Goal: Task Accomplishment & Management: Complete application form

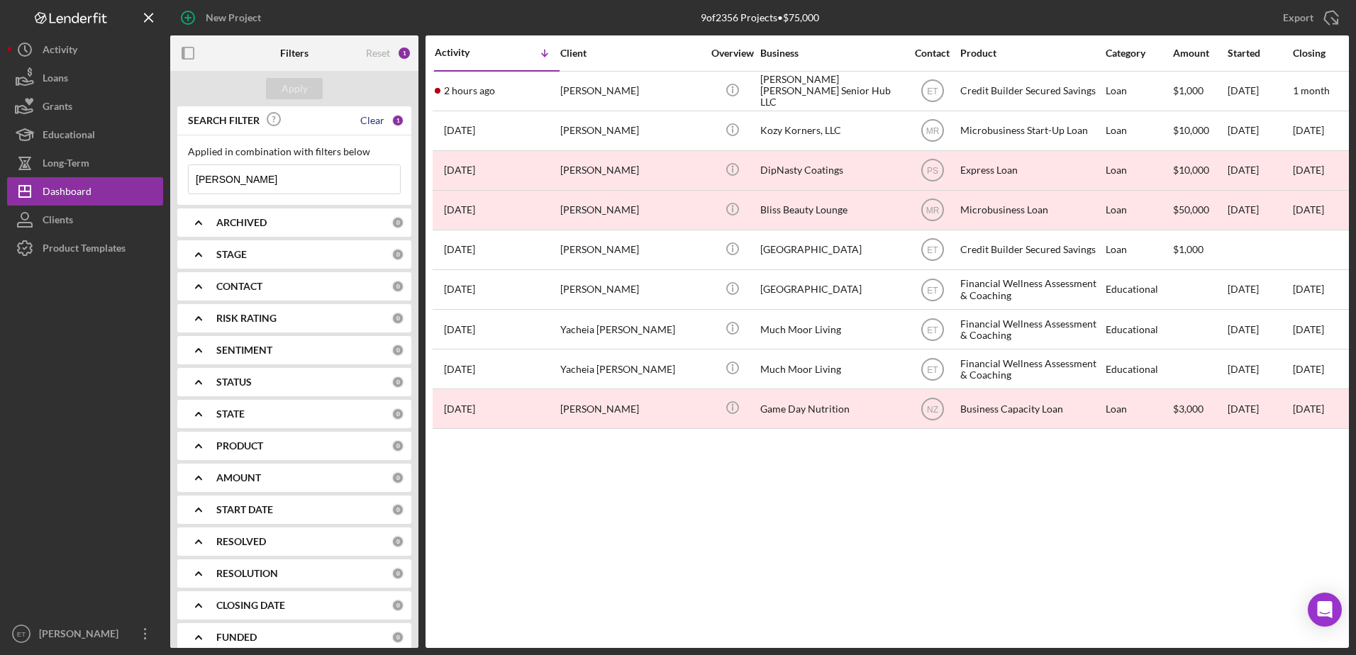
click at [364, 122] on div "Clear" at bounding box center [372, 120] width 24 height 11
drag, startPoint x: 294, startPoint y: 77, endPoint x: 302, endPoint y: 84, distance: 11.0
click at [302, 84] on div "Apply" at bounding box center [294, 88] width 248 height 35
click at [302, 84] on div "Apply" at bounding box center [295, 88] width 26 height 21
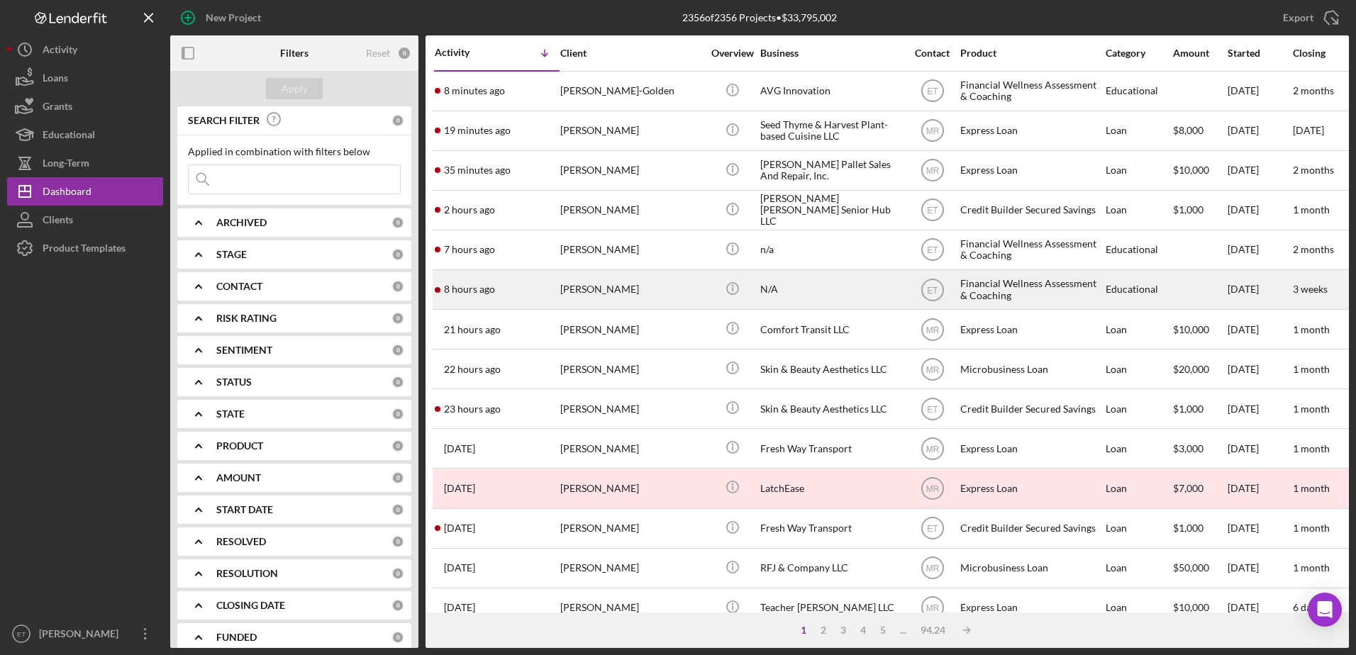
click at [691, 297] on div "[PERSON_NAME]" at bounding box center [631, 290] width 142 height 38
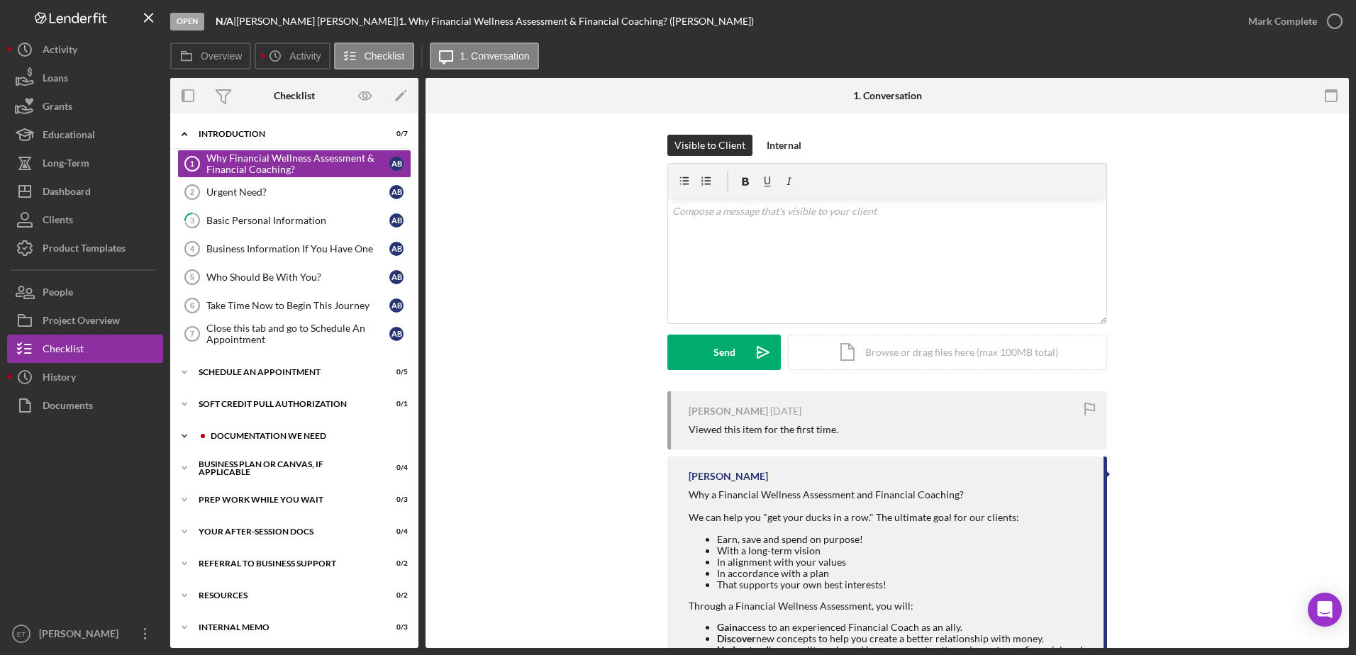
click at [284, 438] on div "Documentation We Need" at bounding box center [306, 436] width 190 height 9
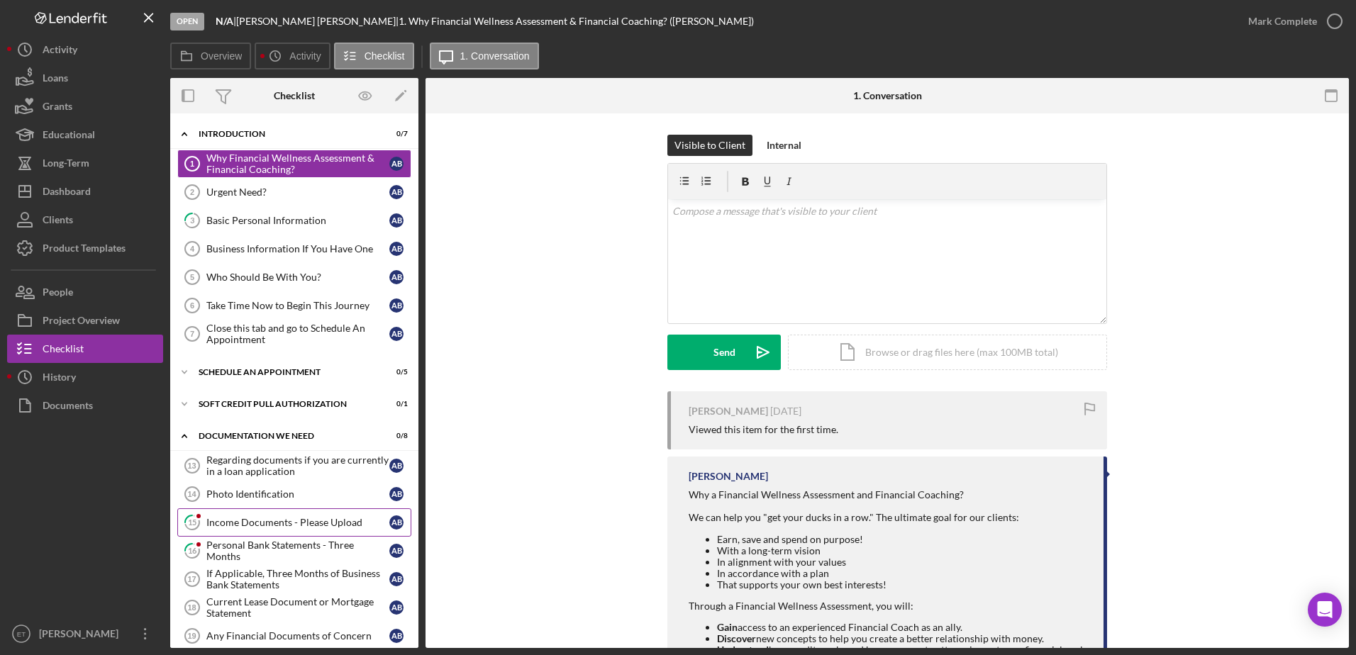
click at [276, 518] on div "Income Documents - Please Upload" at bounding box center [297, 522] width 183 height 11
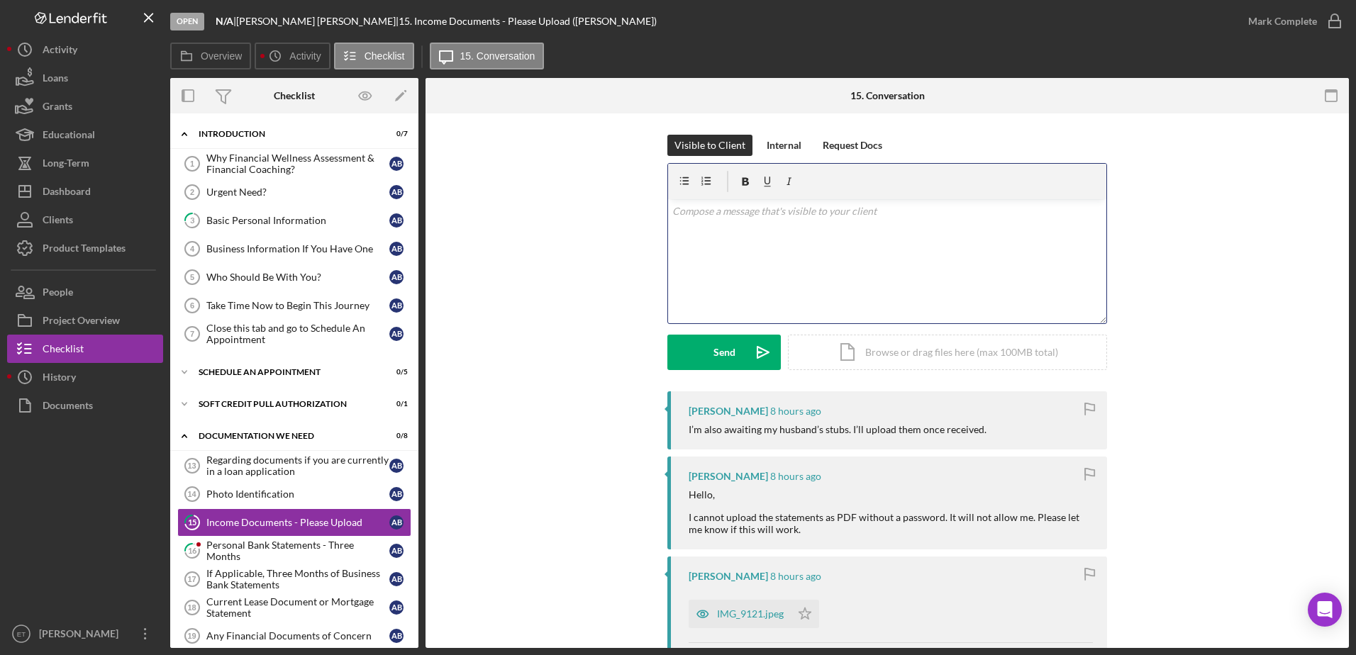
click at [698, 247] on div "v Color teal Color pink Remove color Add row above Add row below Add column bef…" at bounding box center [887, 261] width 438 height 124
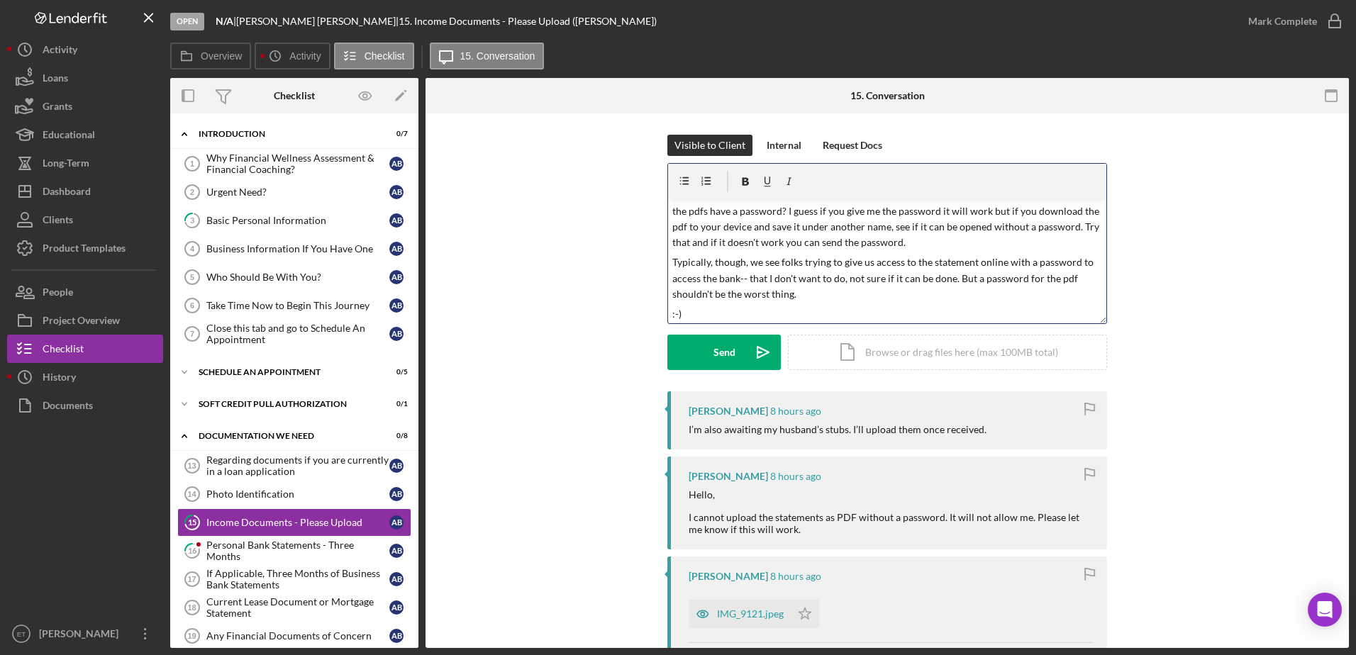
drag, startPoint x: 674, startPoint y: 210, endPoint x: 911, endPoint y: 250, distance: 240.9
click at [911, 250] on p "the pdfs have a password? I guess if you give me the password it will work but …" at bounding box center [887, 228] width 430 height 48
click at [678, 209] on p "the pdfs have a password? I guess if you give me the password it will work but …" at bounding box center [887, 228] width 430 height 48
click at [728, 352] on div "Send" at bounding box center [724, 352] width 22 height 35
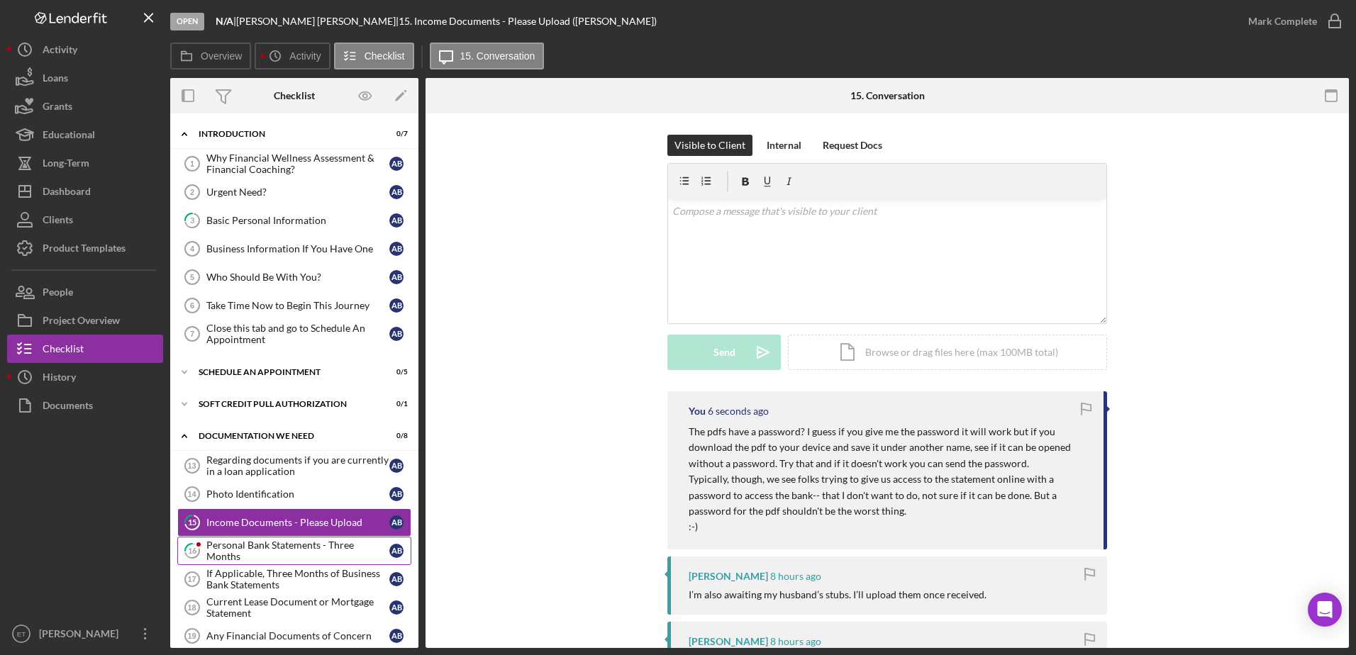
click at [249, 548] on div "Personal Bank Statements - Three Months" at bounding box center [297, 551] width 183 height 23
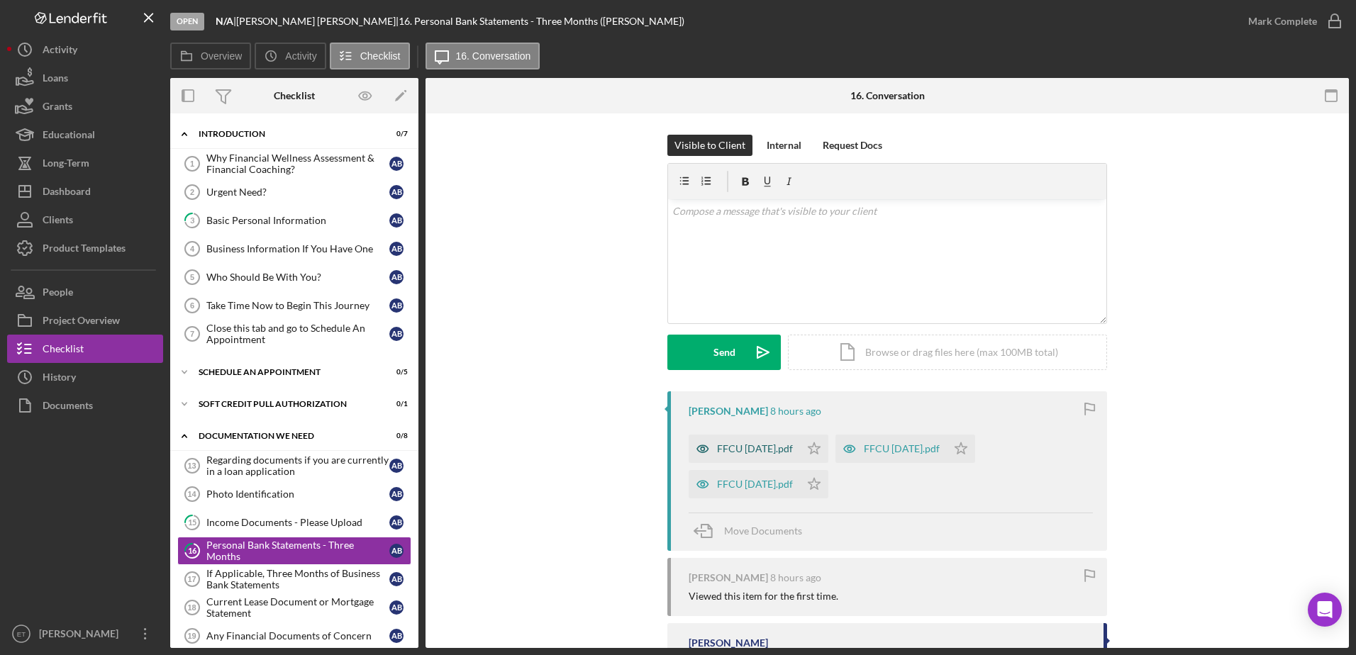
click at [698, 452] on icon "button" at bounding box center [702, 448] width 11 height 7
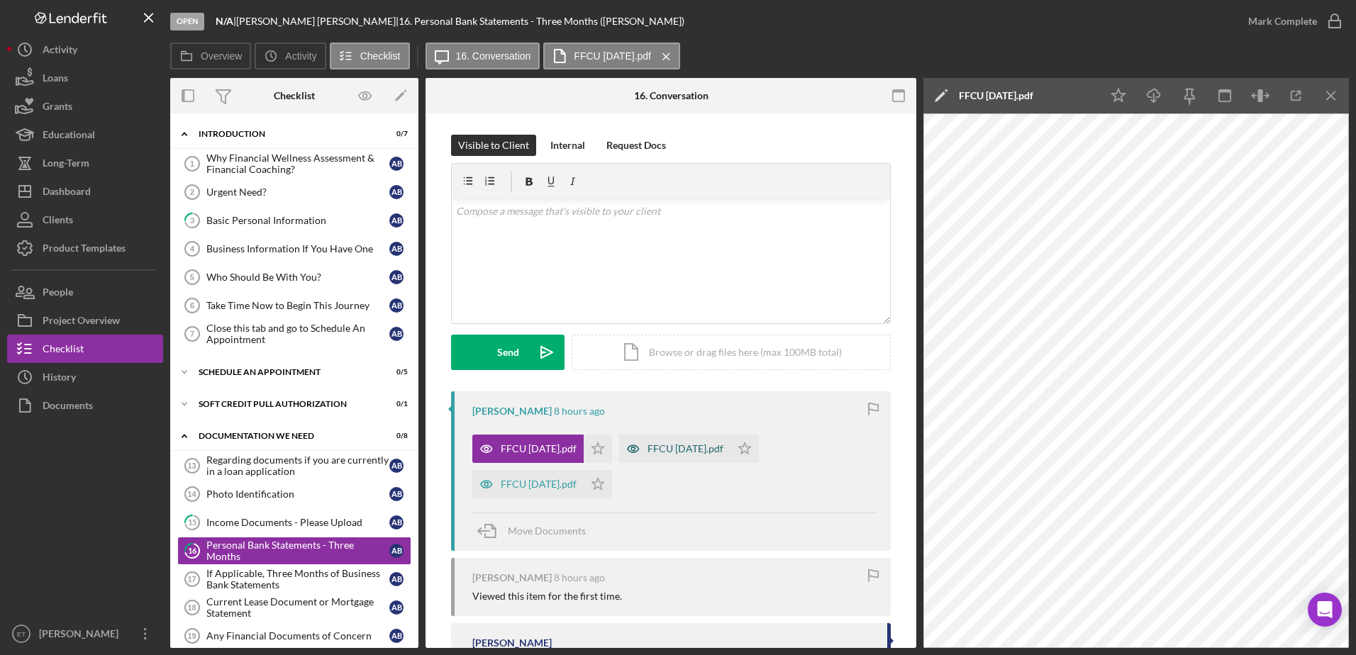
click at [492, 447] on icon "button" at bounding box center [486, 448] width 11 height 7
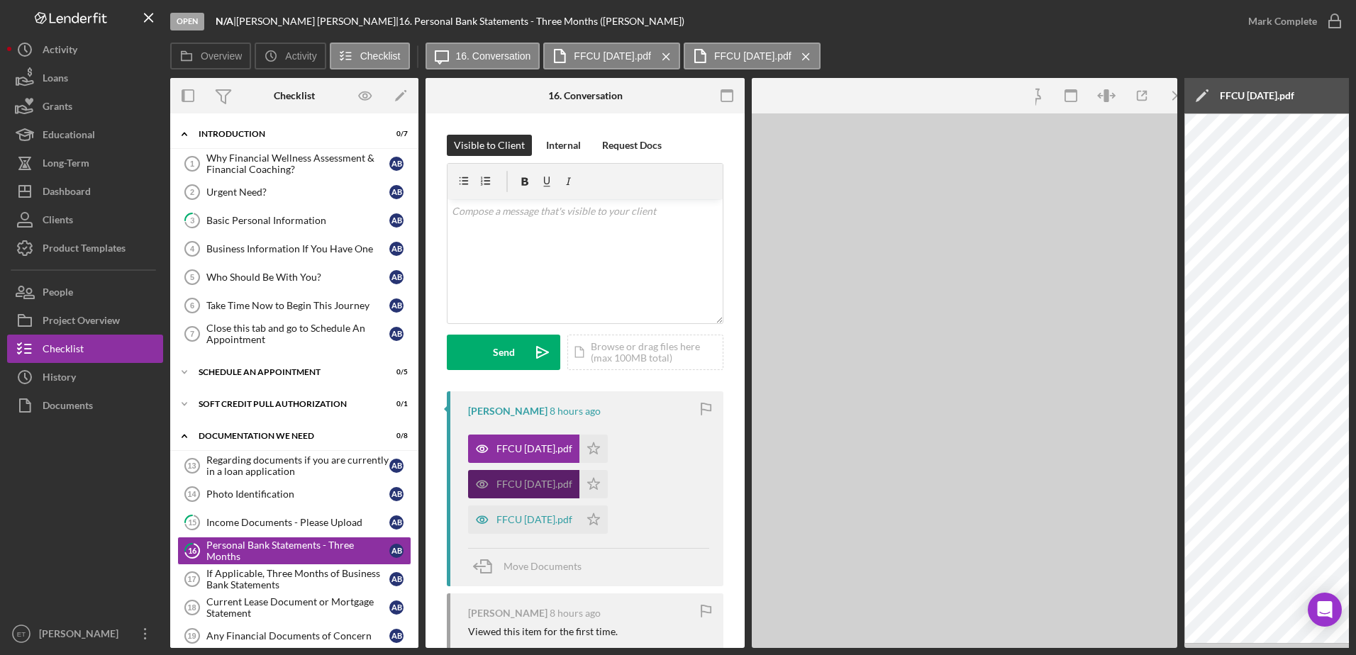
click at [650, 447] on div "FFCU [DATE].pdf Icon/Star FFCU [DATE].pdf Icon/Star FFCU [DATE].pdf Icon/Star" at bounding box center [588, 481] width 241 height 106
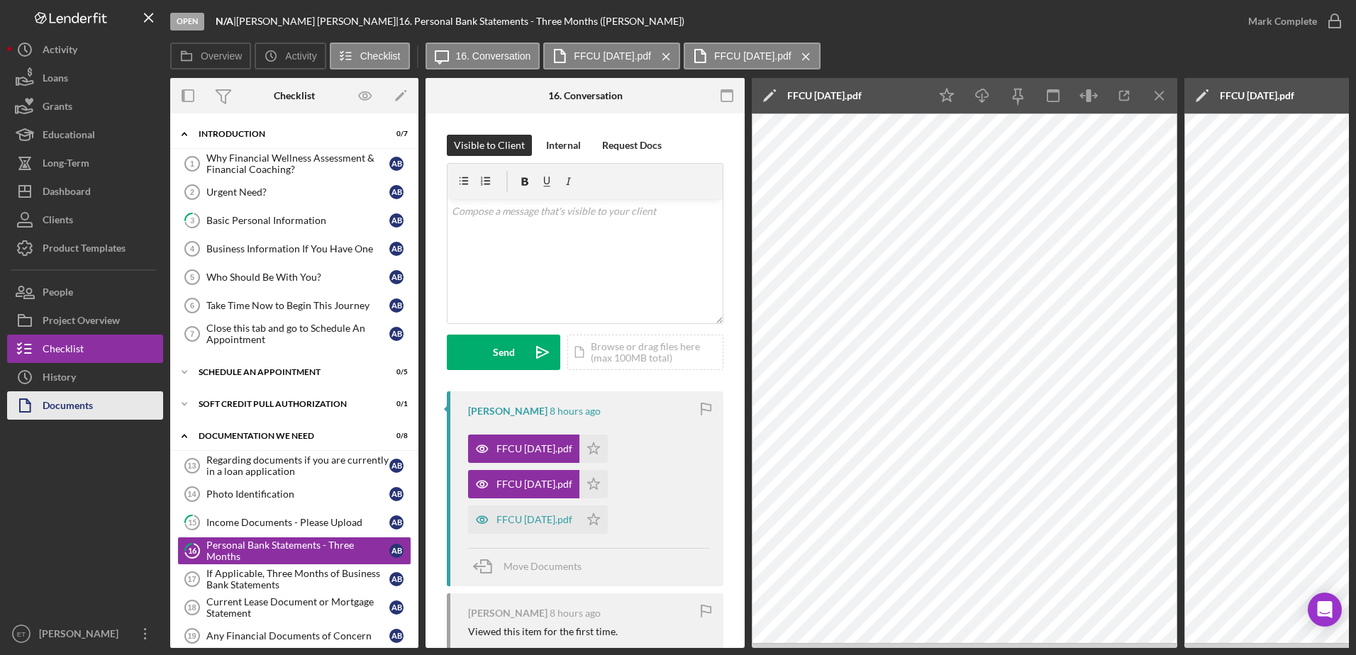
click at [62, 401] on div "Documents" at bounding box center [68, 407] width 50 height 32
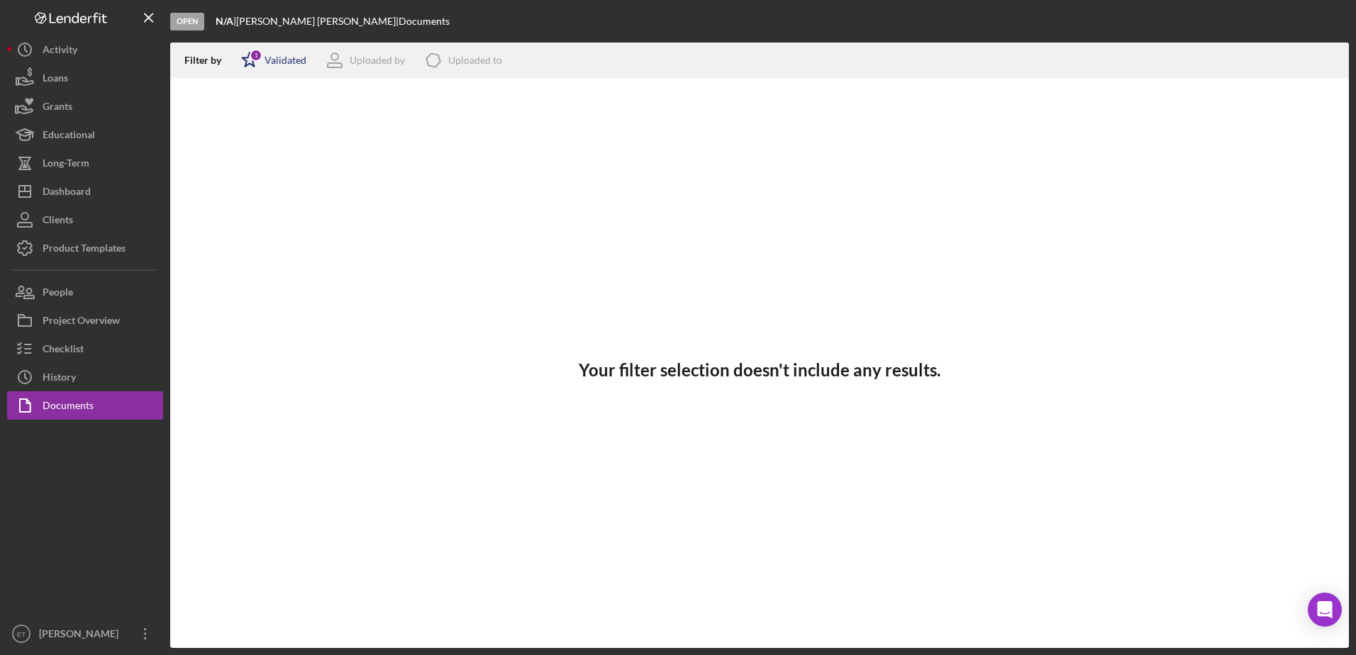
click at [253, 64] on polygon at bounding box center [250, 59] width 15 height 14
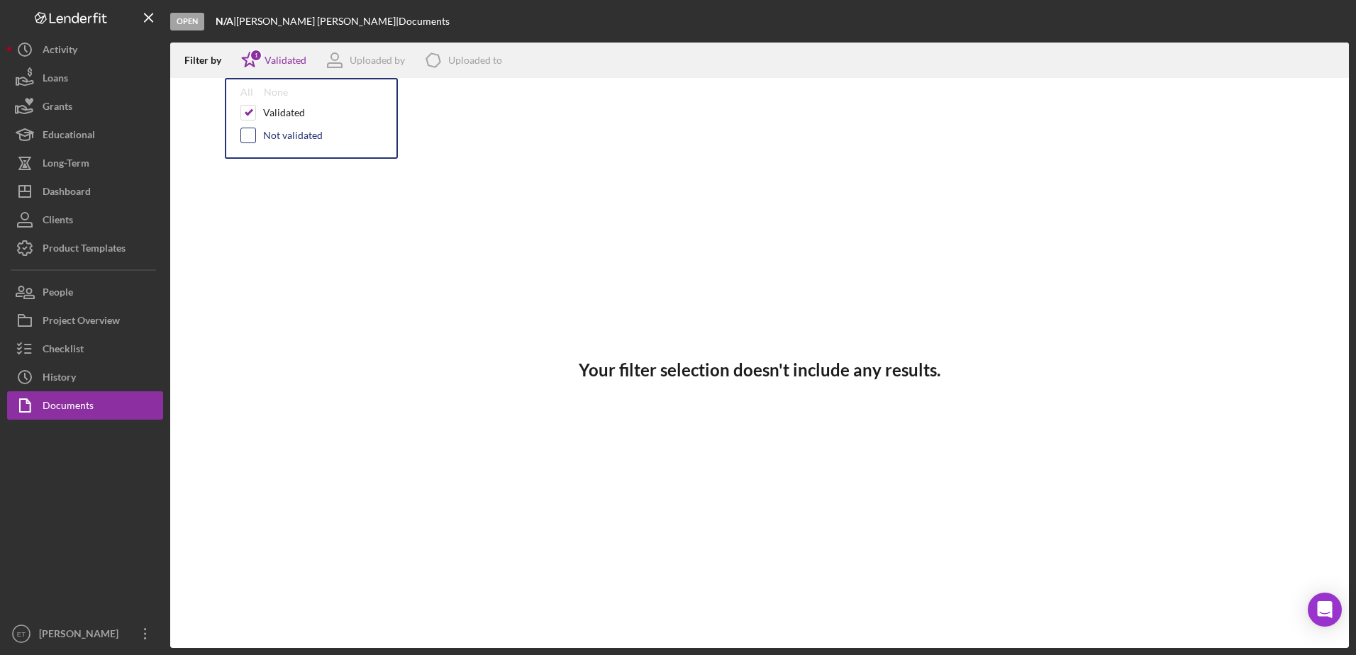
click at [255, 133] on input "checkbox" at bounding box center [248, 135] width 14 height 14
checkbox input "true"
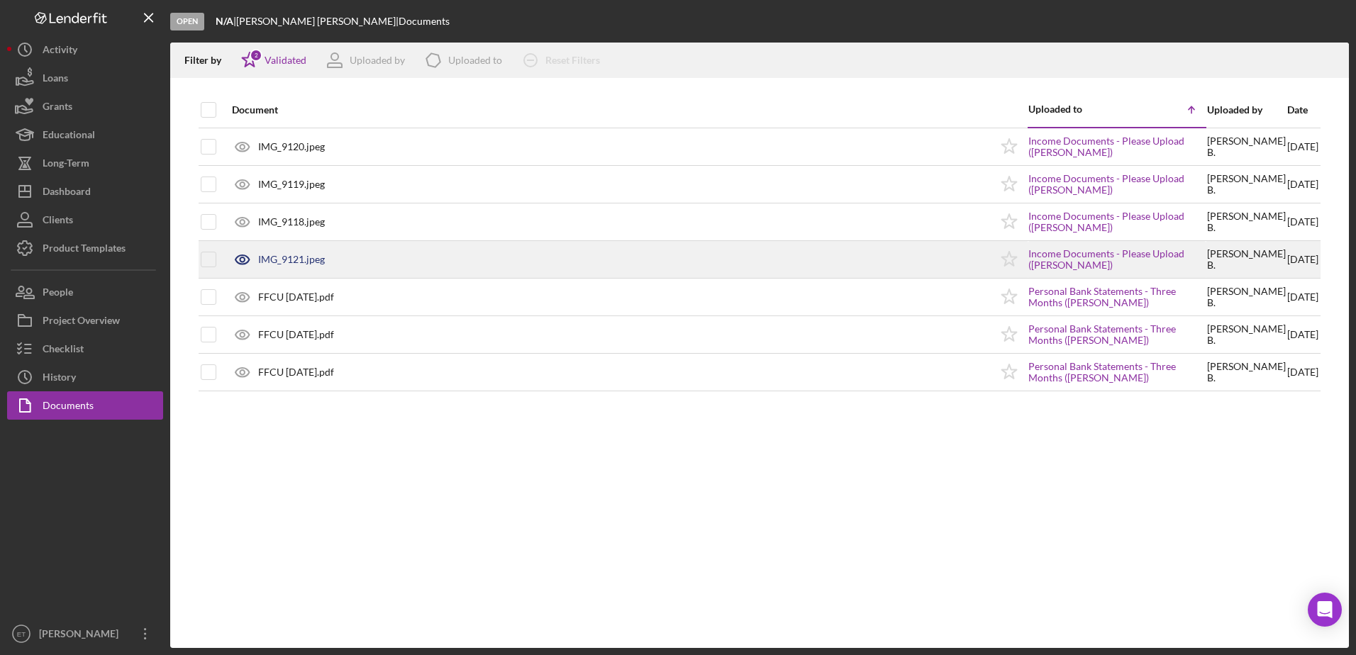
click at [323, 255] on div "IMG_9121.jpeg" at bounding box center [291, 259] width 67 height 11
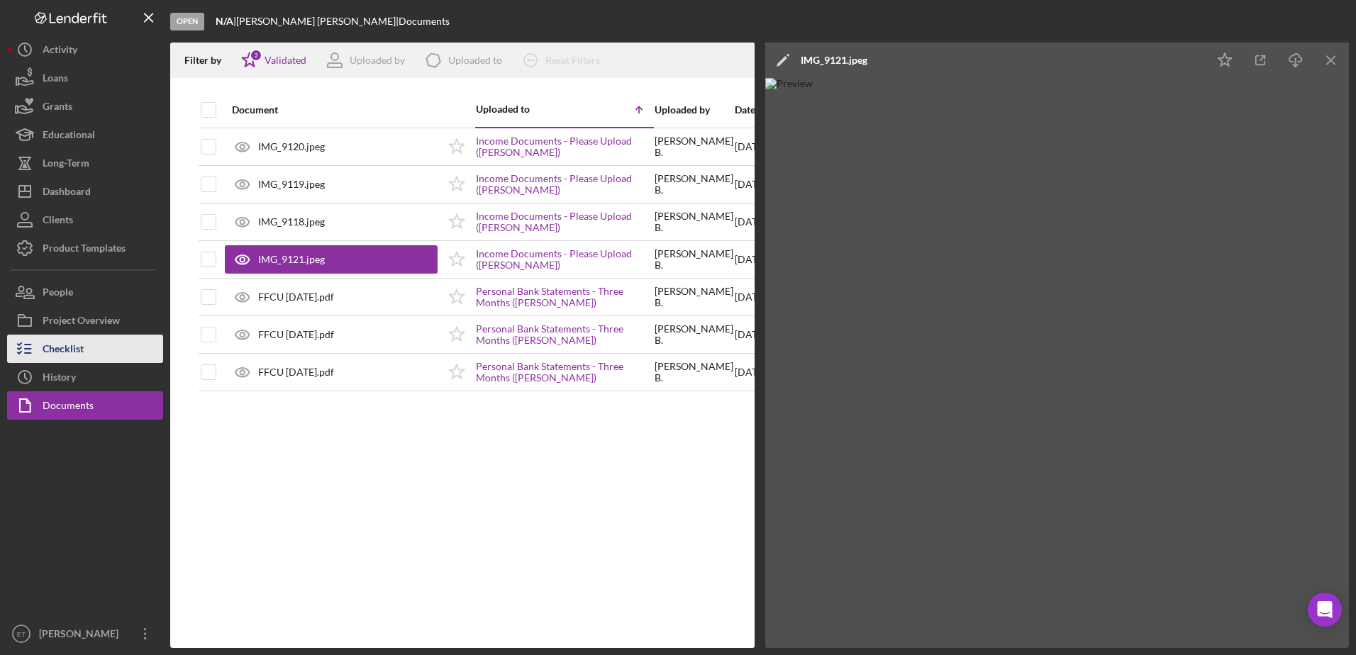
click at [99, 353] on button "Checklist" at bounding box center [85, 349] width 156 height 28
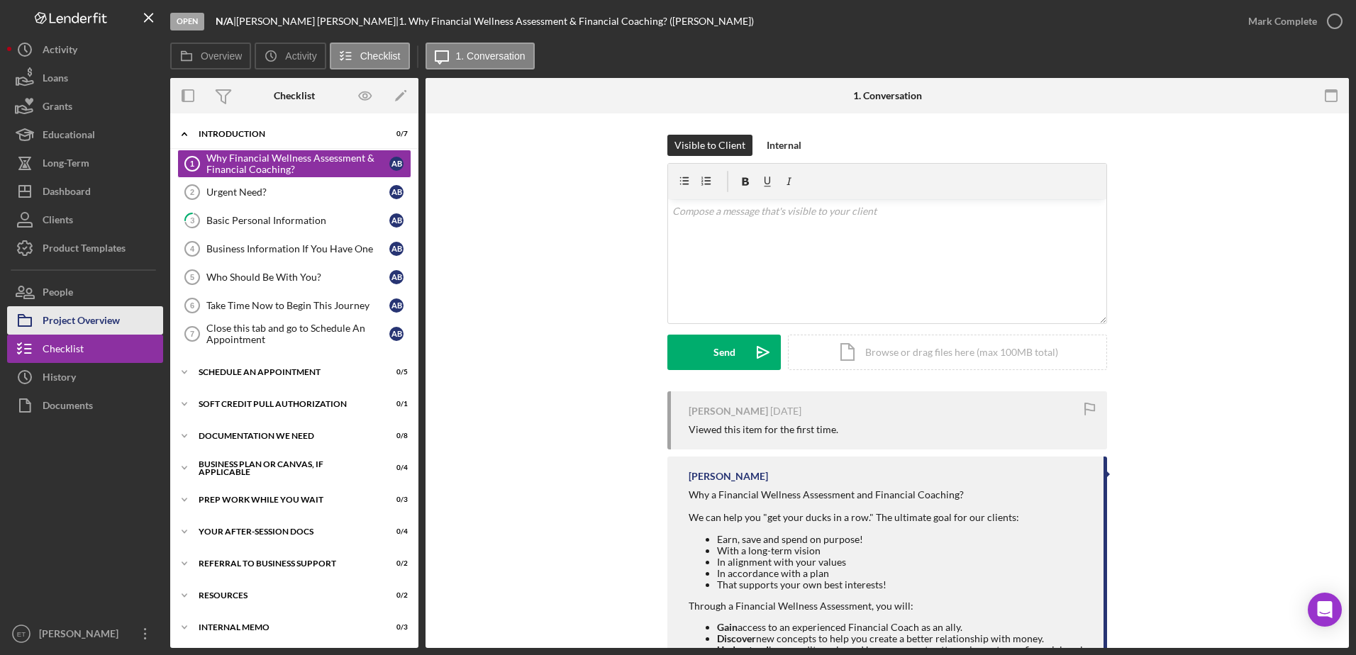
click at [85, 322] on div "Project Overview" at bounding box center [81, 322] width 77 height 32
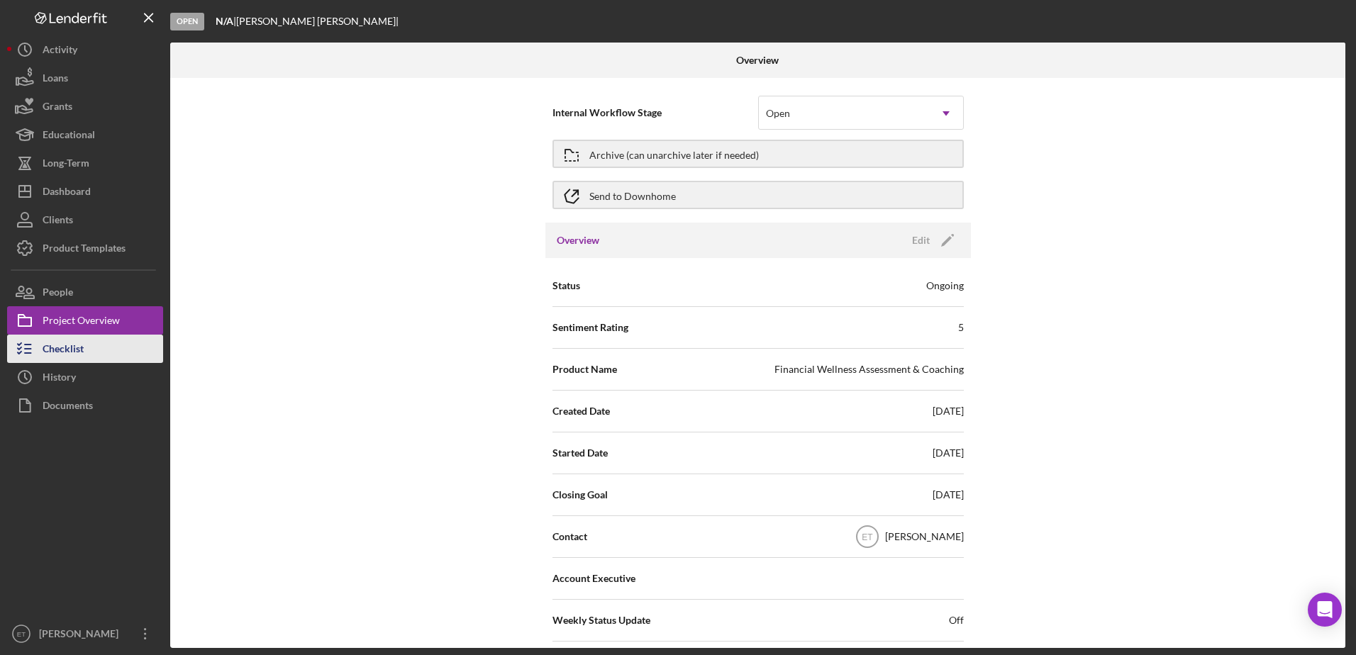
click at [52, 349] on div "Checklist" at bounding box center [63, 351] width 41 height 32
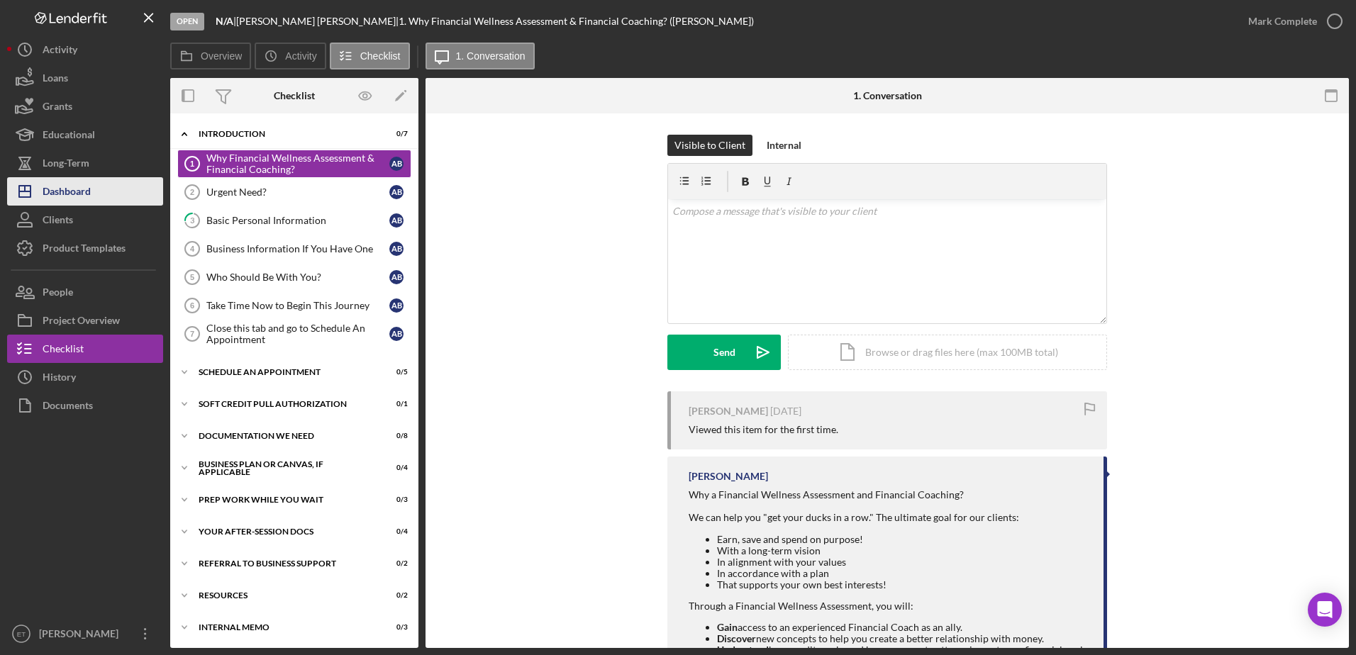
click at [69, 189] on div "Dashboard" at bounding box center [67, 193] width 48 height 32
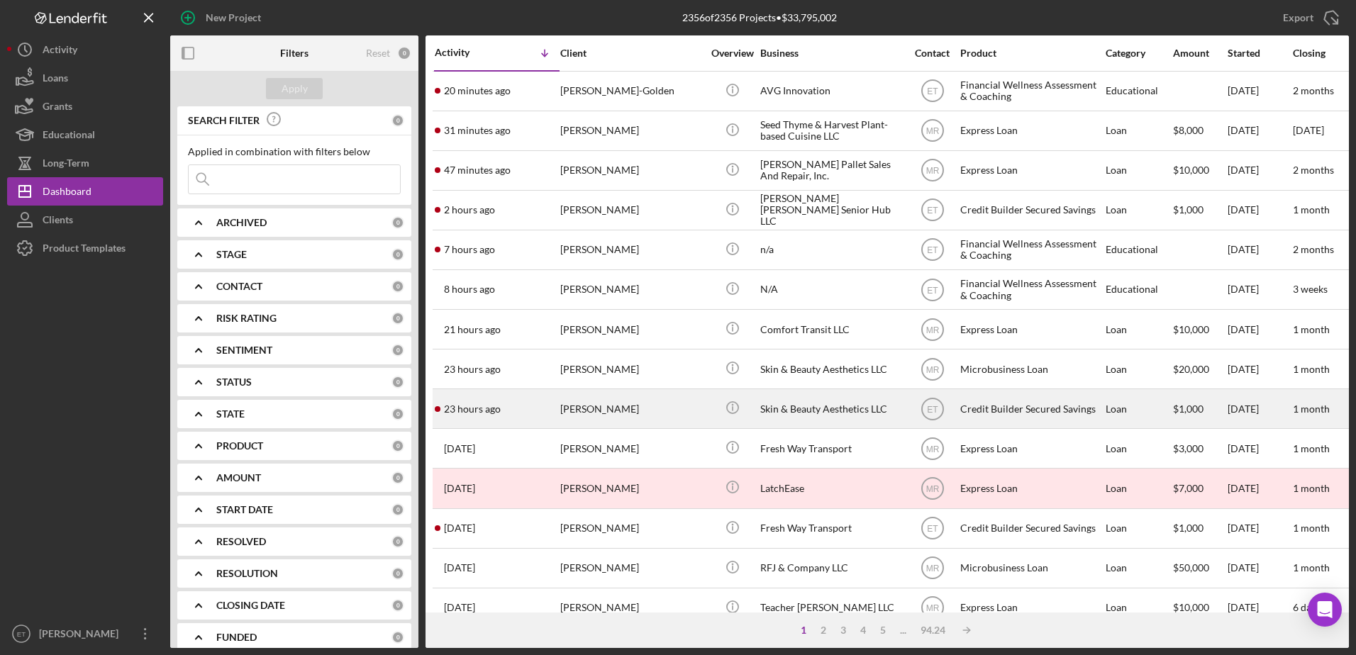
click at [672, 417] on div "[PERSON_NAME]" at bounding box center [631, 409] width 142 height 38
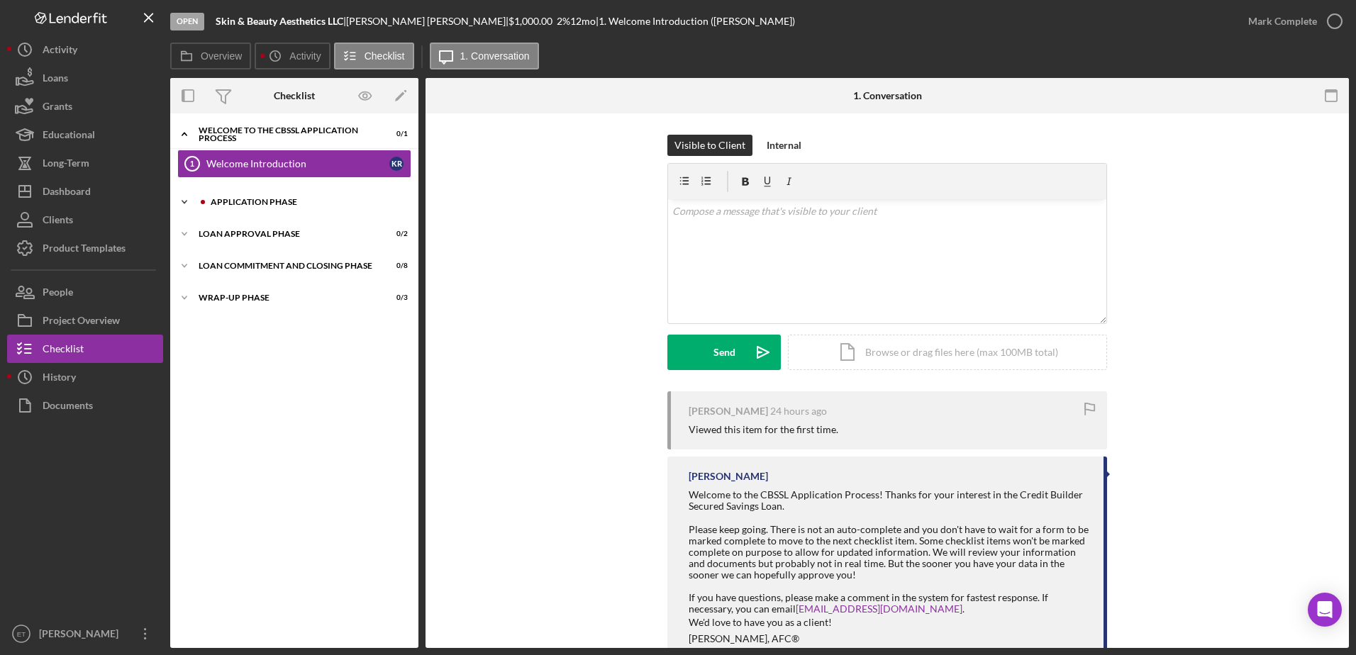
click at [246, 195] on div "Icon/Expander Application Phase 0 / 13" at bounding box center [294, 202] width 248 height 28
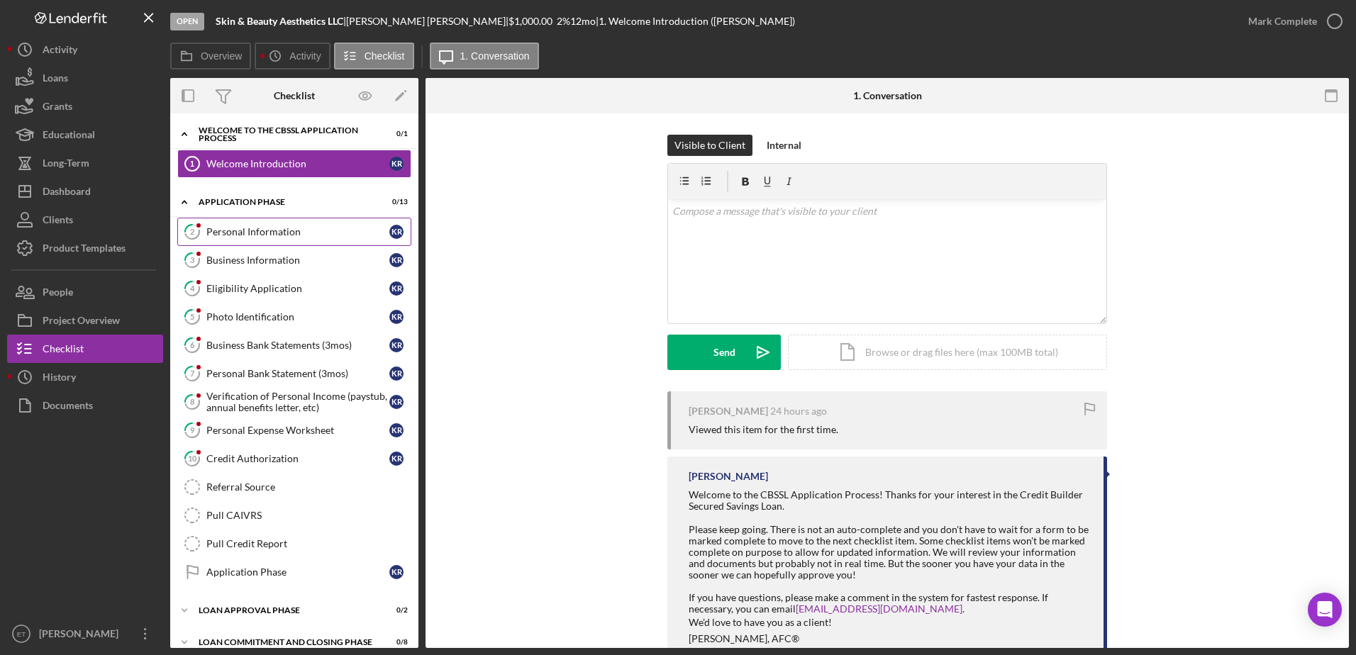
click at [269, 235] on div "Personal Information" at bounding box center [297, 231] width 183 height 11
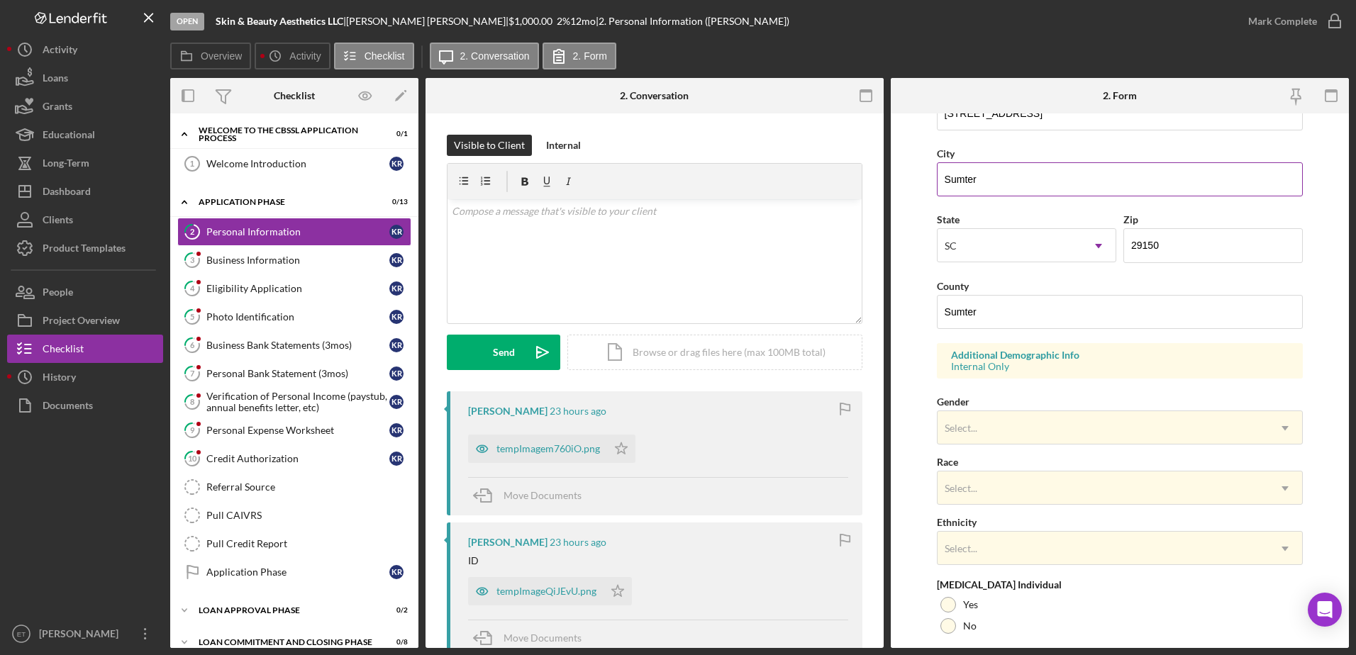
scroll to position [306, 0]
click at [237, 288] on div "Eligibility Application" at bounding box center [297, 288] width 183 height 11
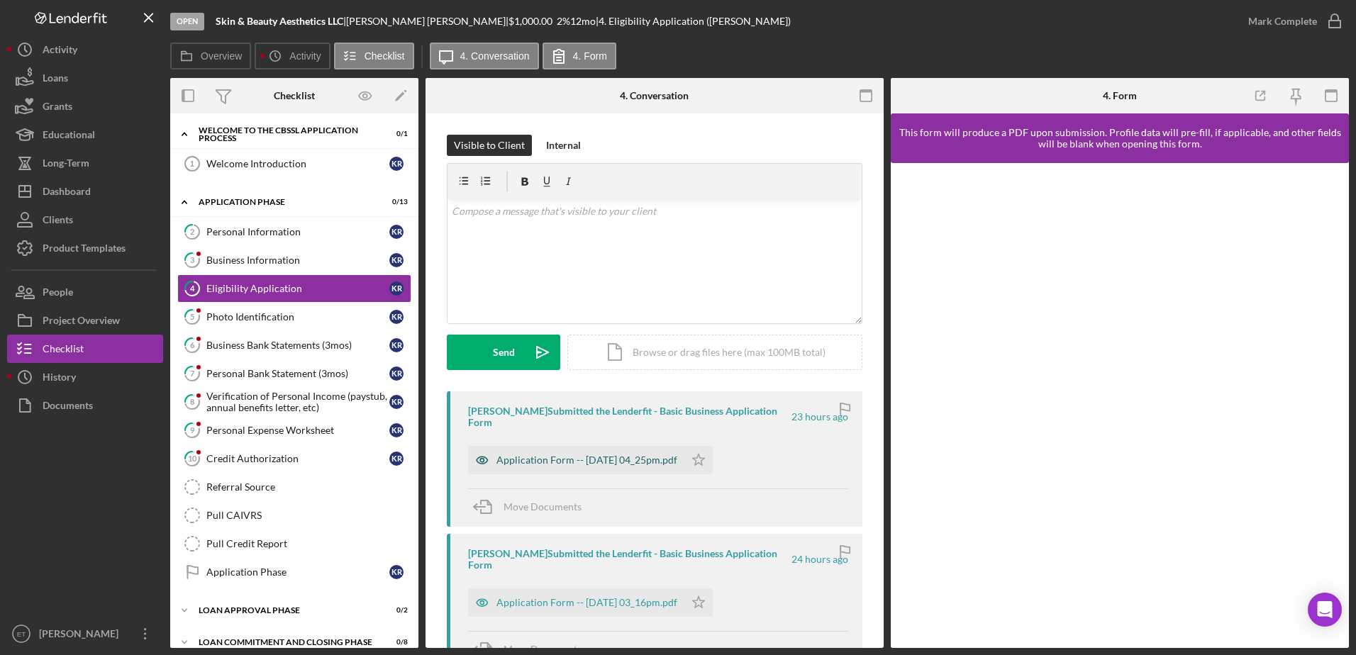
click at [481, 461] on icon "button" at bounding box center [482, 461] width 4 height 4
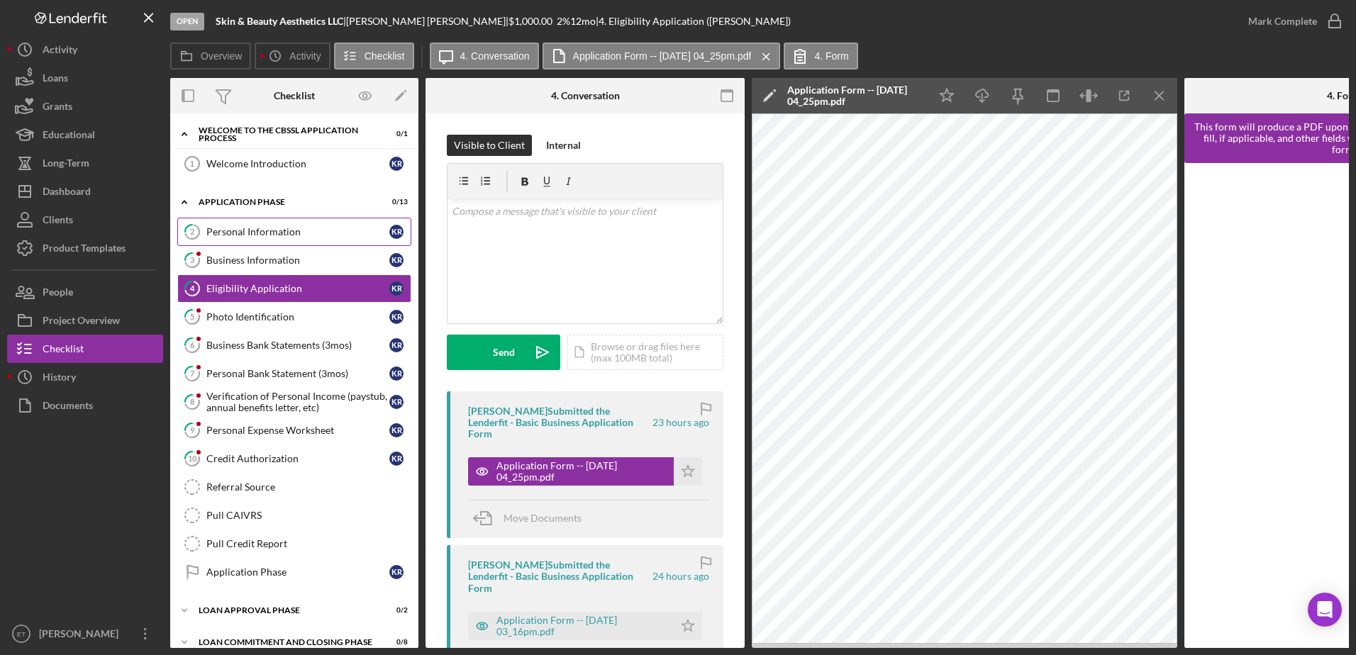
click at [259, 225] on link "2 Personal Information K R" at bounding box center [294, 232] width 234 height 28
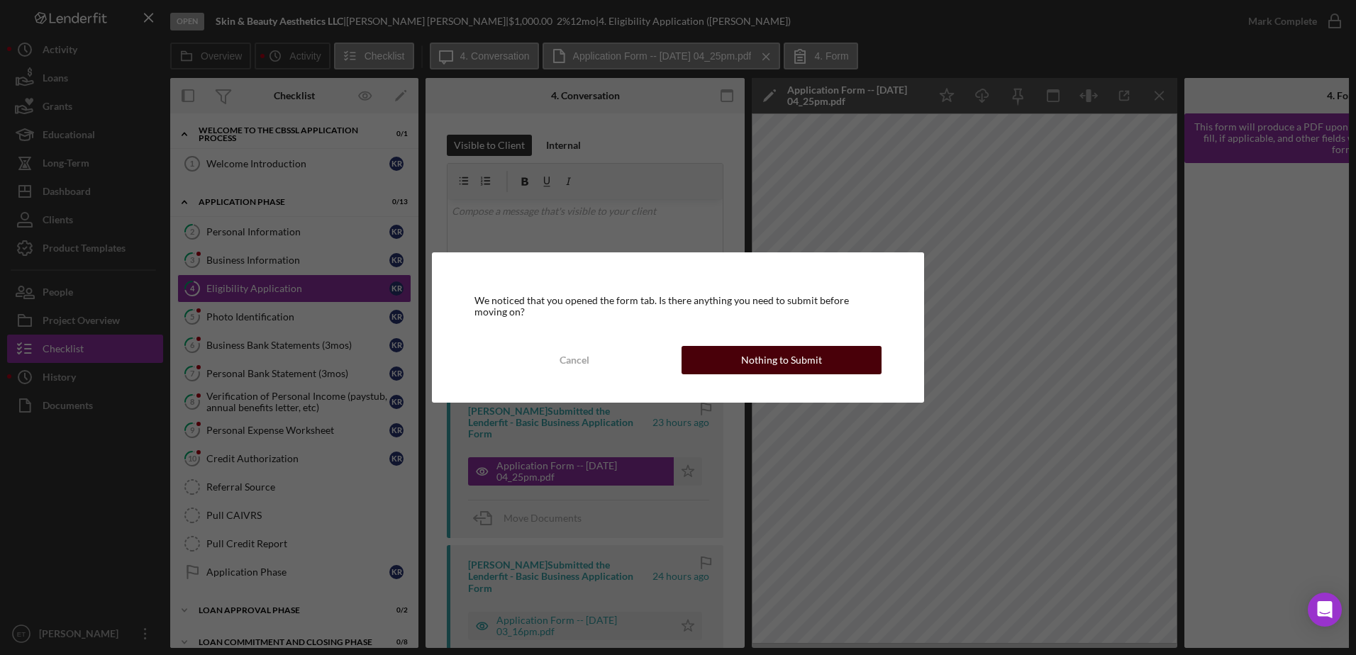
click at [750, 362] on div "Nothing to Submit" at bounding box center [781, 360] width 81 height 28
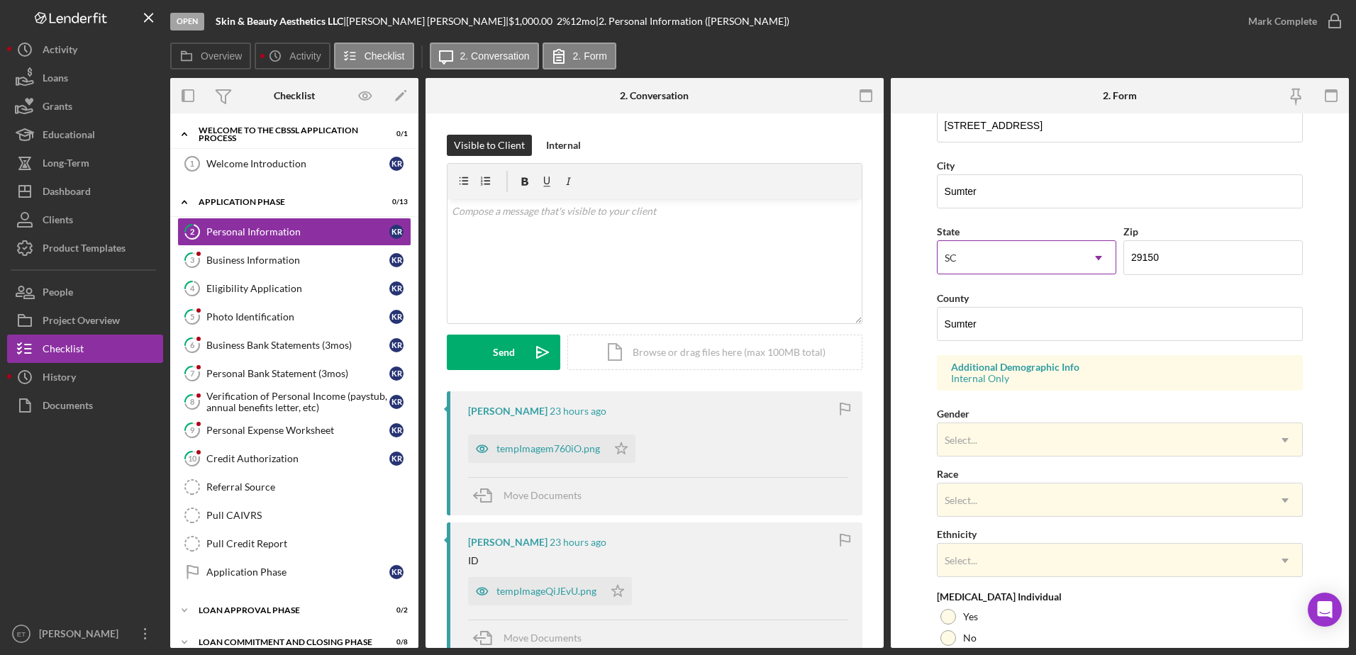
scroll to position [300, 0]
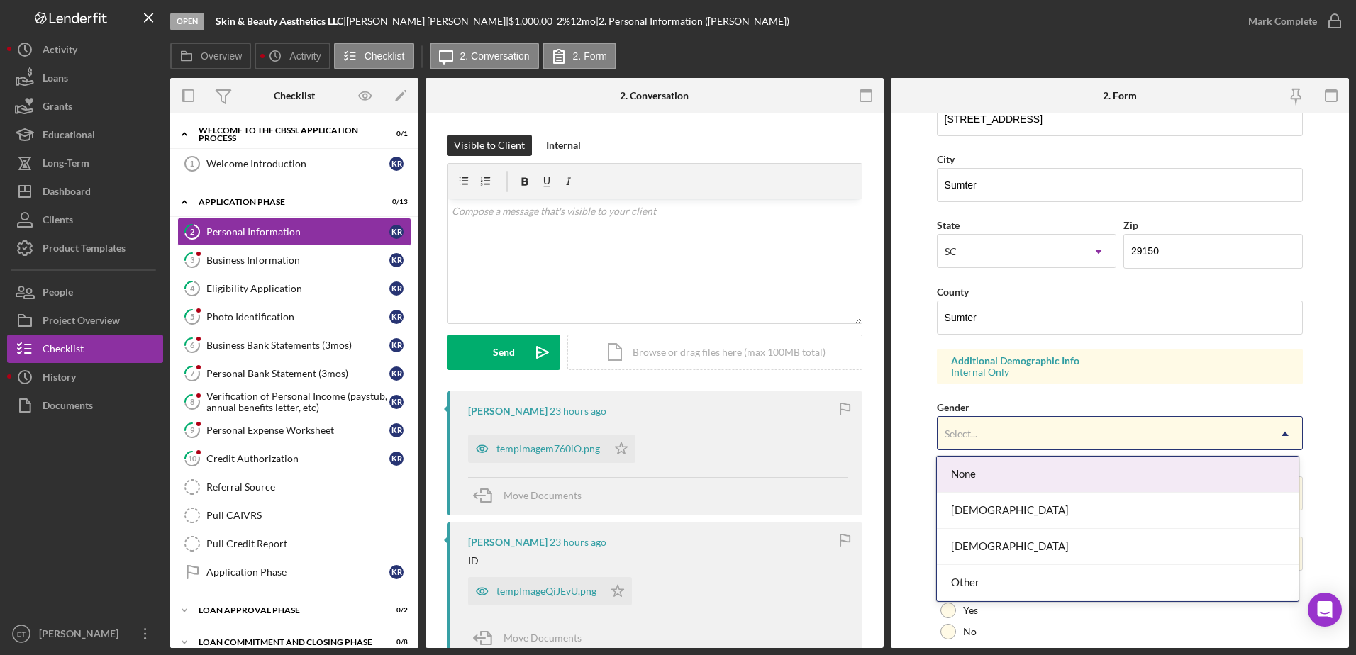
click at [1011, 428] on div "Select..." at bounding box center [1102, 434] width 331 height 33
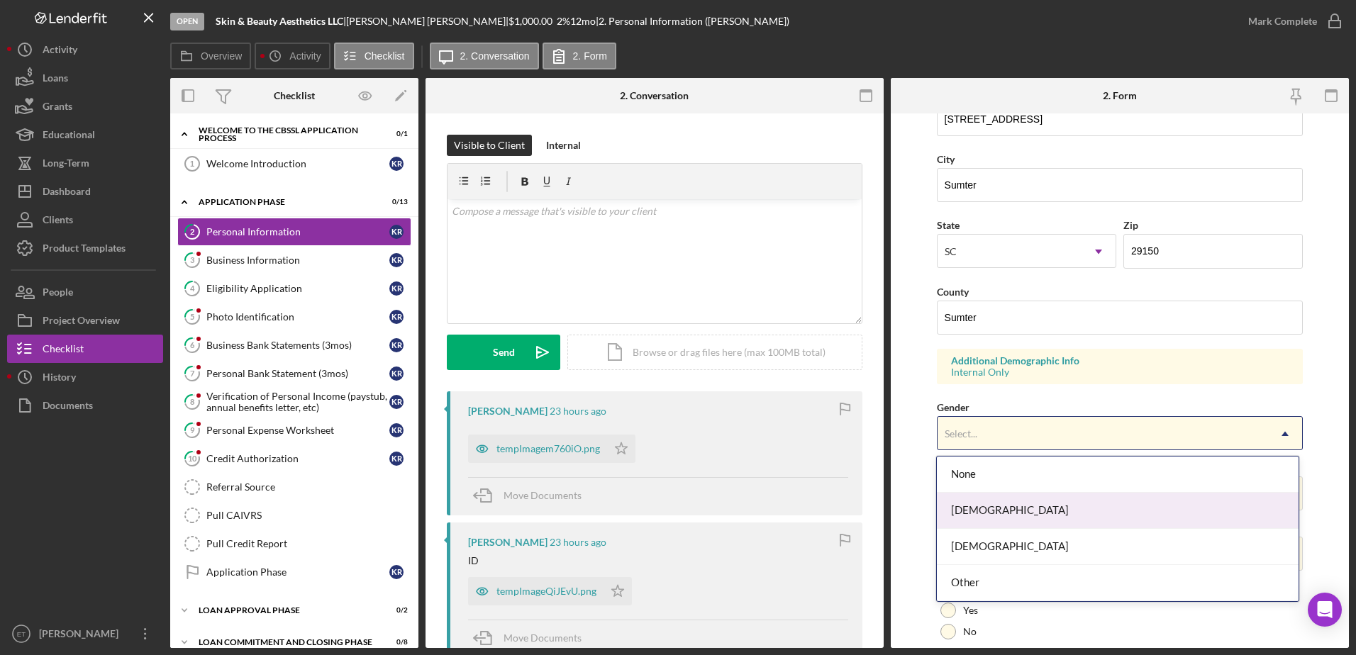
click at [1005, 501] on div "[DEMOGRAPHIC_DATA]" at bounding box center [1118, 511] width 362 height 36
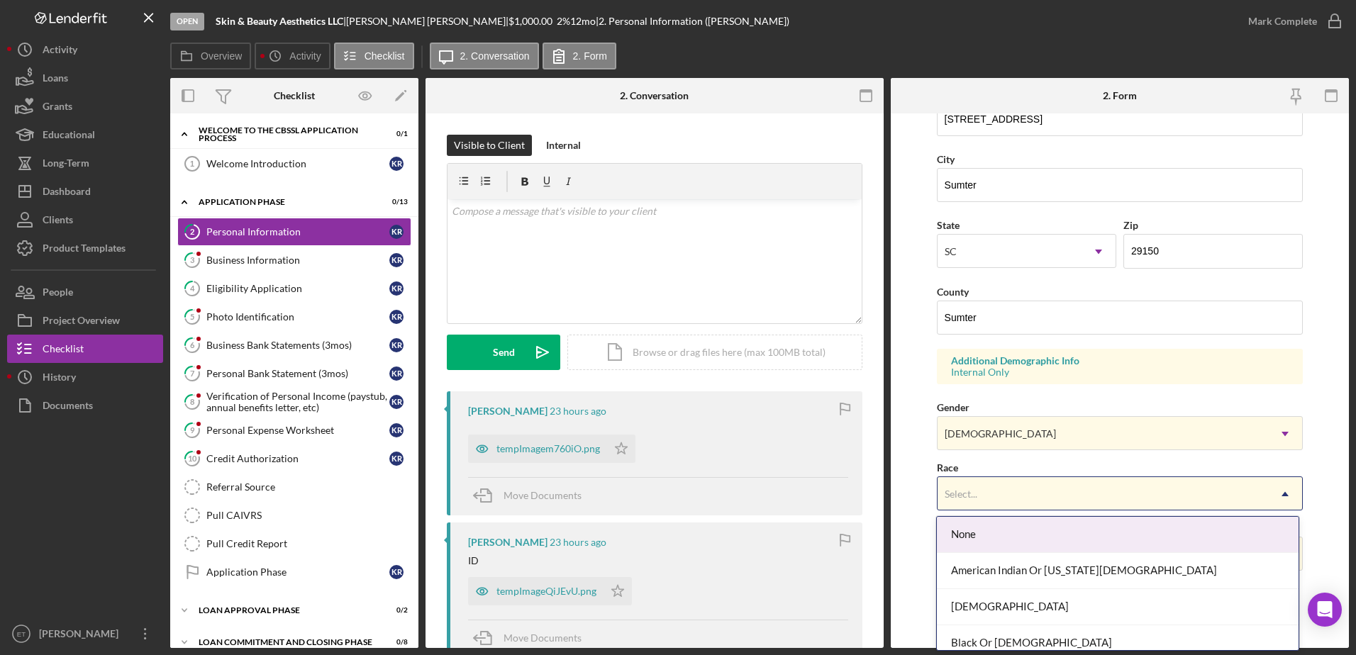
click at [1004, 500] on div "Select..." at bounding box center [1102, 494] width 331 height 33
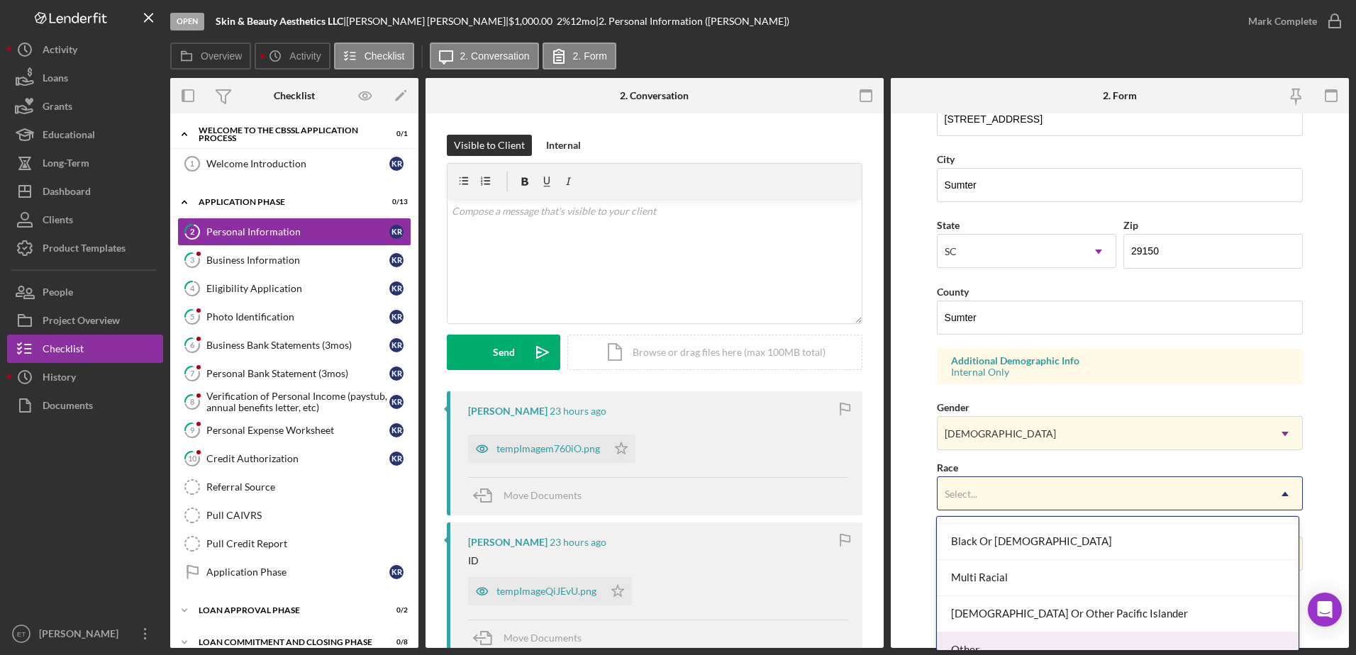
scroll to position [101, 0]
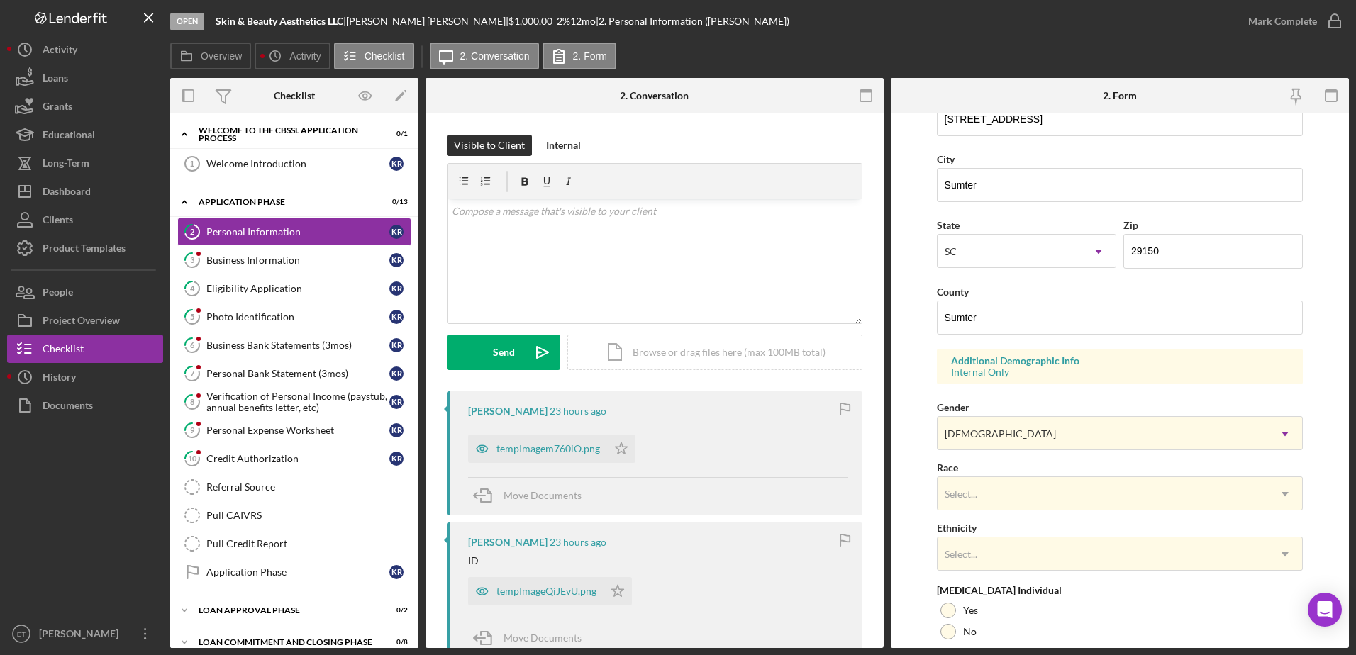
drag, startPoint x: 1145, startPoint y: 608, endPoint x: 917, endPoint y: 550, distance: 234.9
click at [917, 550] on form "First Name [PERSON_NAME] Middle Name Last Name [PERSON_NAME] Job Title Owner Da…" at bounding box center [1120, 380] width 458 height 535
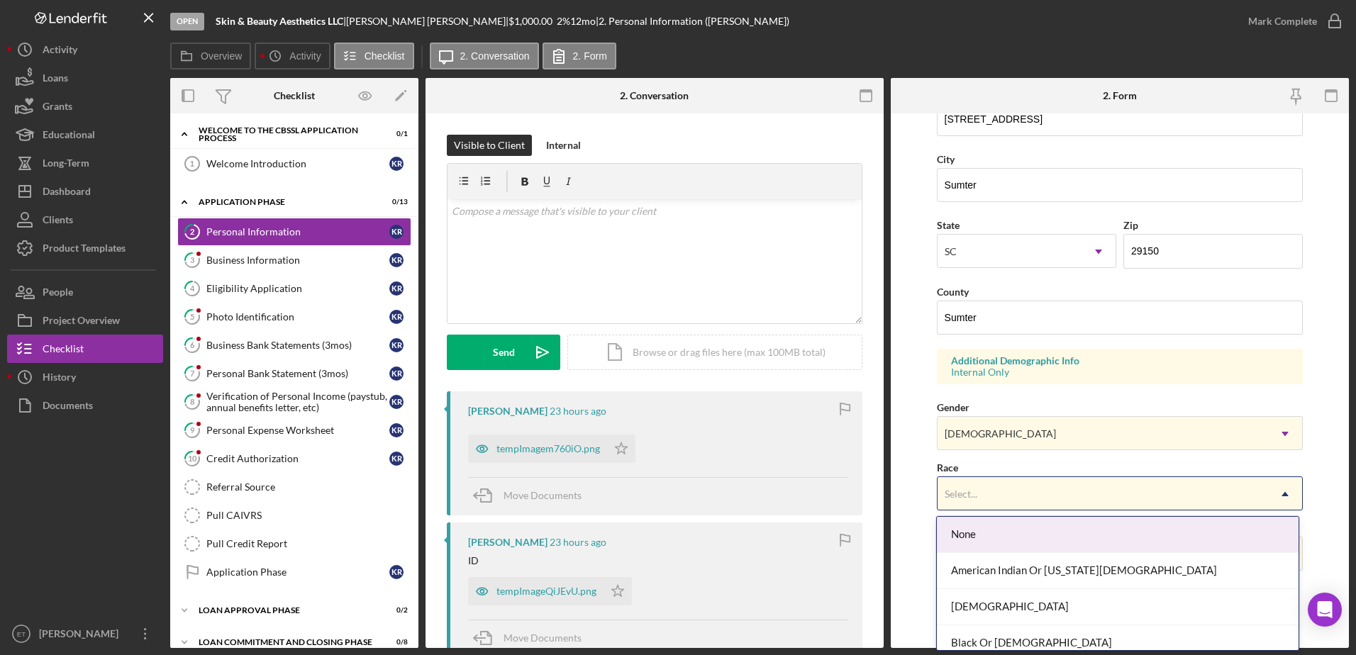
click at [1062, 491] on div "Select..." at bounding box center [1102, 494] width 331 height 33
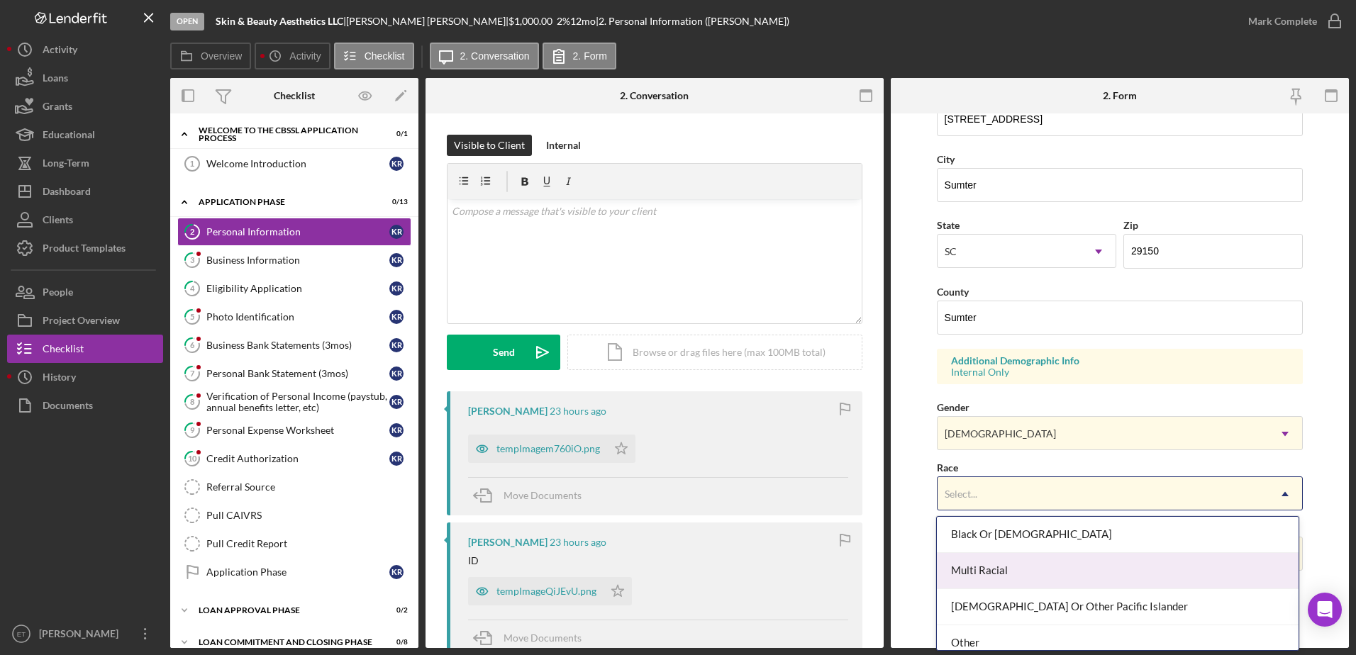
click at [1015, 578] on div "Multi Racial" at bounding box center [1118, 571] width 362 height 36
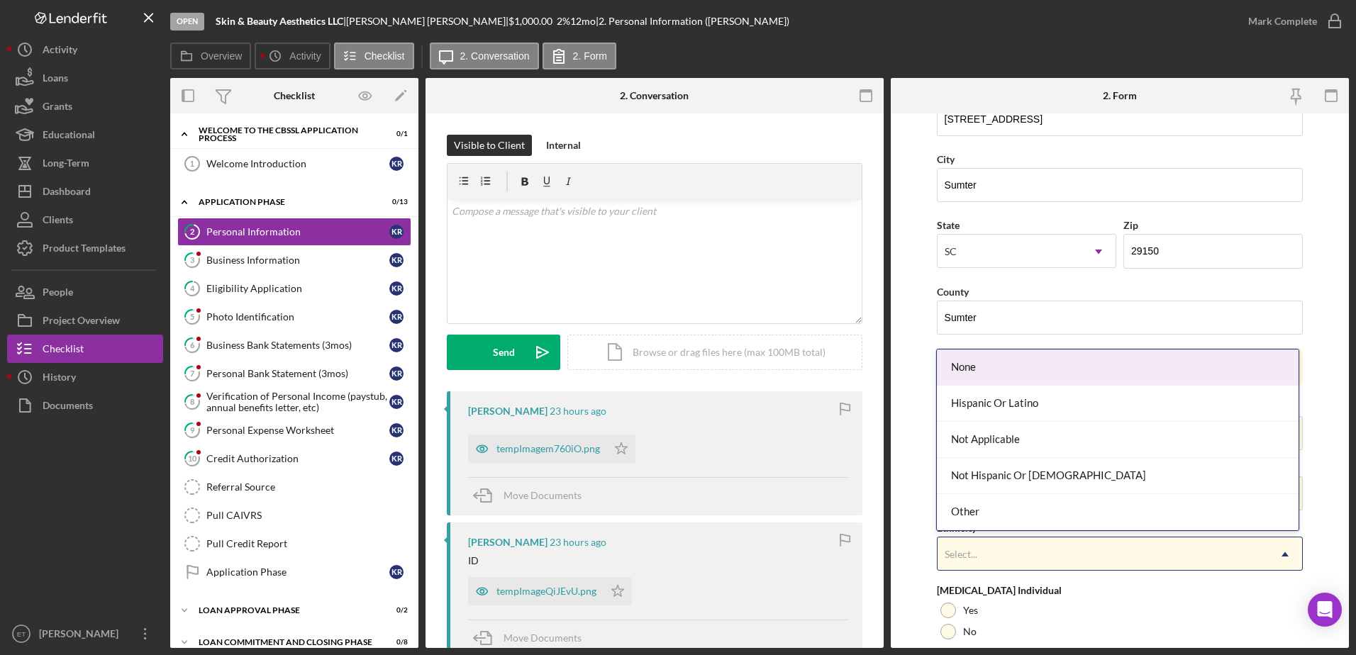
click at [989, 557] on div "Select..." at bounding box center [1102, 554] width 331 height 33
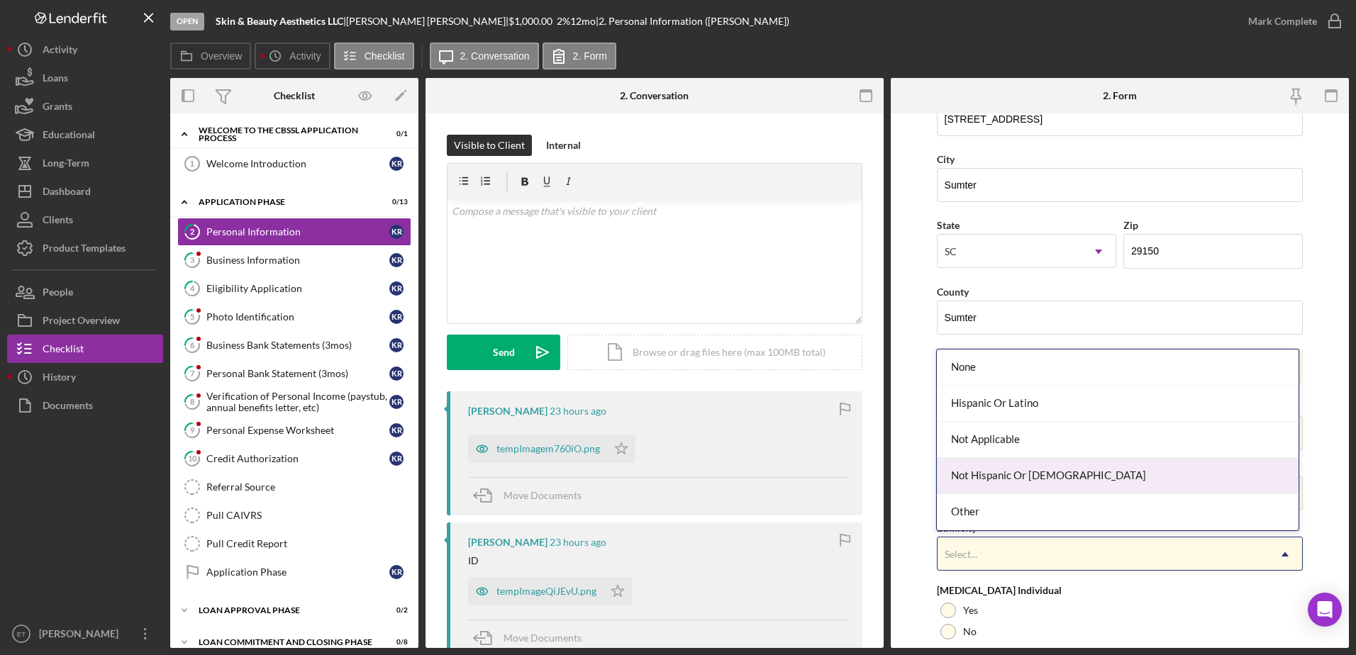
click at [990, 487] on div "Not Hispanic Or [DEMOGRAPHIC_DATA]" at bounding box center [1118, 476] width 362 height 36
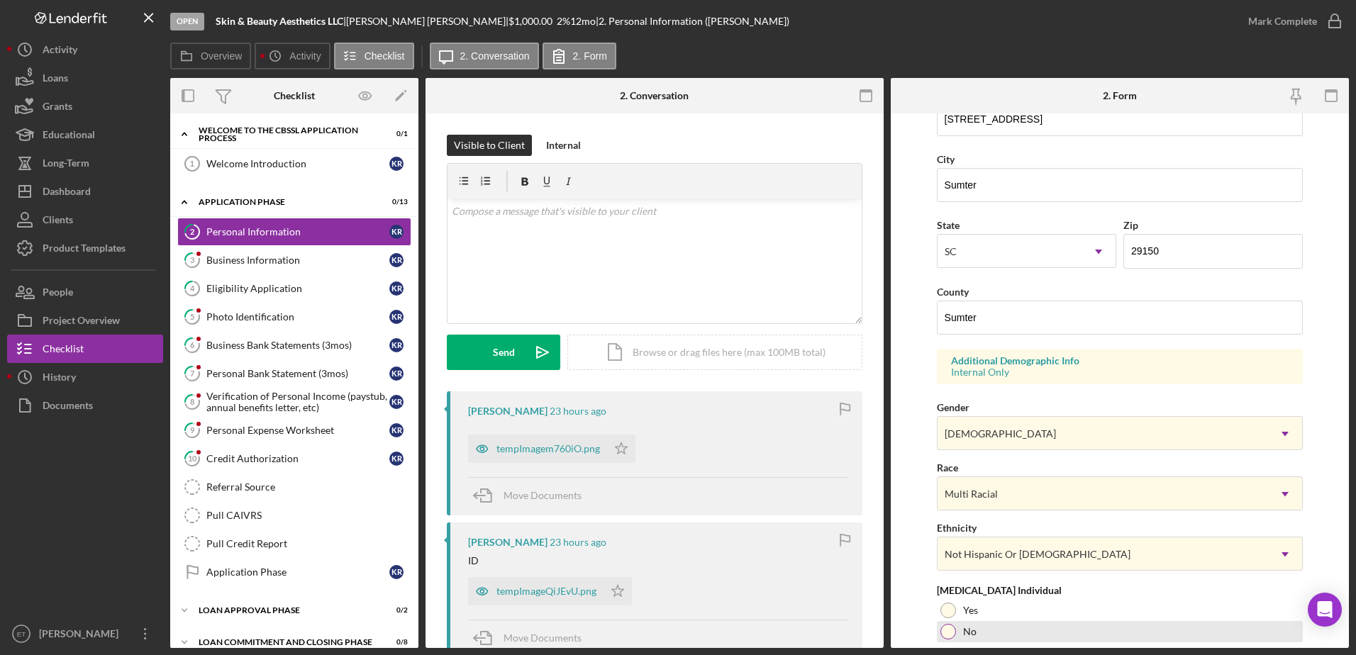
click at [945, 627] on div at bounding box center [948, 632] width 16 height 16
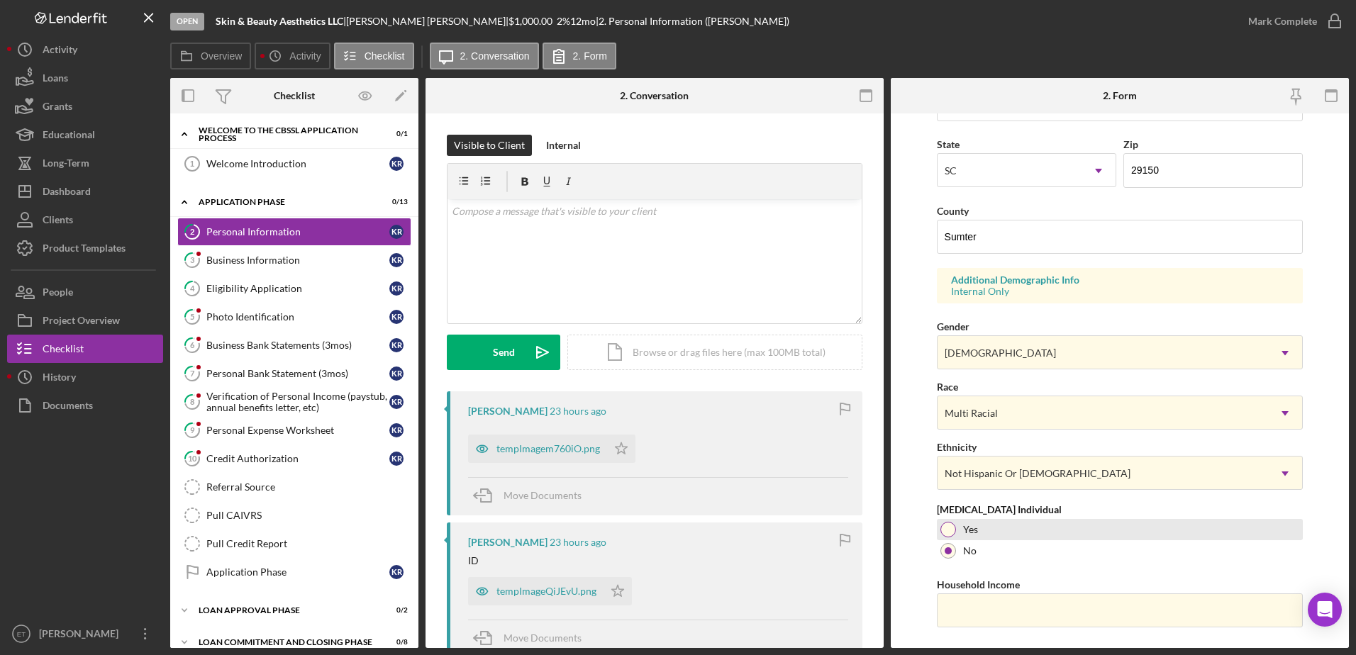
scroll to position [412, 0]
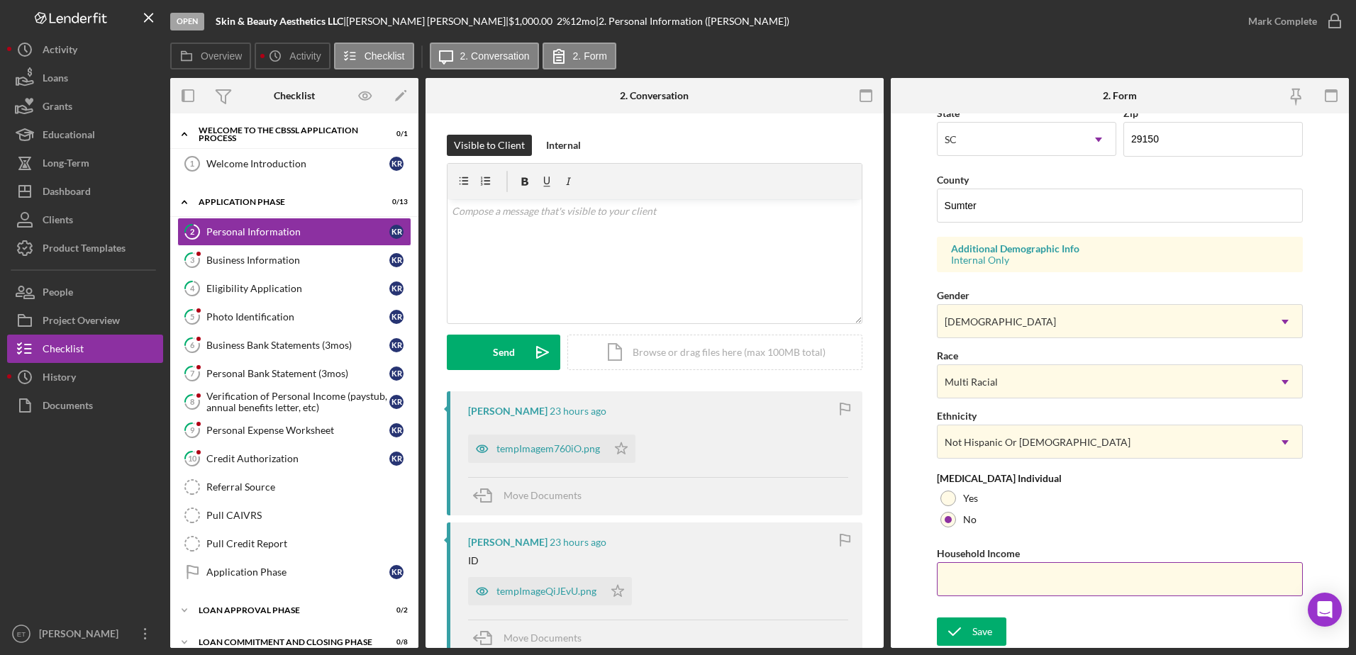
click at [1045, 585] on input "Household Income" at bounding box center [1120, 579] width 367 height 34
type input "$200,000"
click at [984, 626] on div "Save" at bounding box center [982, 632] width 20 height 28
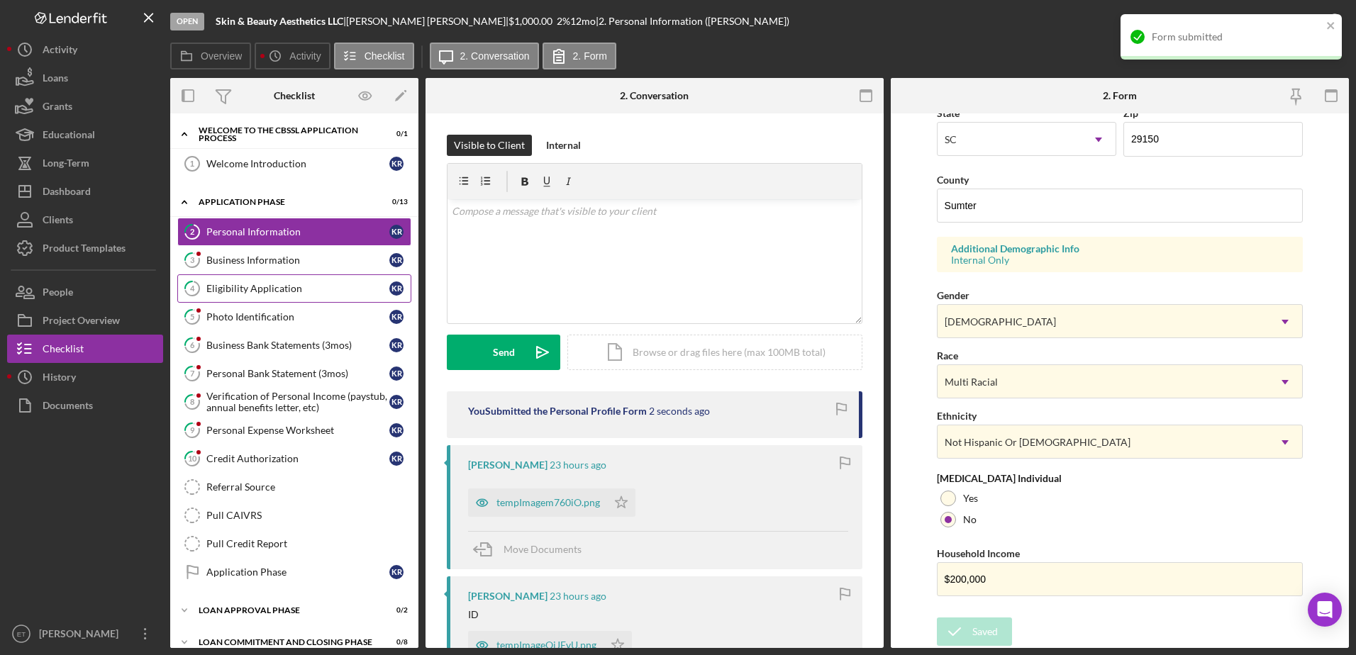
click at [232, 293] on div "Eligibility Application" at bounding box center [297, 288] width 183 height 11
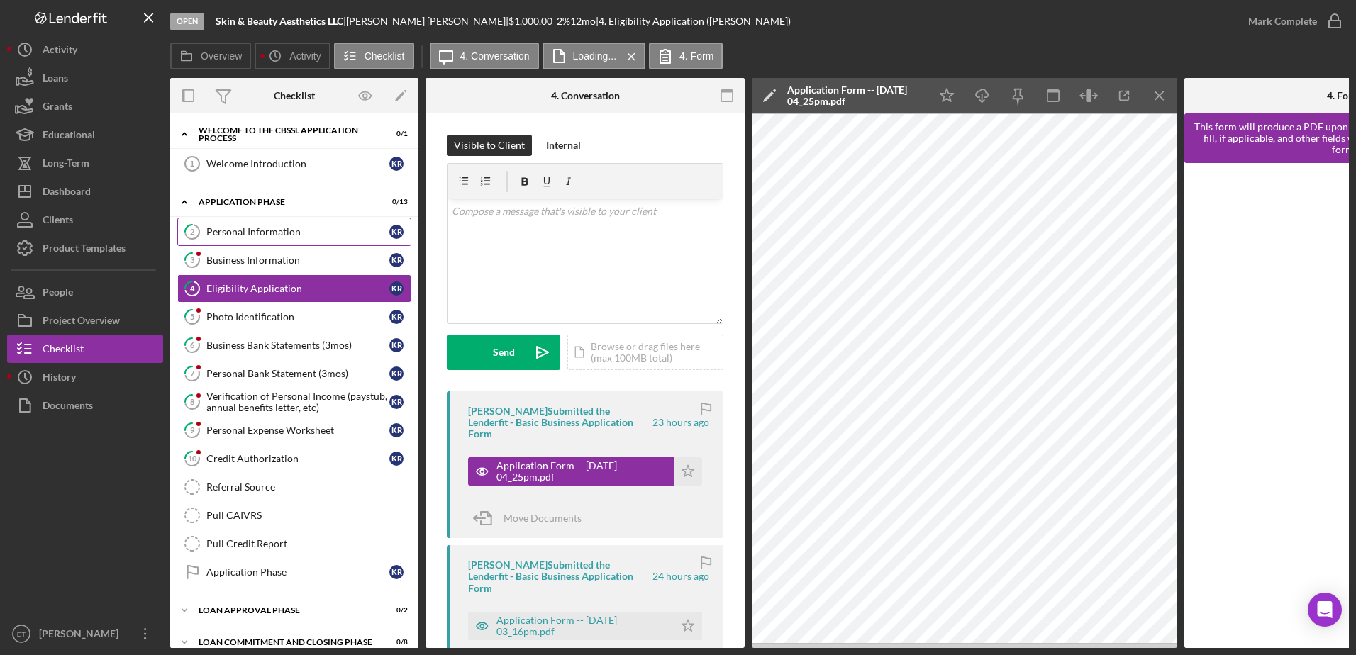
click at [265, 241] on link "2 Personal Information K R" at bounding box center [294, 232] width 234 height 28
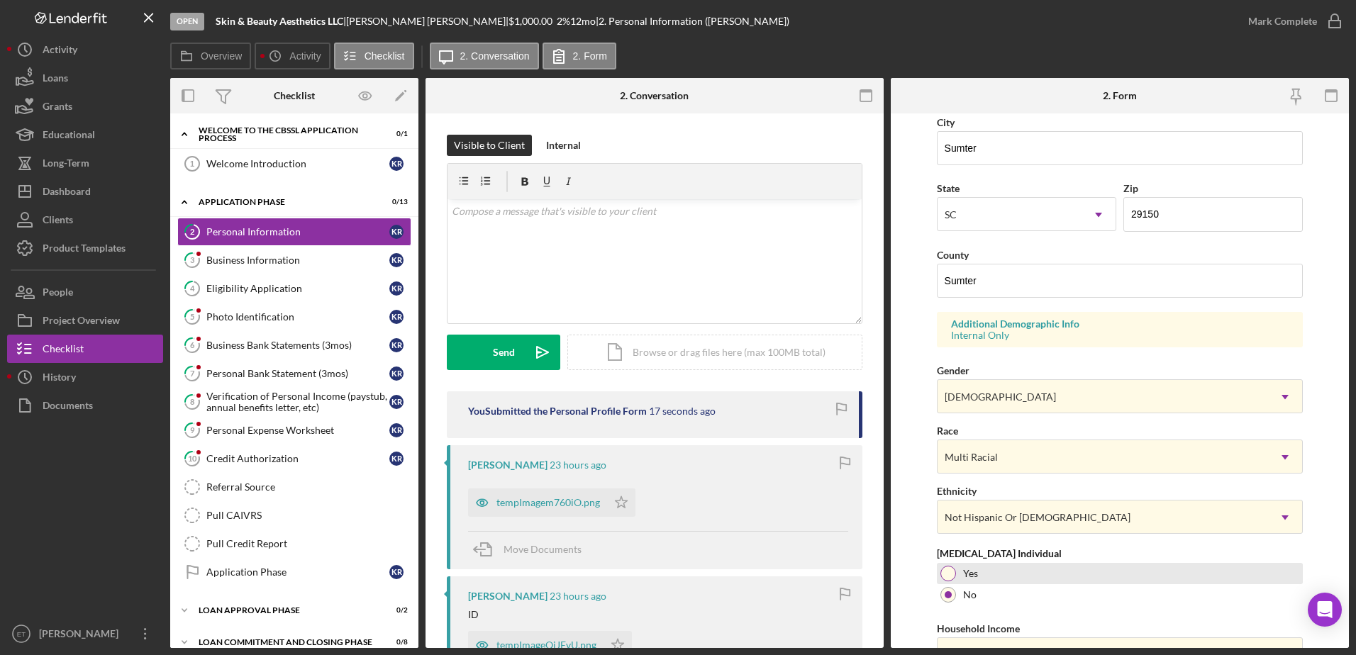
scroll to position [412, 0]
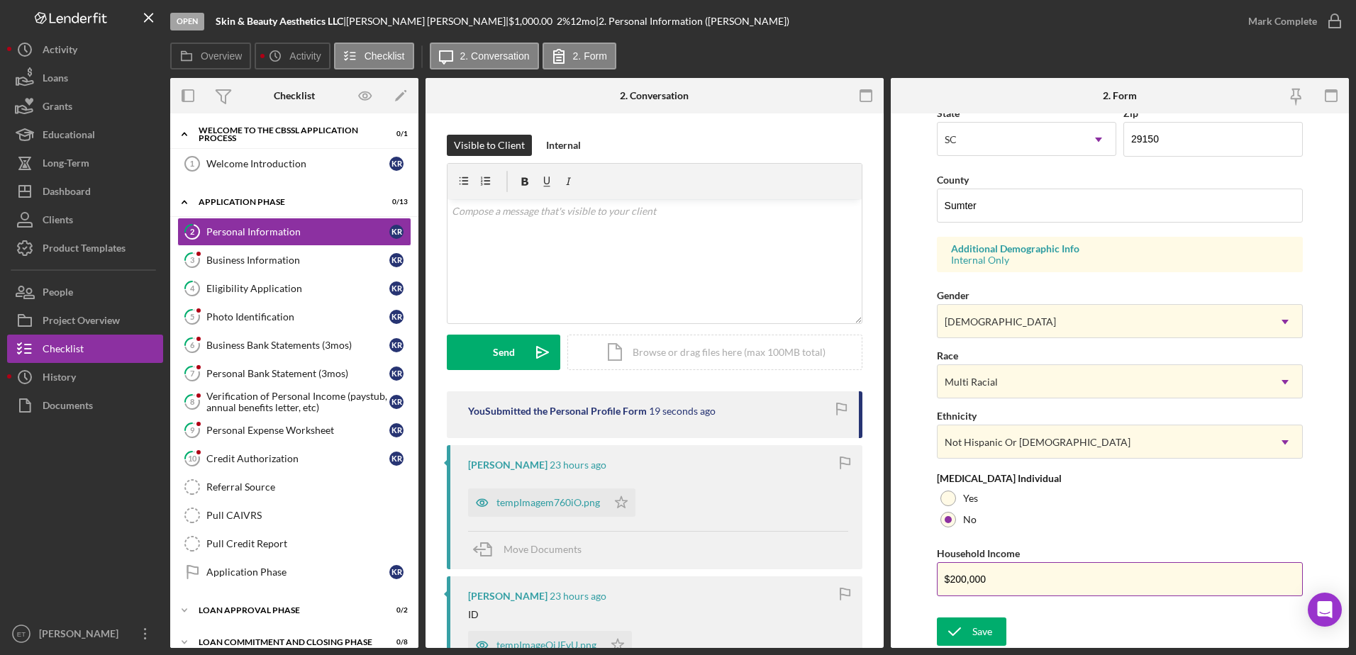
click at [960, 581] on input "$200,000" at bounding box center [1120, 579] width 367 height 34
type input "$120,000"
click at [976, 636] on div "Save" at bounding box center [982, 632] width 20 height 28
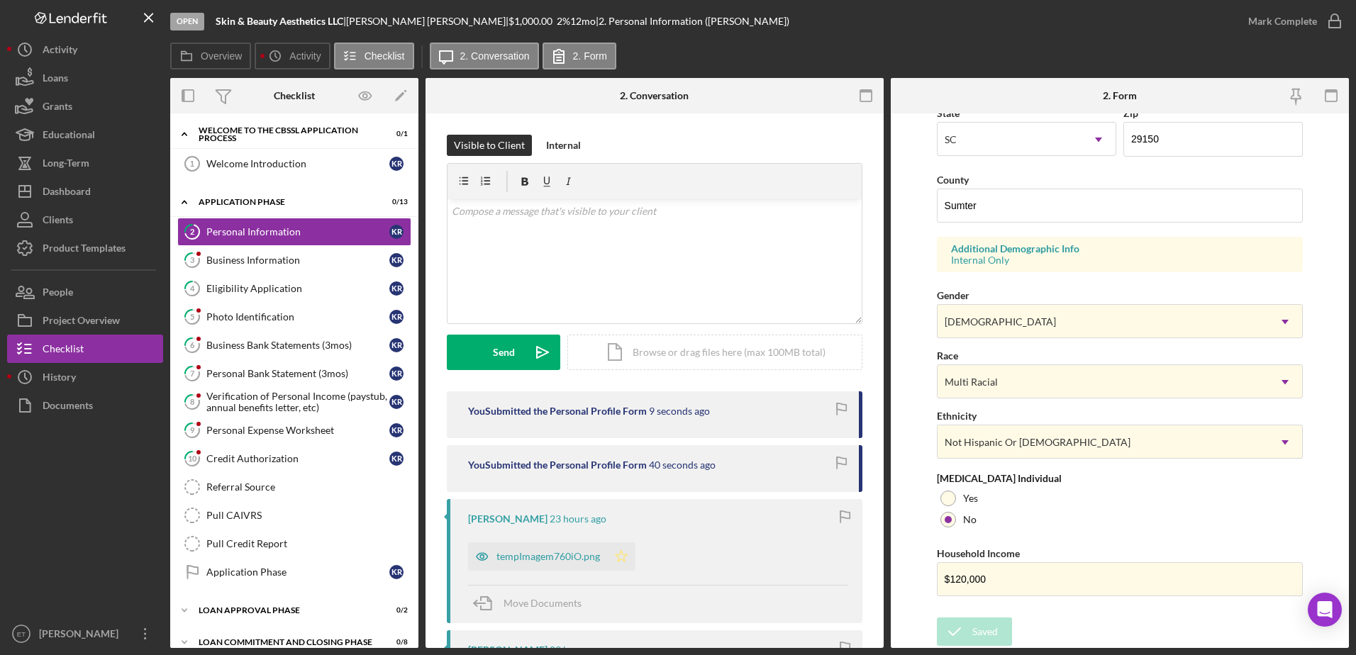
click at [625, 557] on icon "Icon/Star" at bounding box center [621, 556] width 28 height 28
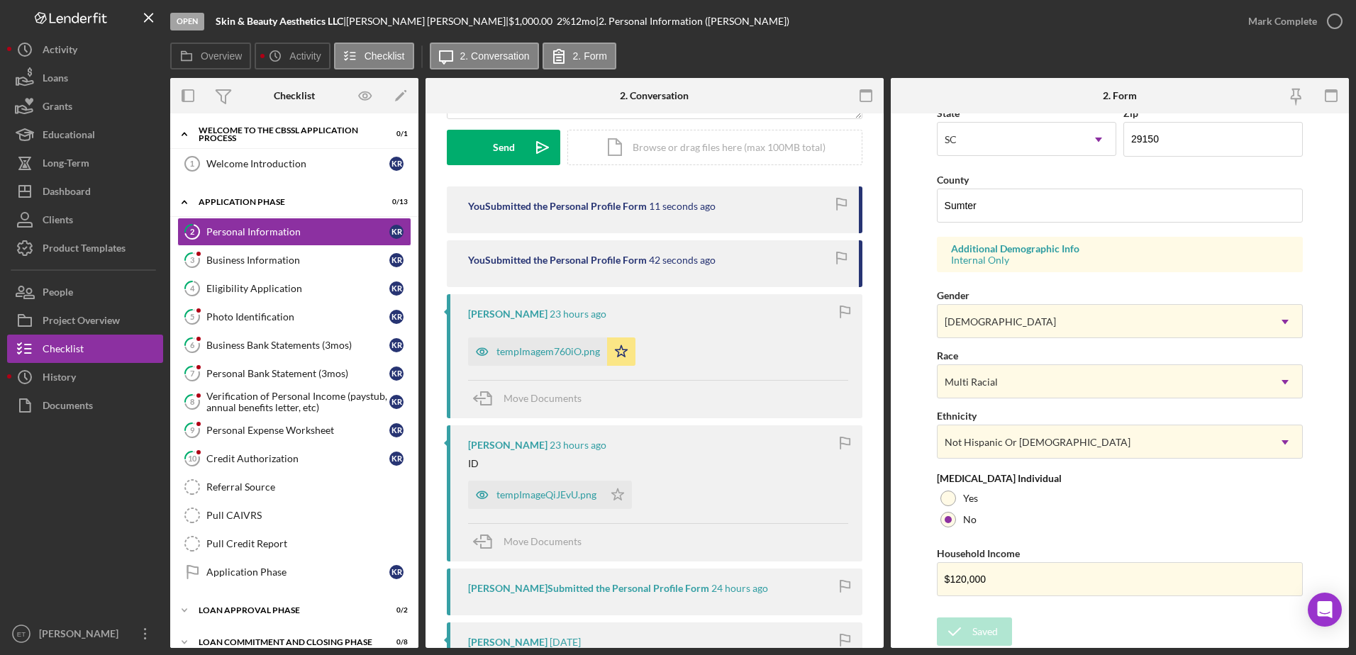
scroll to position [206, 0]
click at [481, 350] on icon "button" at bounding box center [482, 351] width 28 height 28
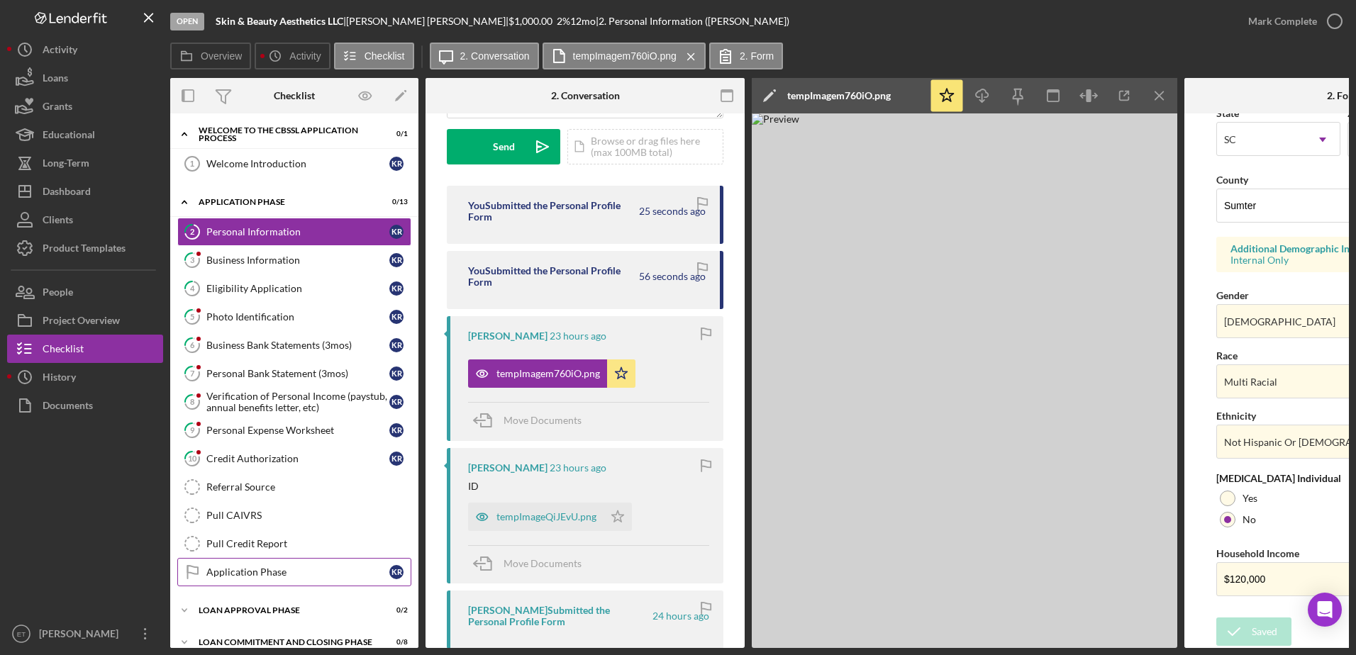
scroll to position [52, 0]
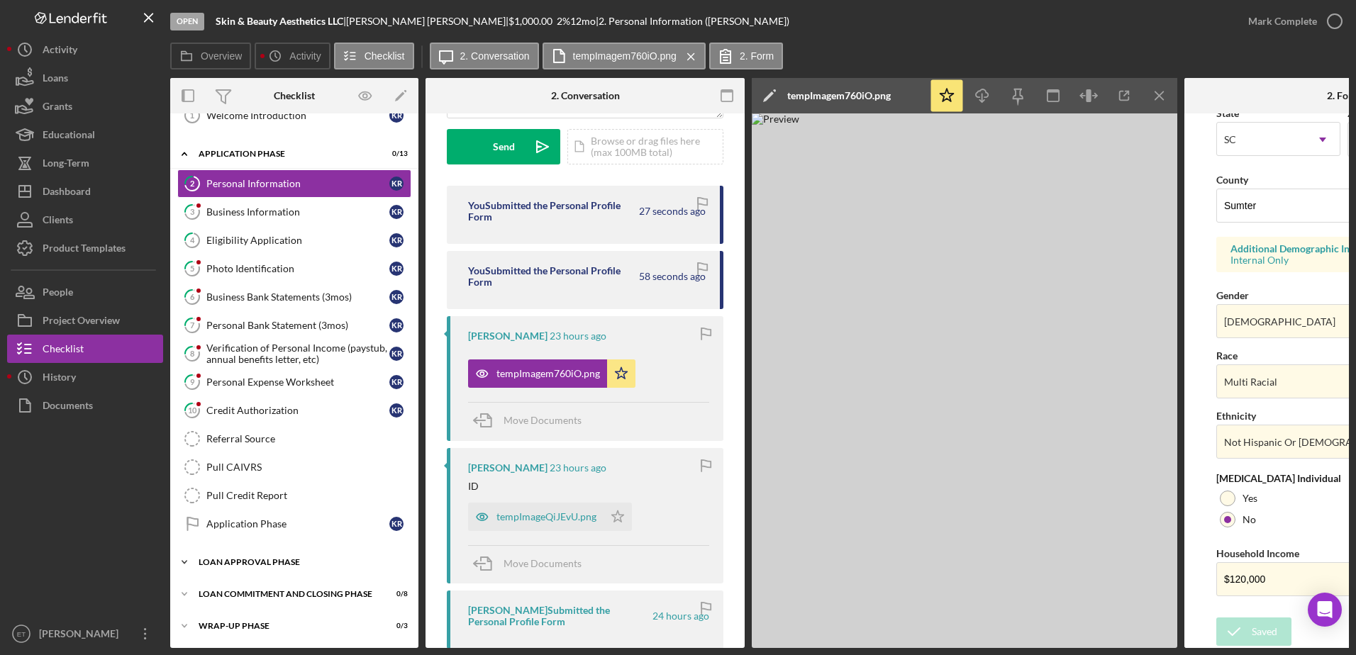
click at [250, 561] on div "Loan Approval Phase" at bounding box center [300, 562] width 202 height 9
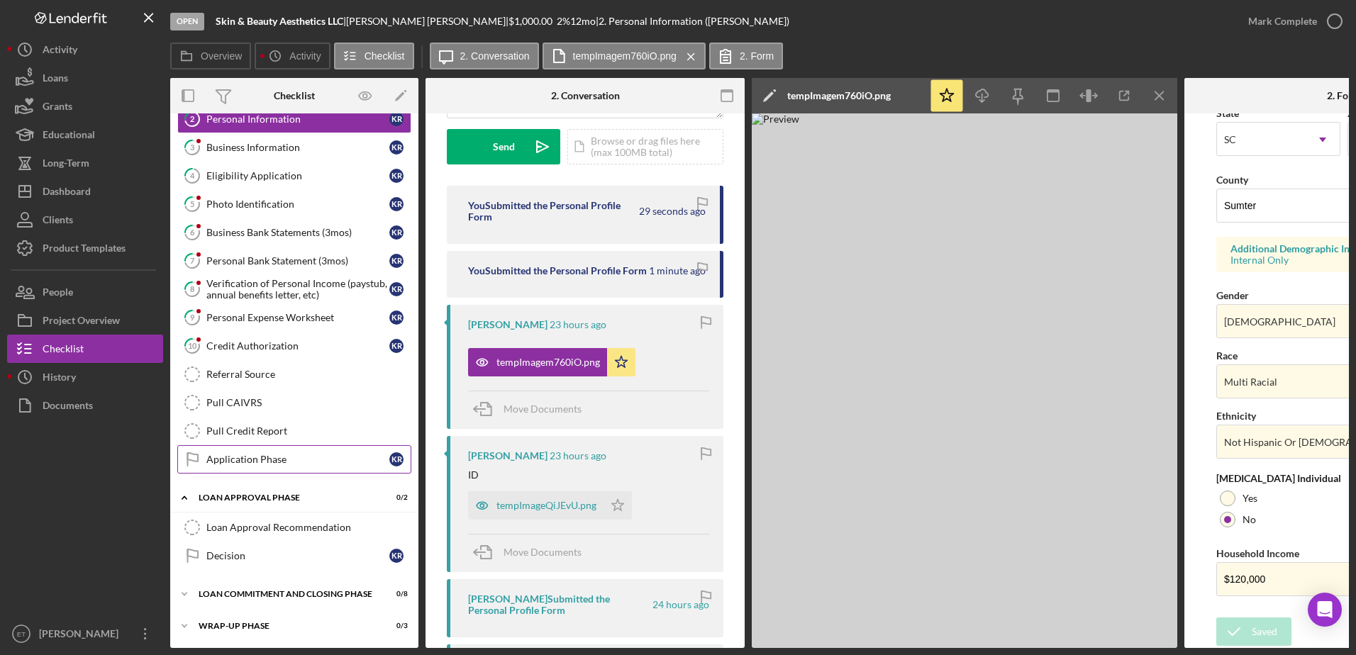
scroll to position [82, 0]
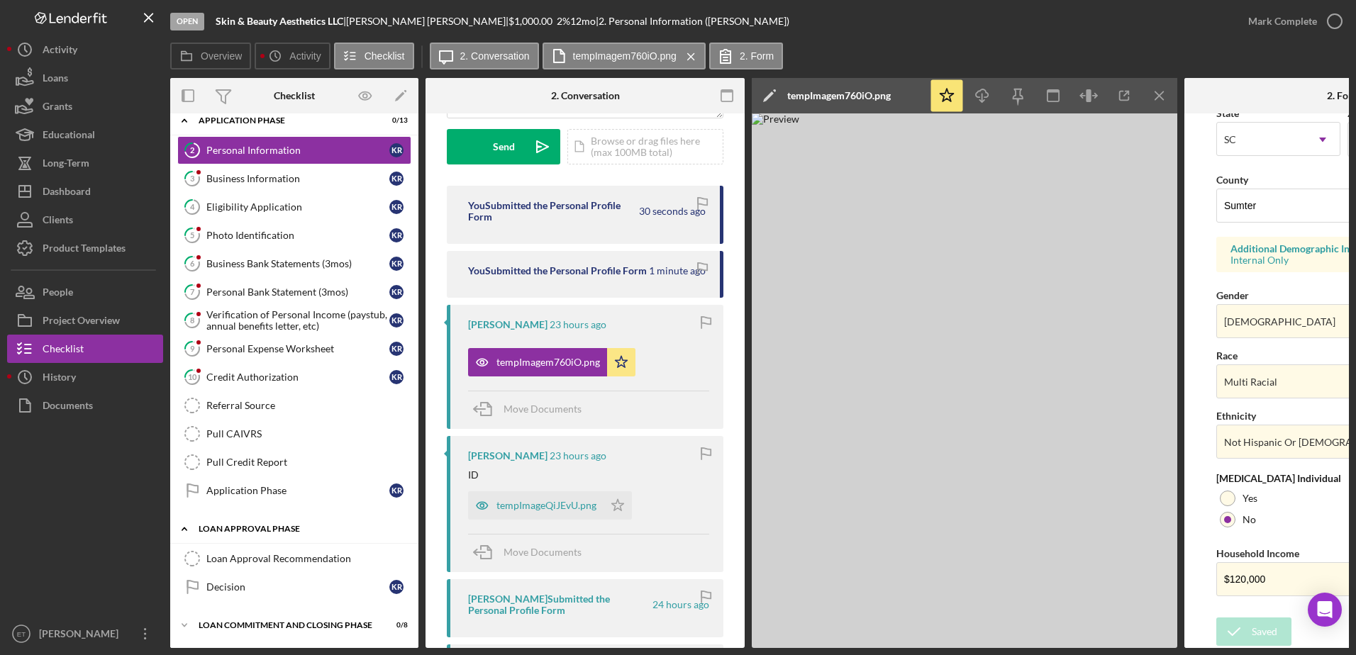
click at [279, 527] on div "Loan Approval Phase" at bounding box center [300, 529] width 202 height 9
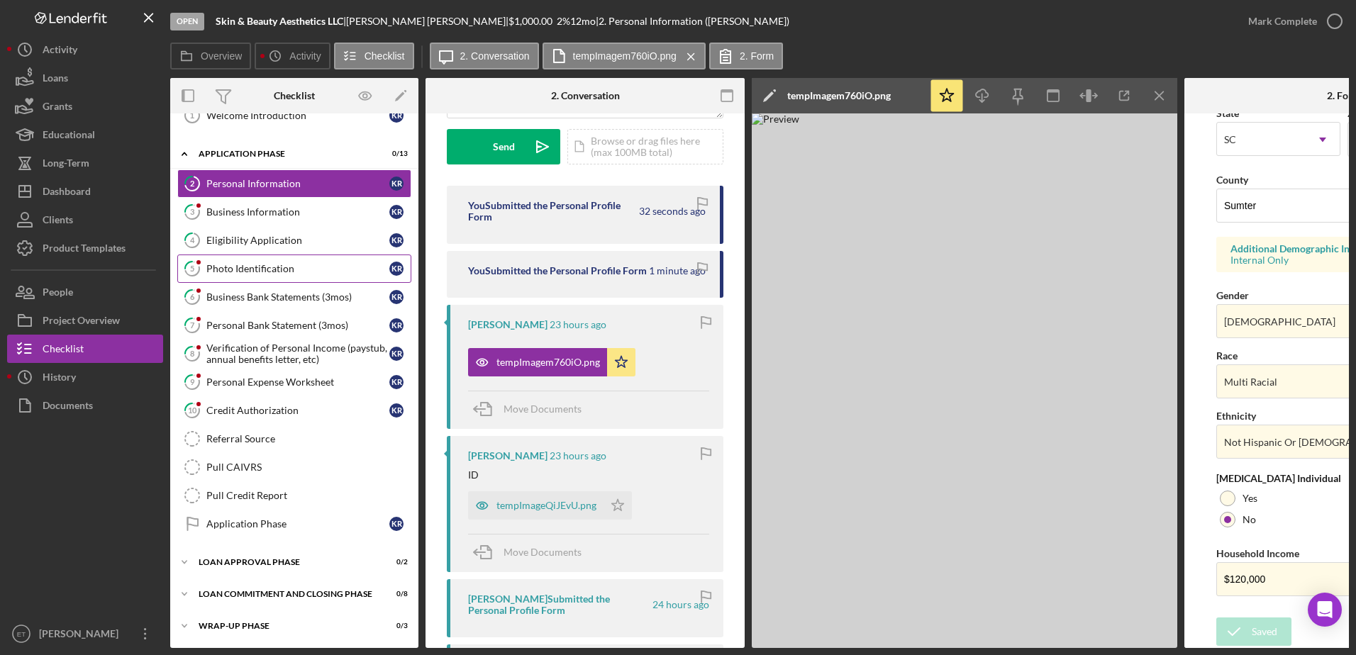
click at [252, 269] on div "Photo Identification" at bounding box center [297, 268] width 183 height 11
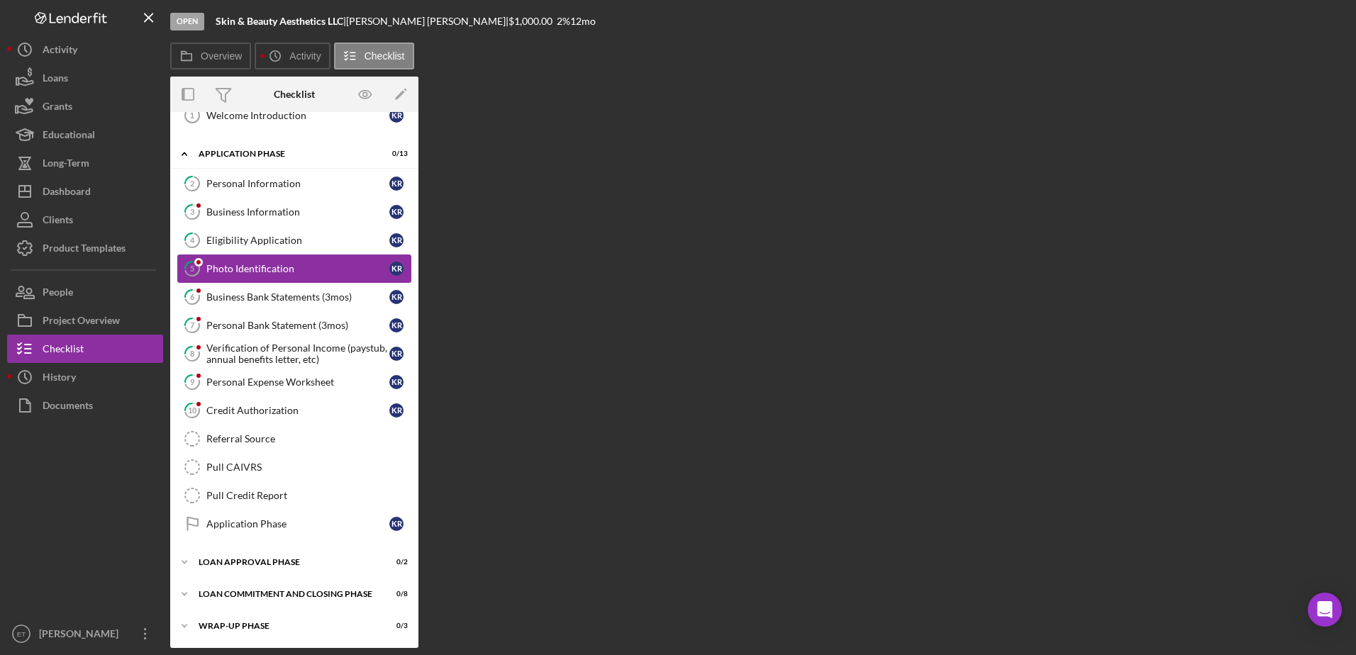
scroll to position [48, 0]
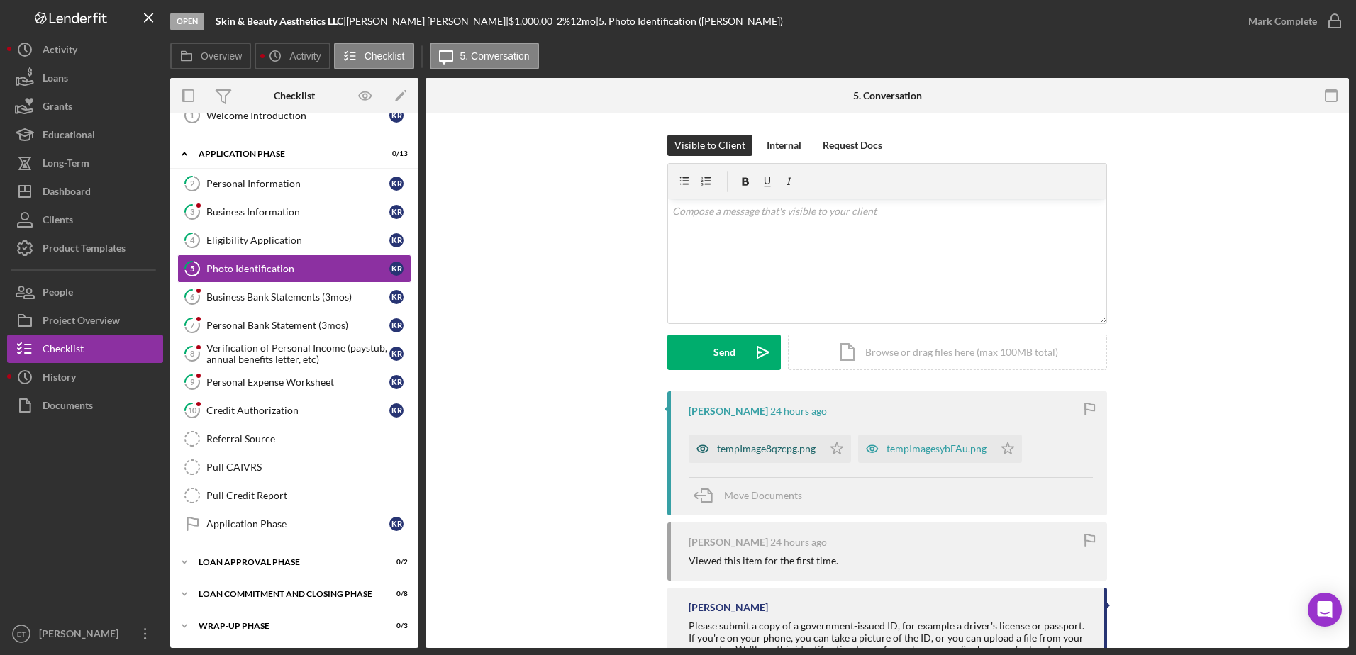
click at [701, 450] on icon "button" at bounding box center [703, 449] width 28 height 28
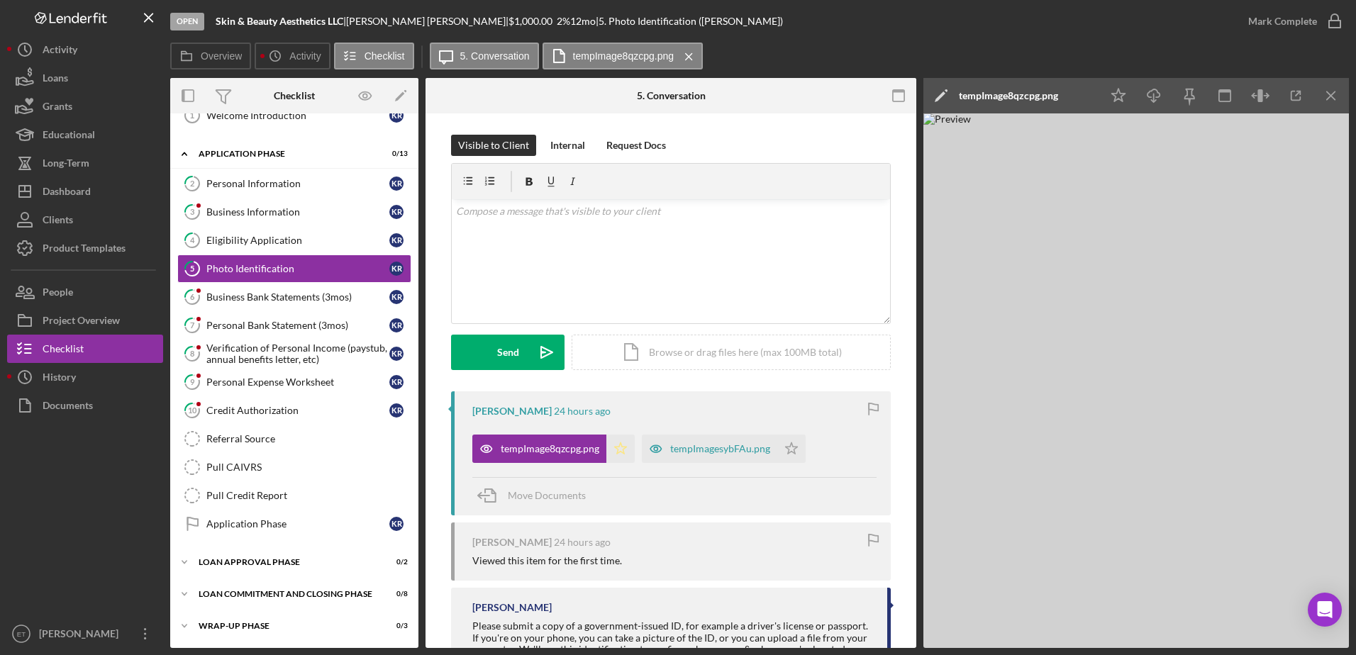
click at [621, 450] on polygon "button" at bounding box center [621, 447] width 12 height 11
click at [488, 447] on icon "button" at bounding box center [486, 449] width 4 height 4
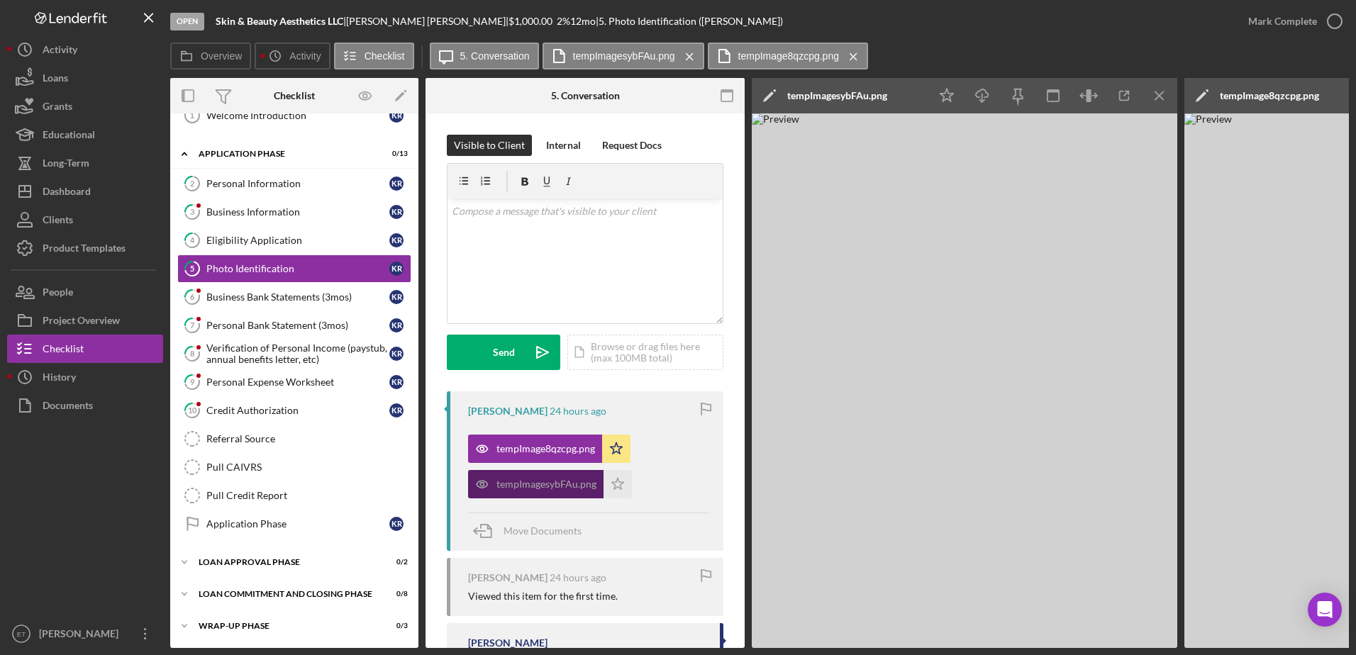
click at [654, 447] on div "tempImage8qzcpg.png Icon/Star tempImagesybFAu.png Icon/Star" at bounding box center [588, 463] width 241 height 71
click at [618, 479] on polygon "button" at bounding box center [618, 483] width 12 height 11
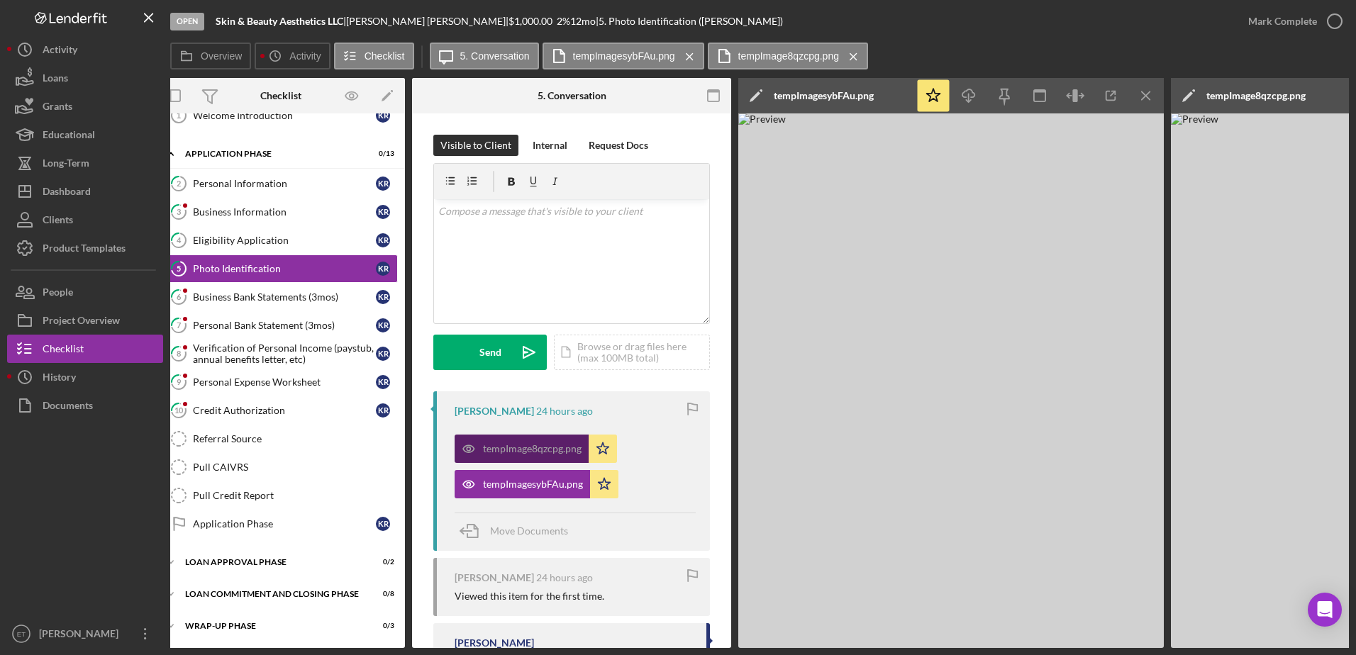
scroll to position [0, 16]
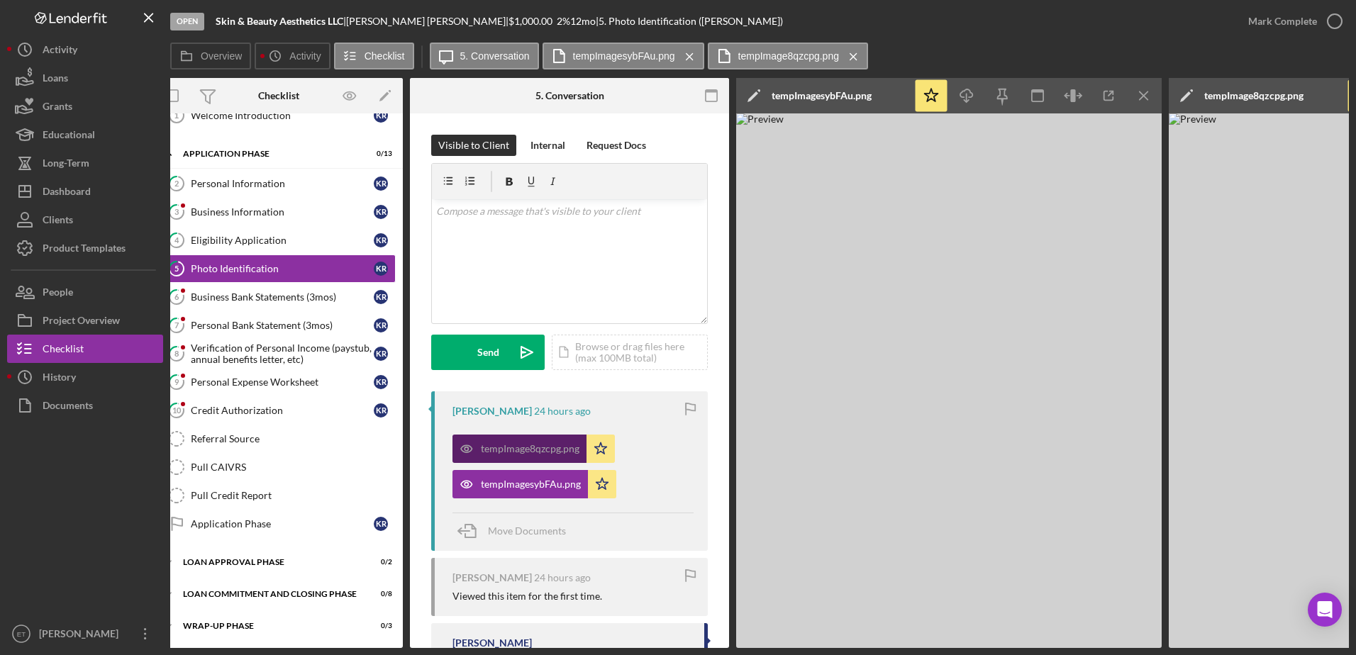
click at [561, 454] on div "tempImage8qzcpg.png" at bounding box center [530, 448] width 99 height 11
click at [1339, 22] on icon "button" at bounding box center [1334, 21] width 35 height 35
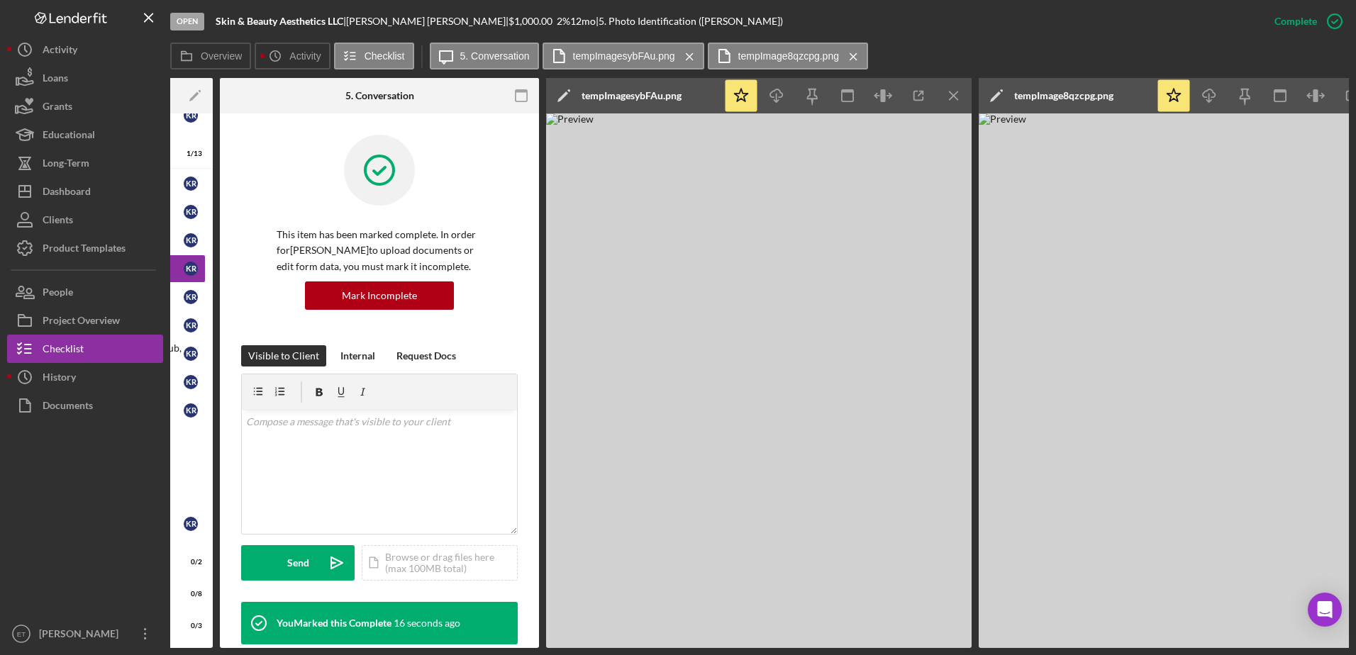
scroll to position [0, 0]
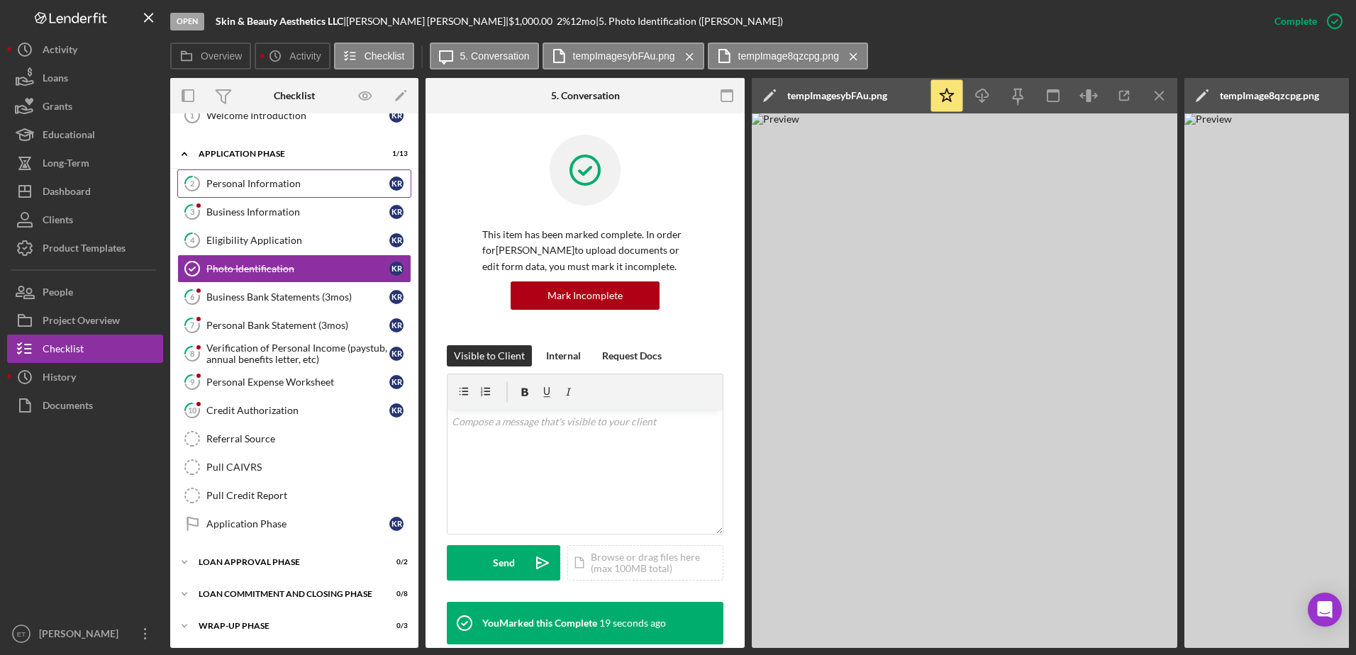
click at [244, 188] on div "Personal Information" at bounding box center [297, 183] width 183 height 11
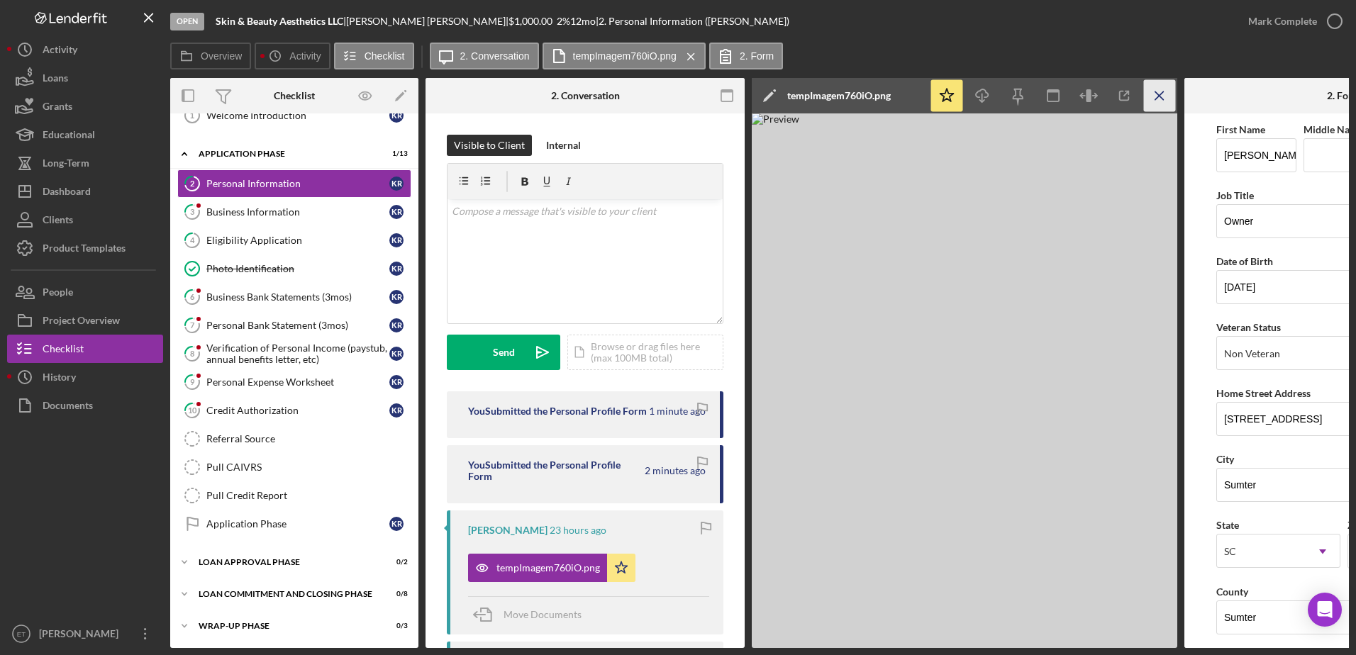
click at [1161, 90] on icon "Icon/Menu Close" at bounding box center [1160, 96] width 32 height 32
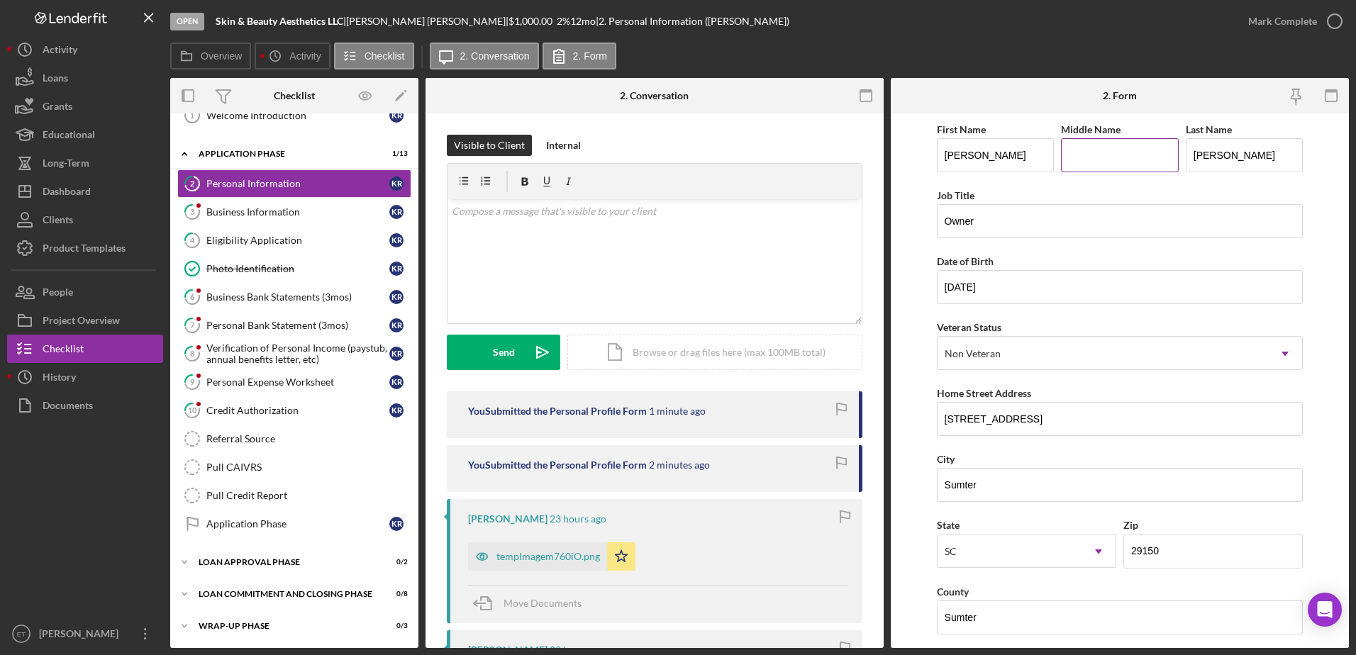
click at [1088, 161] on input "Middle Name" at bounding box center [1120, 155] width 118 height 34
type input "[PERSON_NAME]"
click at [481, 557] on icon "button" at bounding box center [482, 557] width 4 height 4
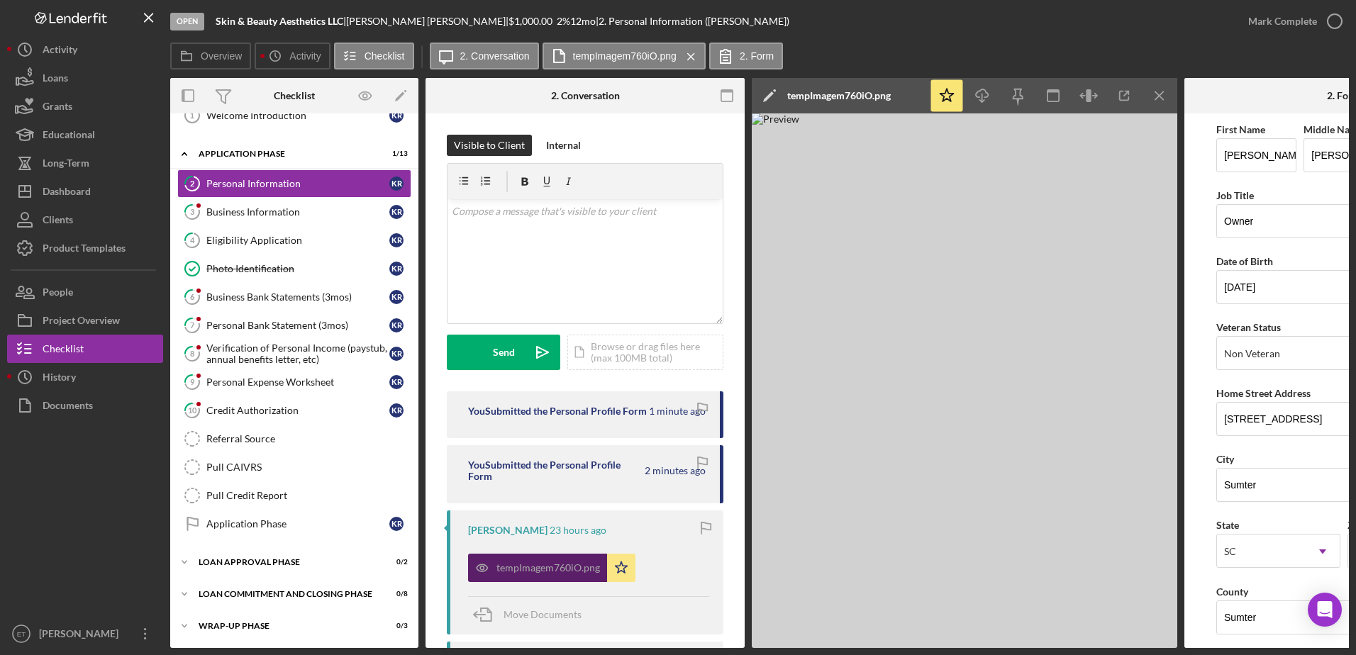
click at [481, 557] on div "[PERSON_NAME] 23 hours ago tempImagem760iO.png Icon/Star Move Documents" at bounding box center [585, 573] width 277 height 124
click at [1159, 94] on icon "Icon/Menu Close" at bounding box center [1160, 96] width 32 height 32
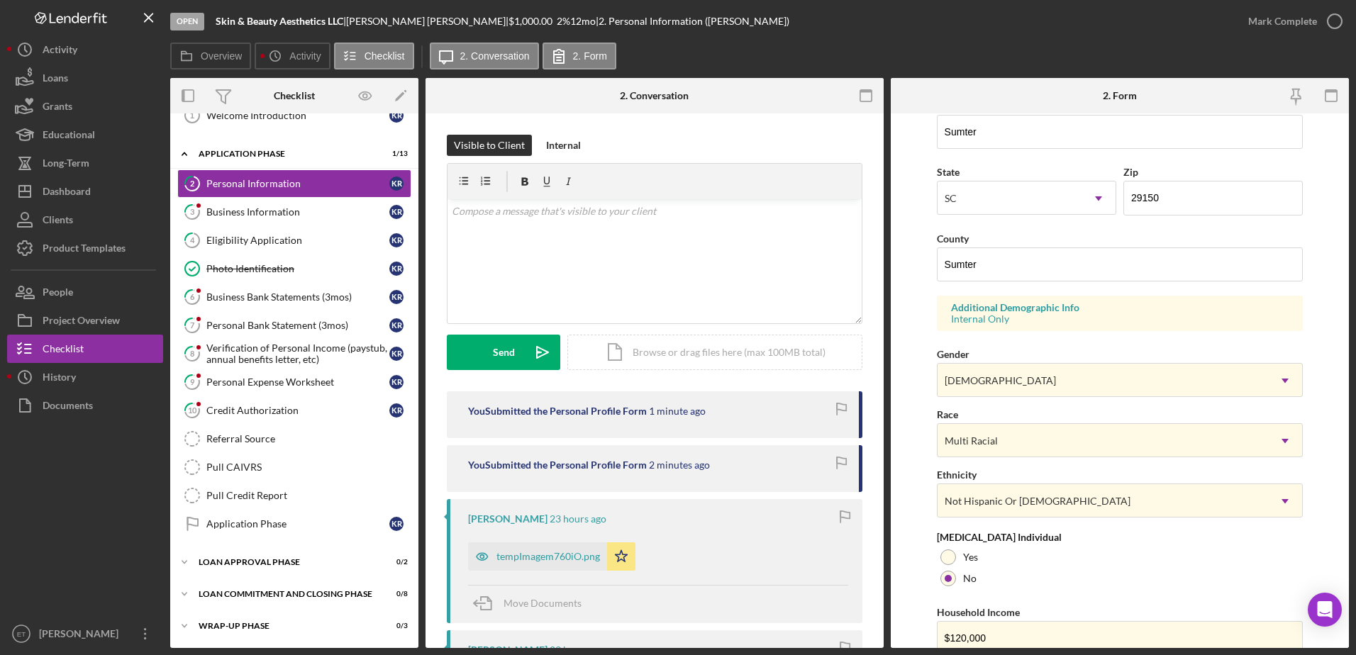
scroll to position [412, 0]
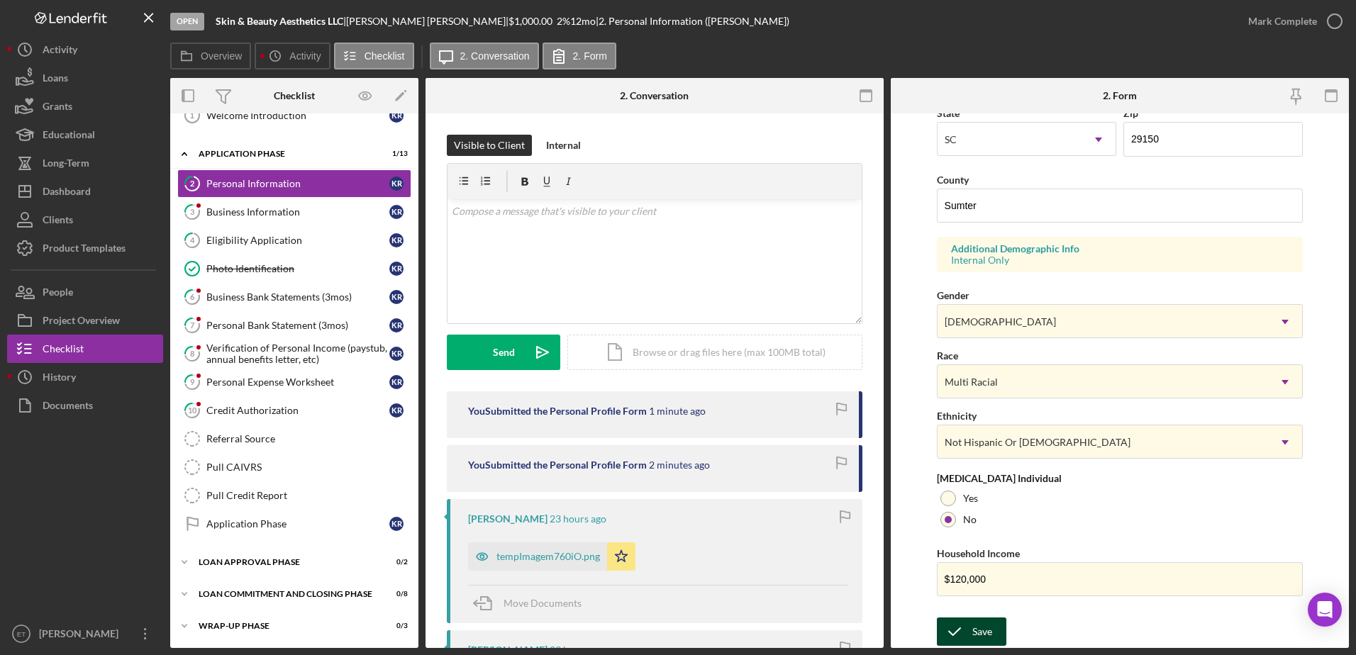
click at [970, 630] on icon "submit" at bounding box center [954, 631] width 35 height 35
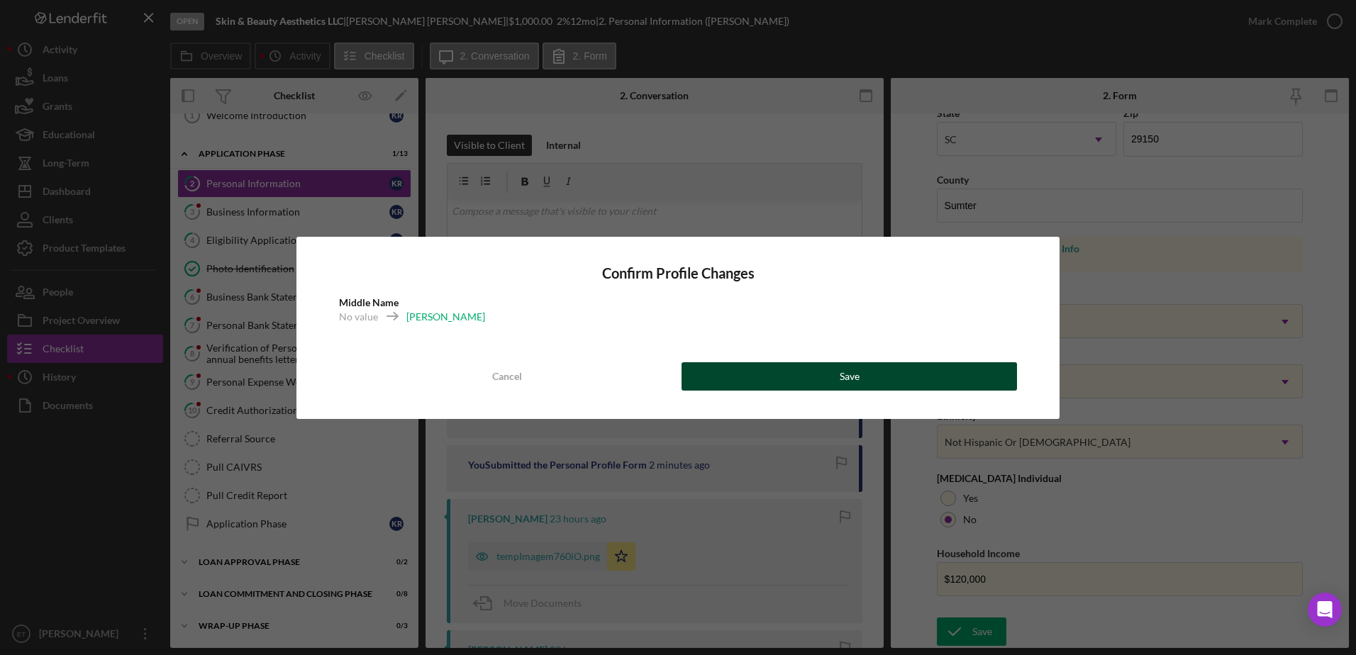
click at [772, 384] on button "Save" at bounding box center [848, 376] width 335 height 28
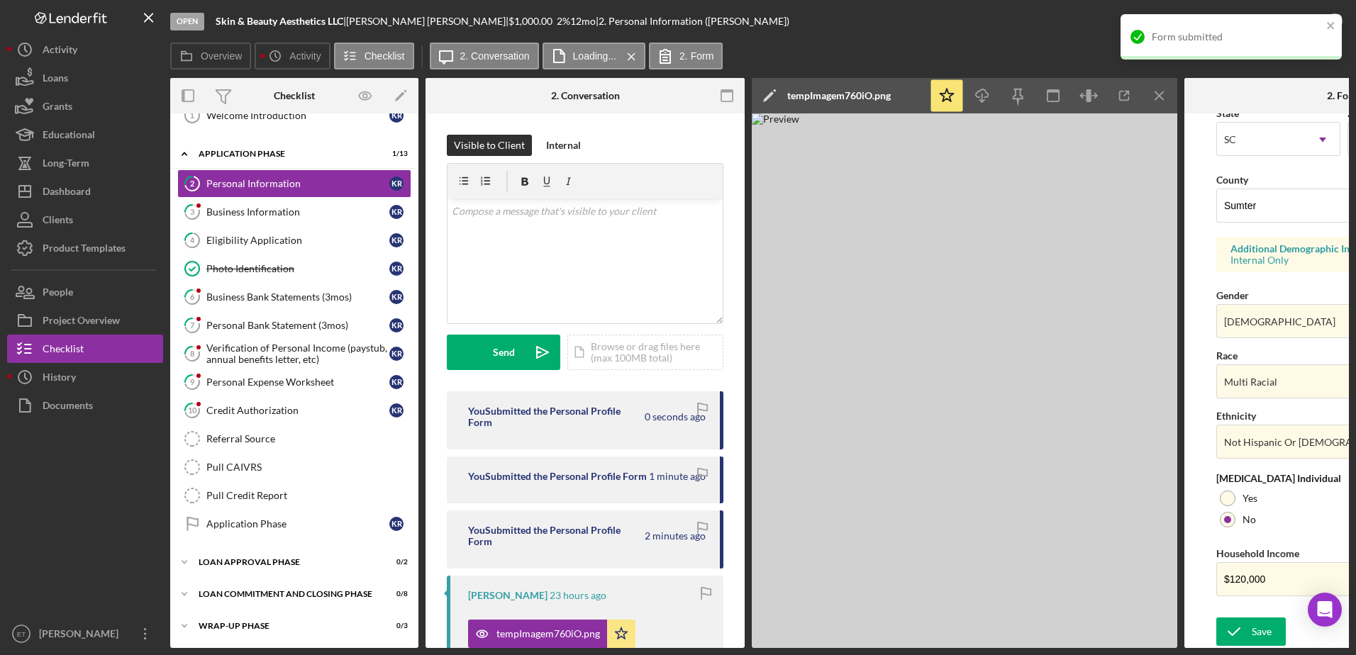
scroll to position [414, 0]
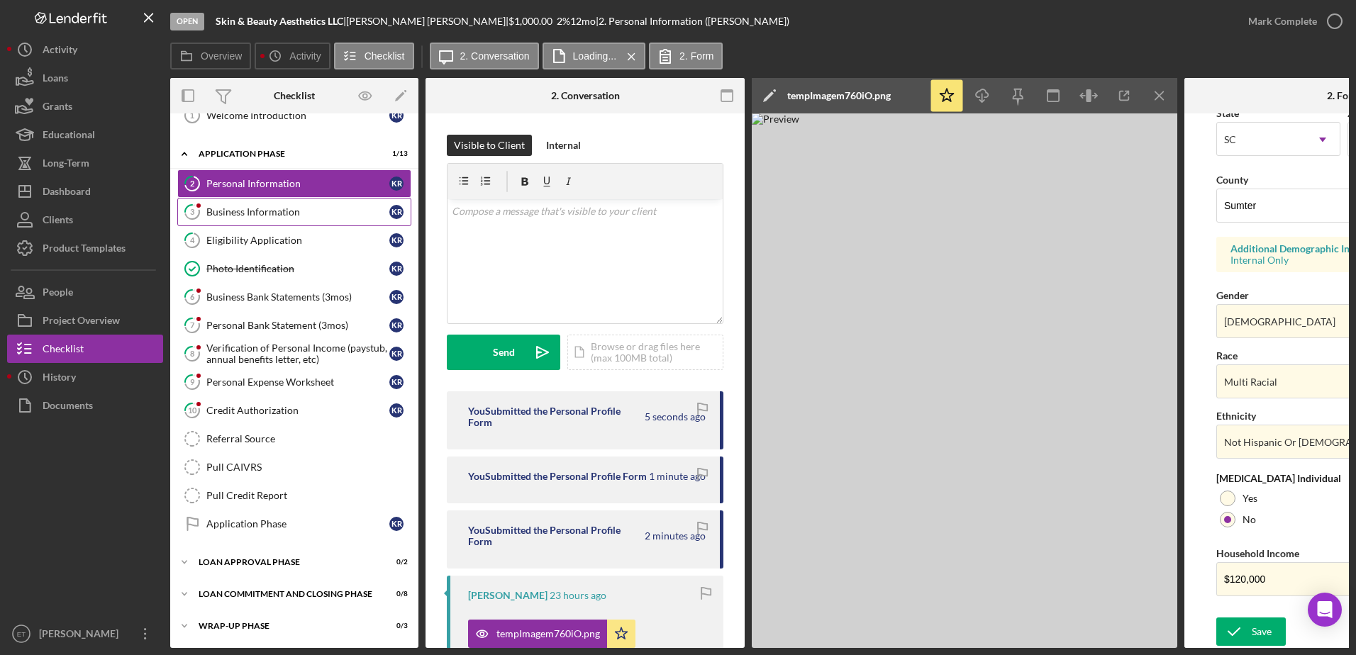
click at [226, 208] on div "Business Information" at bounding box center [297, 211] width 183 height 11
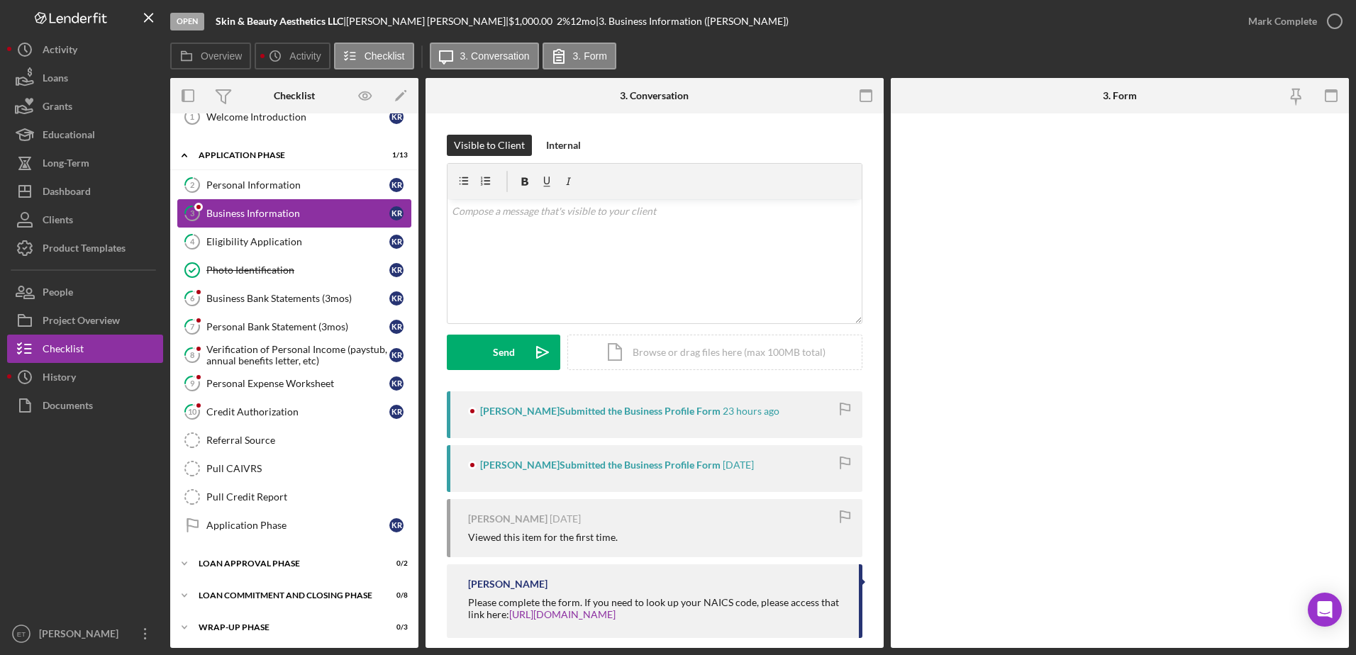
scroll to position [48, 0]
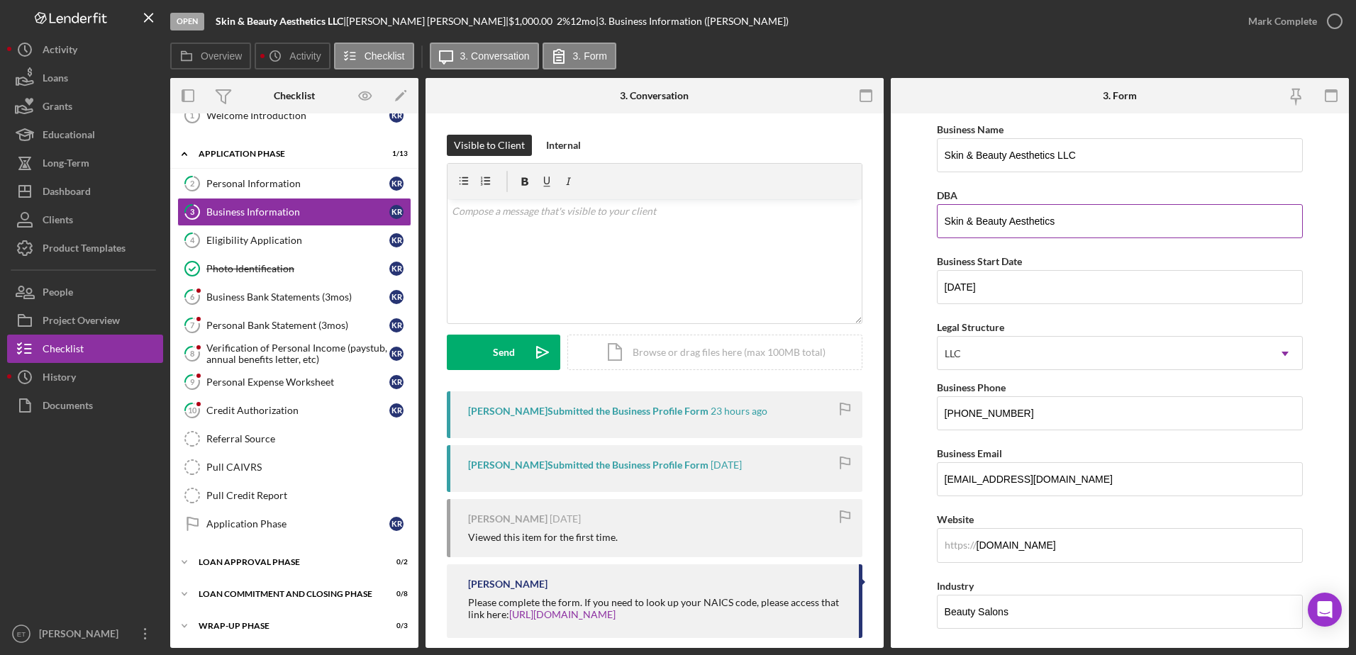
click at [1059, 226] on input "Skin & Beauty Aesthetics" at bounding box center [1120, 221] width 367 height 34
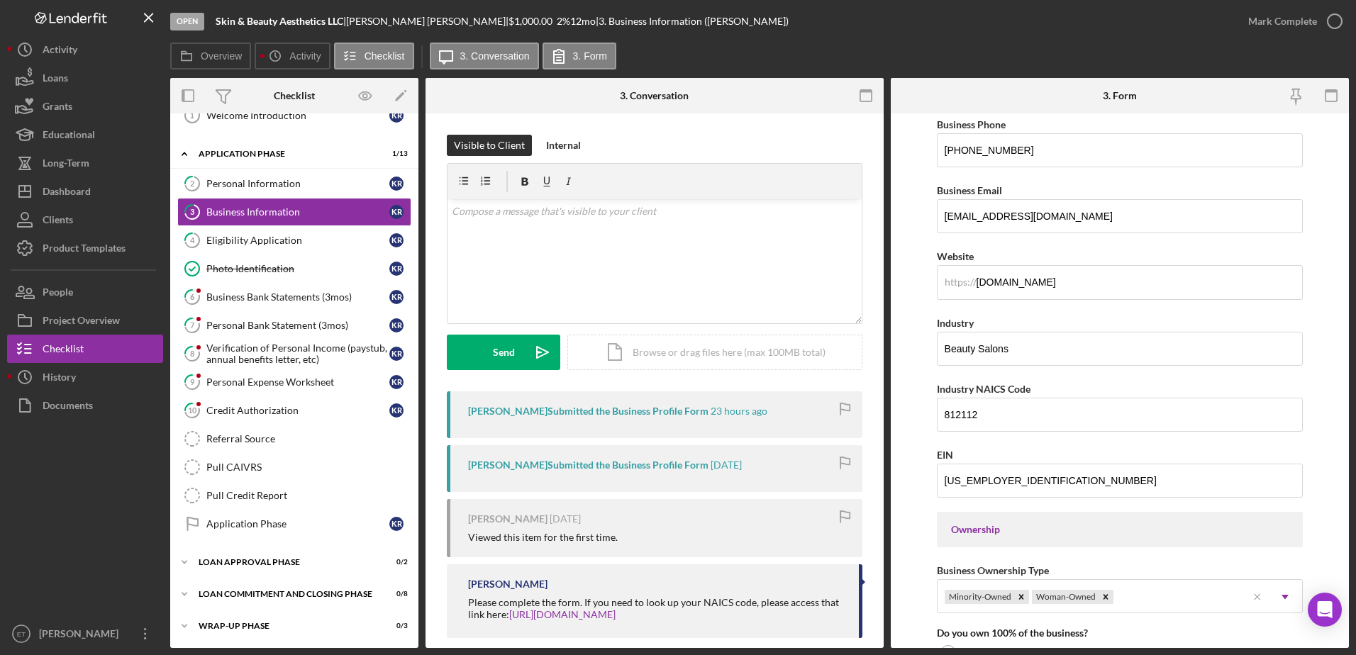
scroll to position [264, 0]
click at [951, 420] on input "812112" at bounding box center [1120, 414] width 367 height 34
click at [1057, 387] on div "Industry NAICS Code" at bounding box center [1120, 388] width 367 height 18
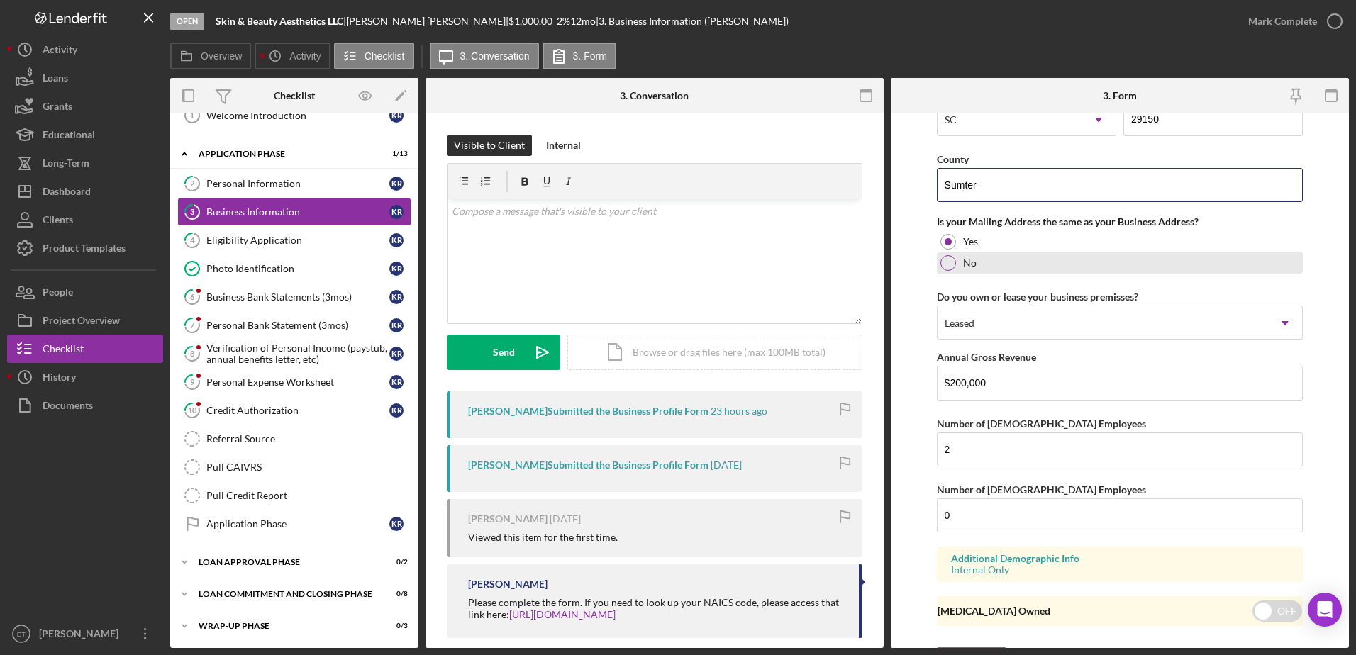
scroll to position [1040, 0]
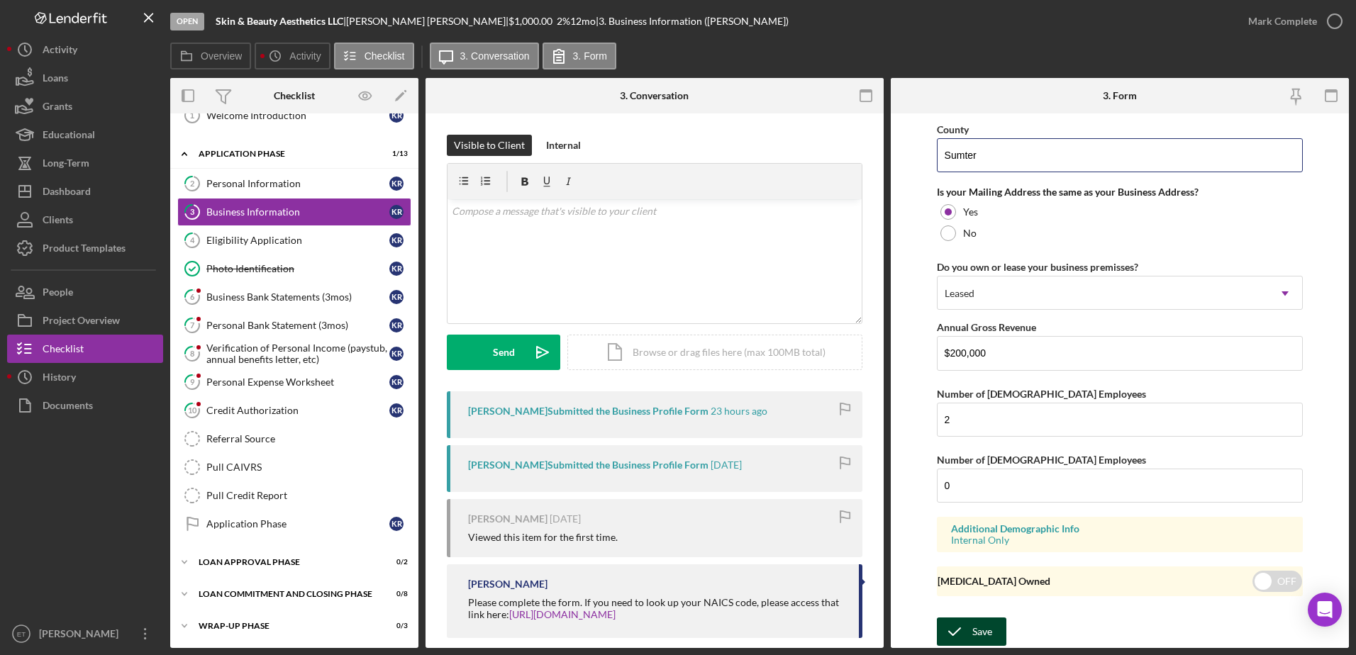
type input "Sumter"
click at [973, 635] on div "Save" at bounding box center [982, 632] width 20 height 28
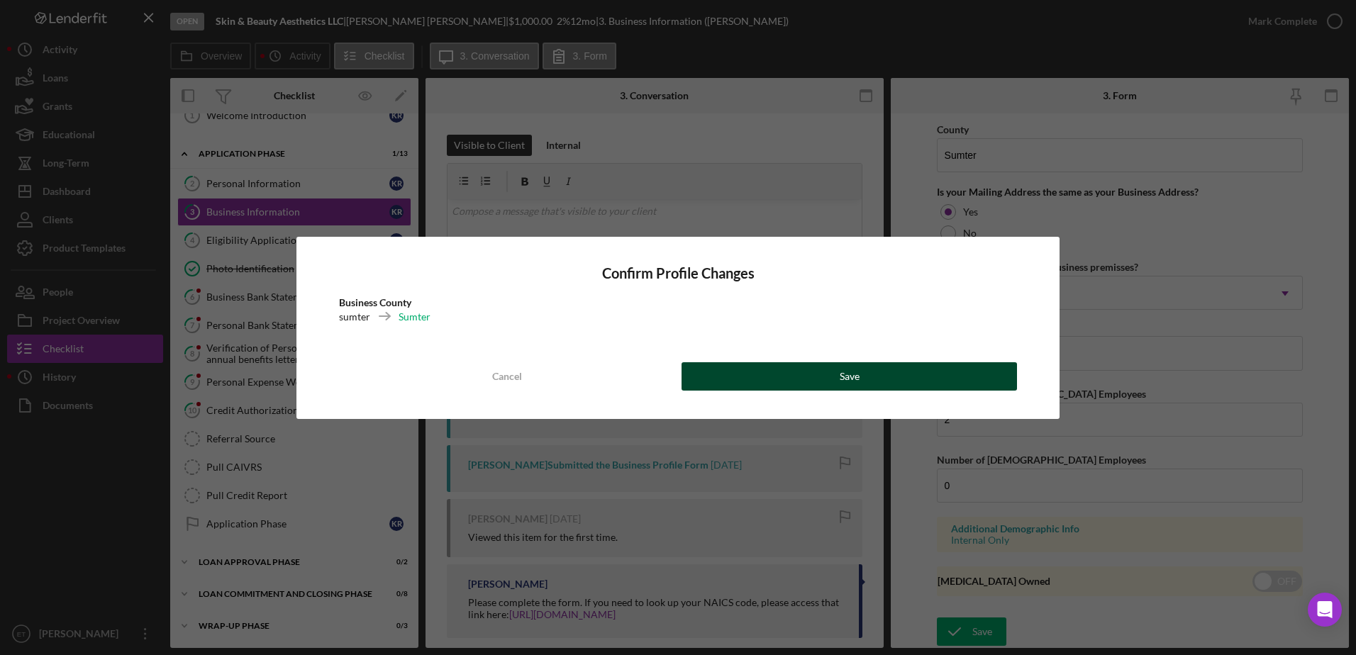
click at [913, 380] on button "Save" at bounding box center [848, 376] width 335 height 28
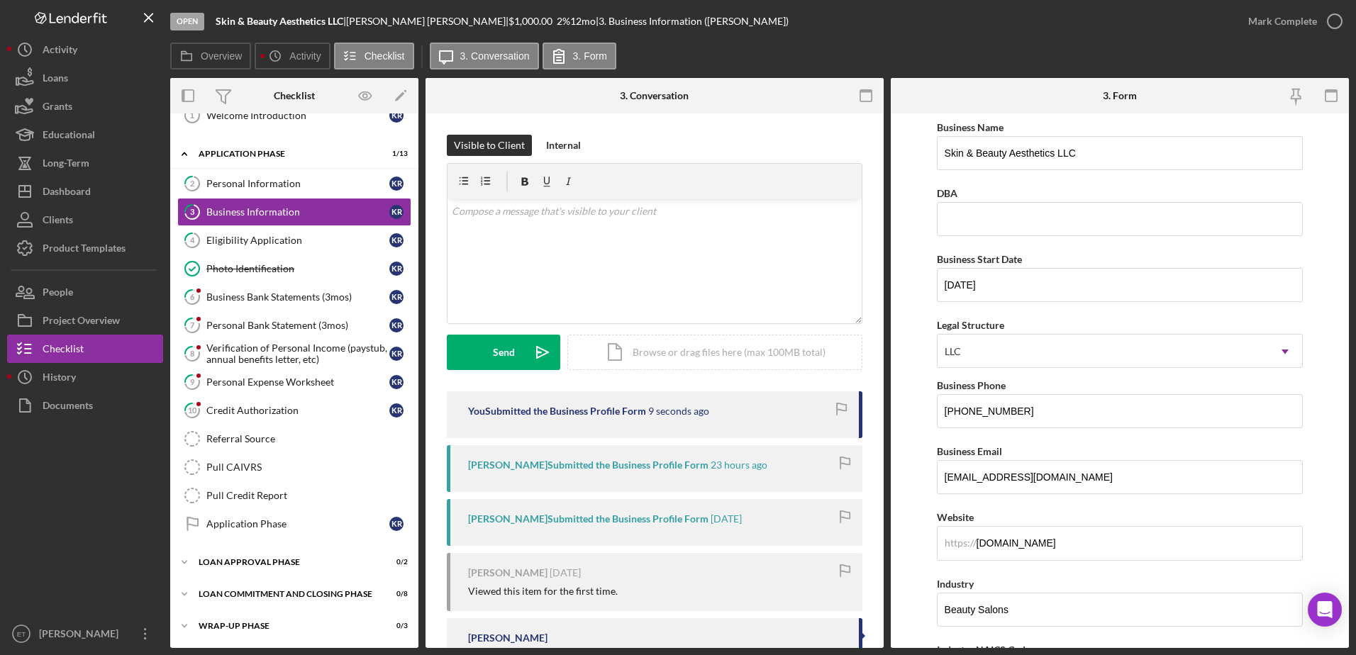
scroll to position [0, 0]
click at [1059, 552] on input "[DOMAIN_NAME]" at bounding box center [1120, 545] width 367 height 34
click at [329, 183] on div "Personal Information" at bounding box center [297, 183] width 183 height 11
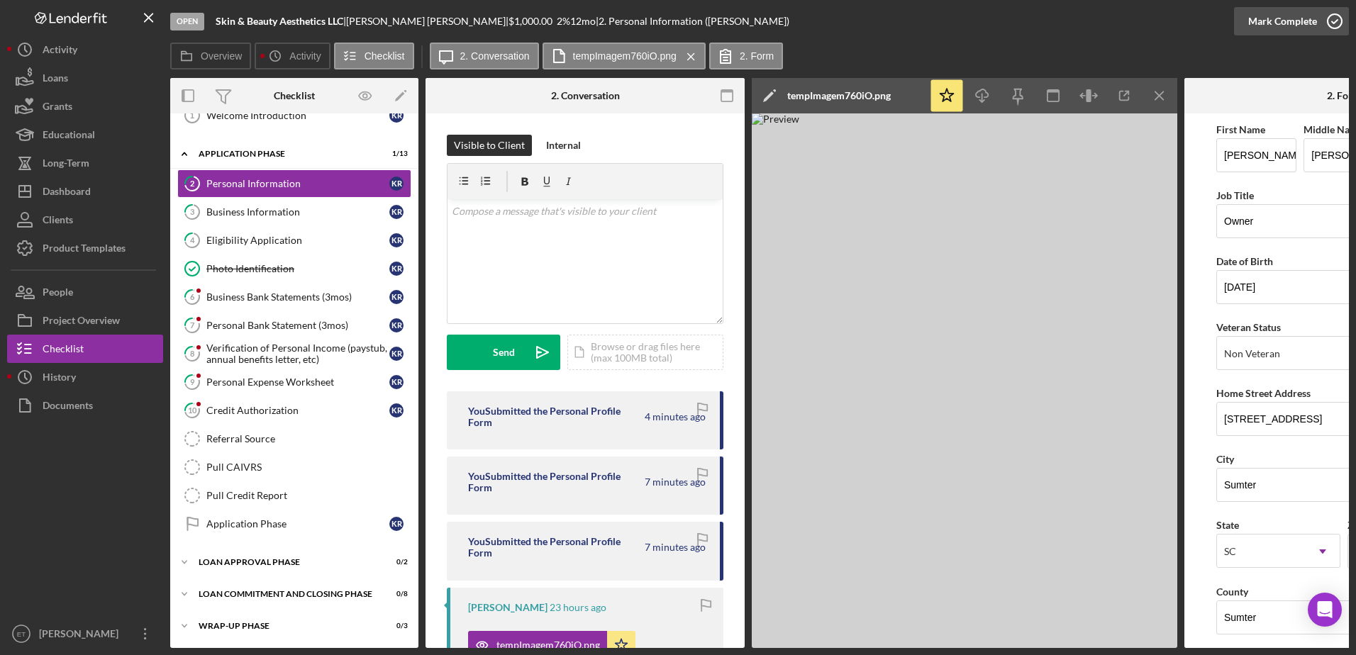
click at [1333, 19] on icon "button" at bounding box center [1334, 21] width 35 height 35
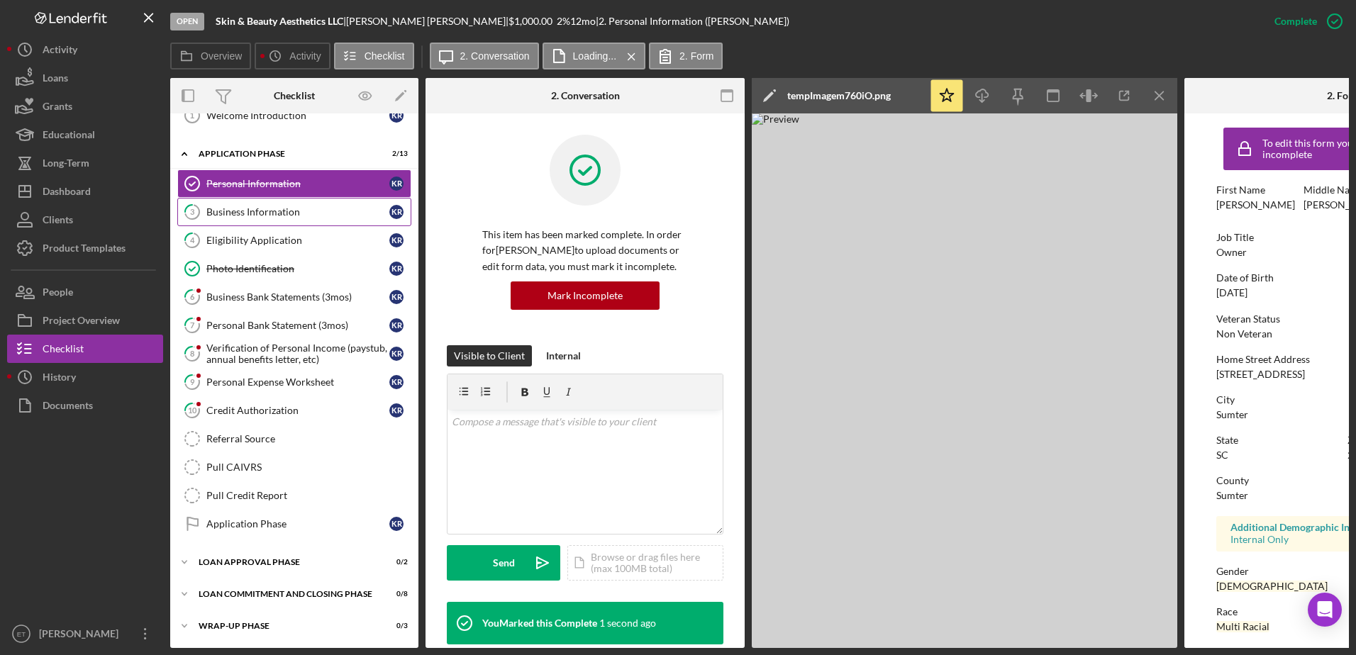
click at [255, 222] on link "3 Business Information K R" at bounding box center [294, 212] width 234 height 28
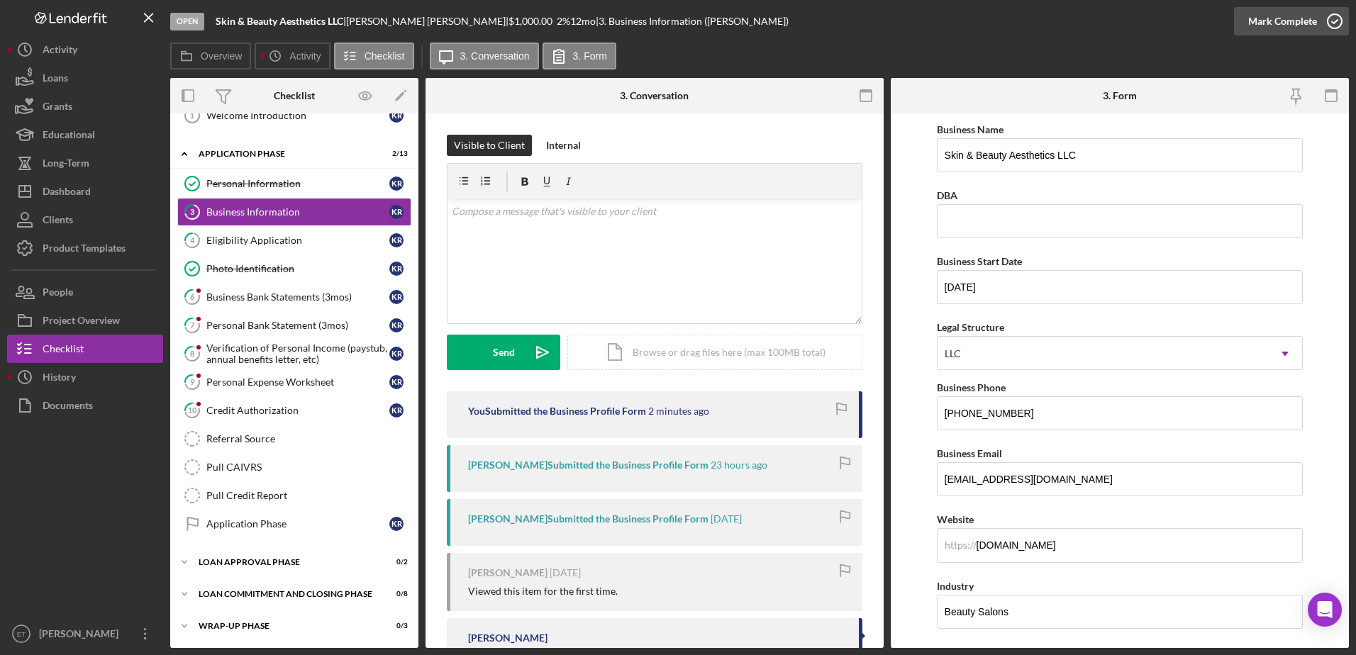
click at [1331, 21] on icon "button" at bounding box center [1334, 21] width 35 height 35
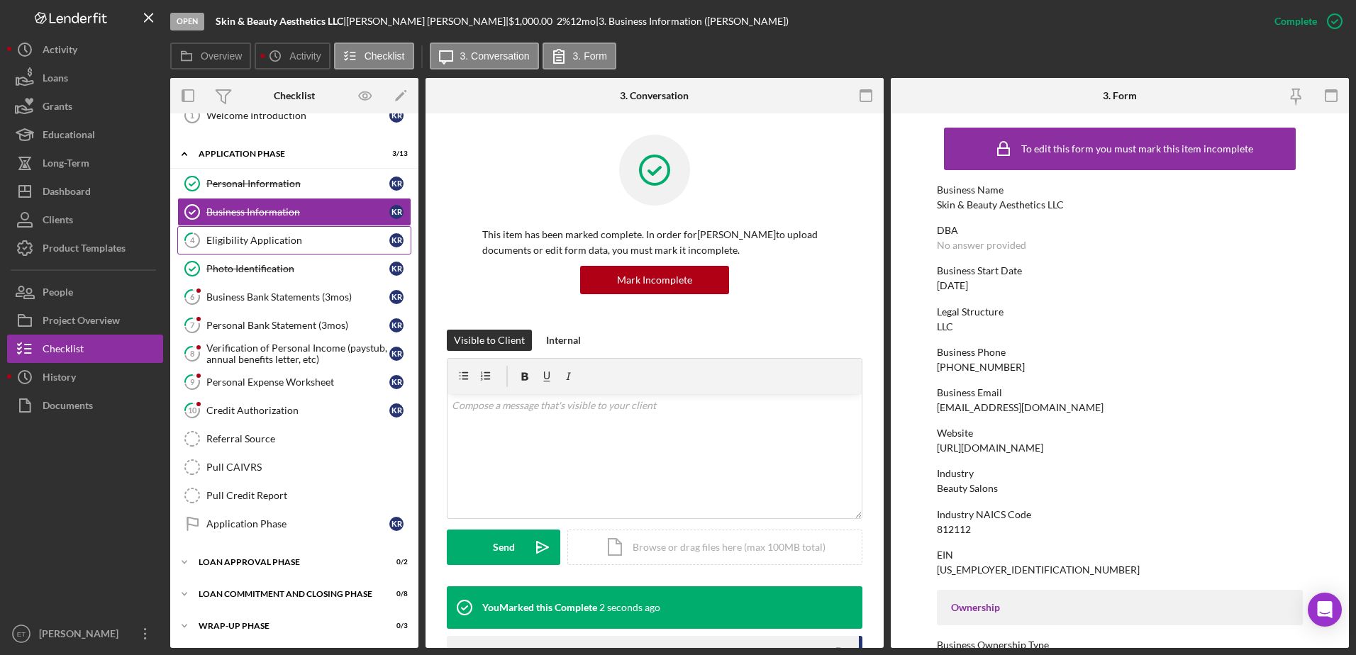
click at [248, 245] on div "Eligibility Application" at bounding box center [297, 240] width 183 height 11
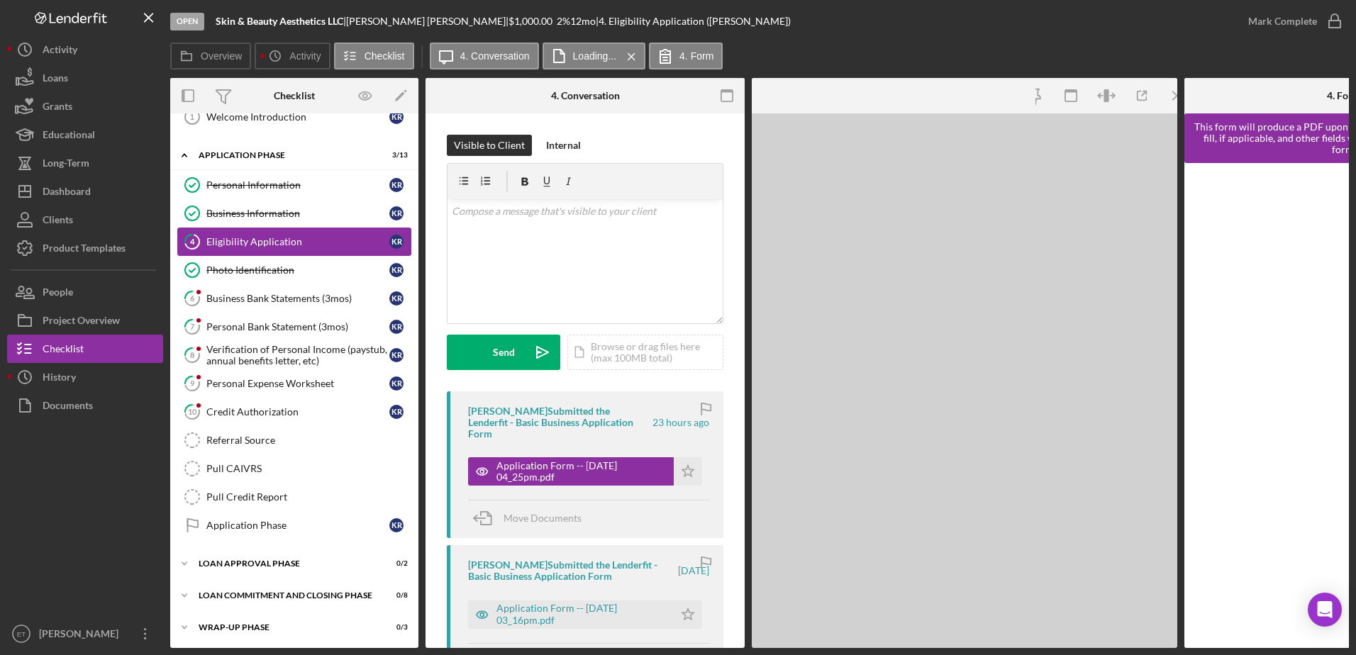
scroll to position [48, 0]
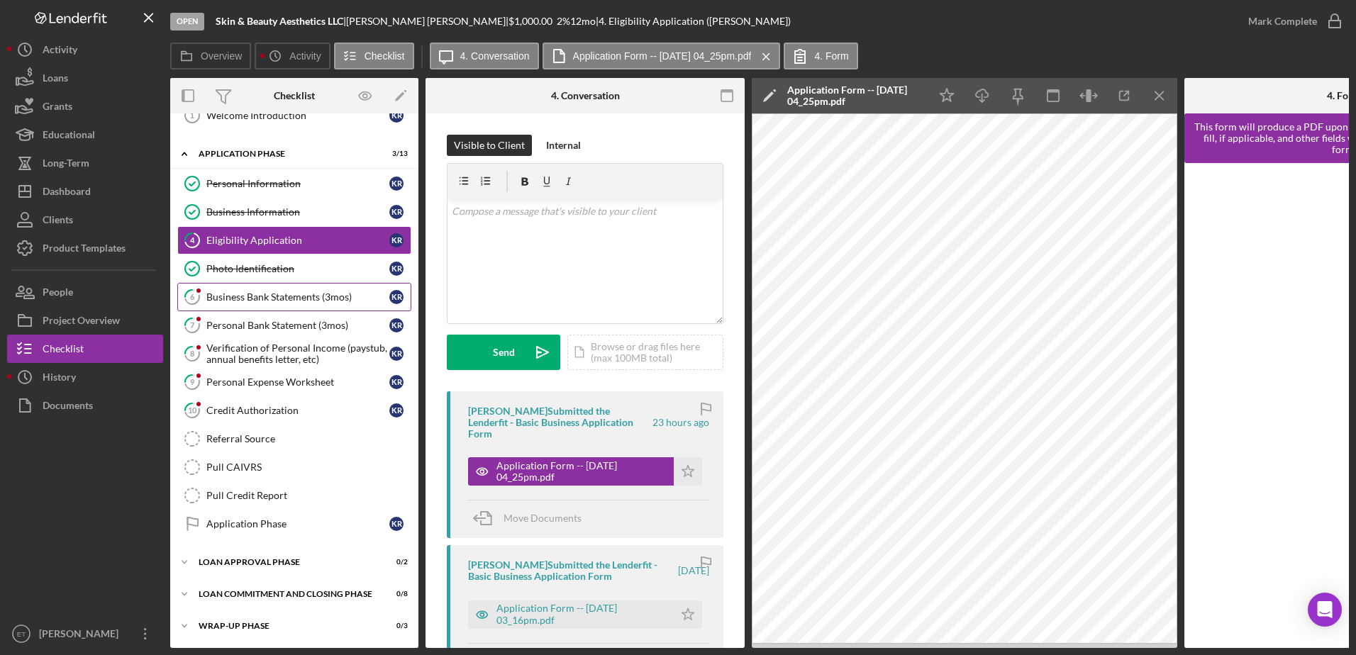
click at [308, 296] on div "Business Bank Statements (3mos)" at bounding box center [297, 296] width 183 height 11
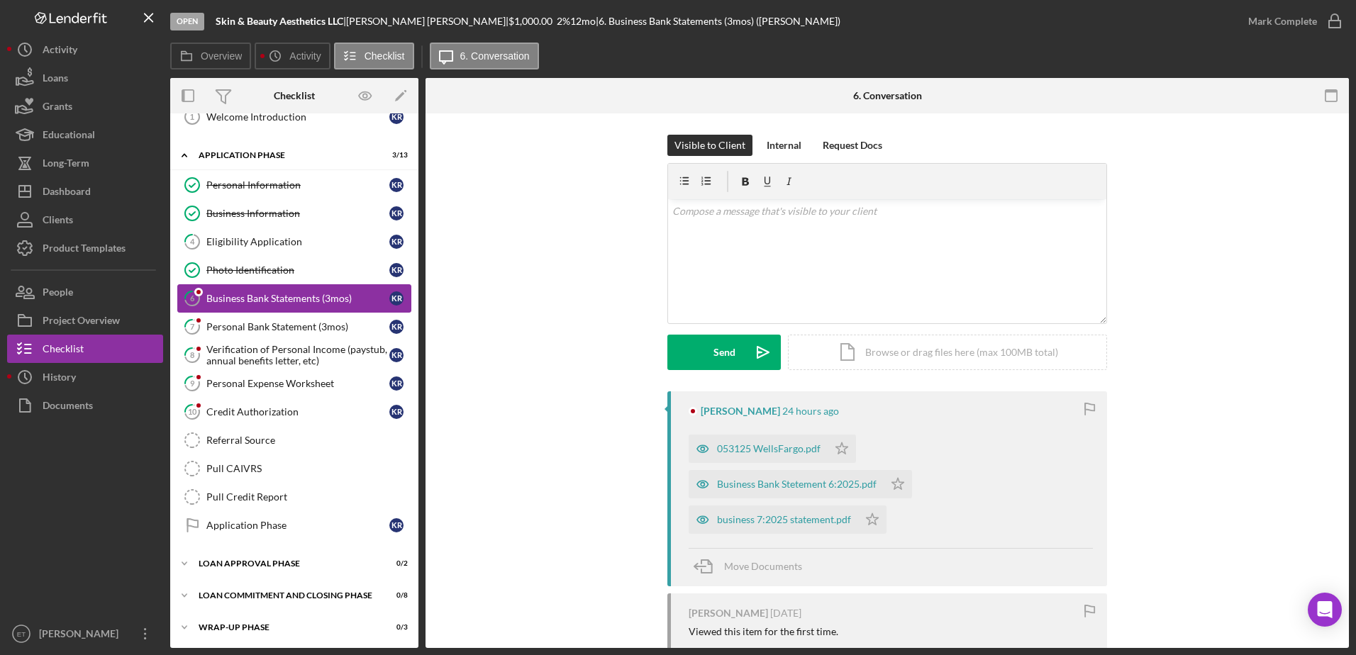
scroll to position [48, 0]
click at [698, 450] on icon "button" at bounding box center [703, 449] width 28 height 28
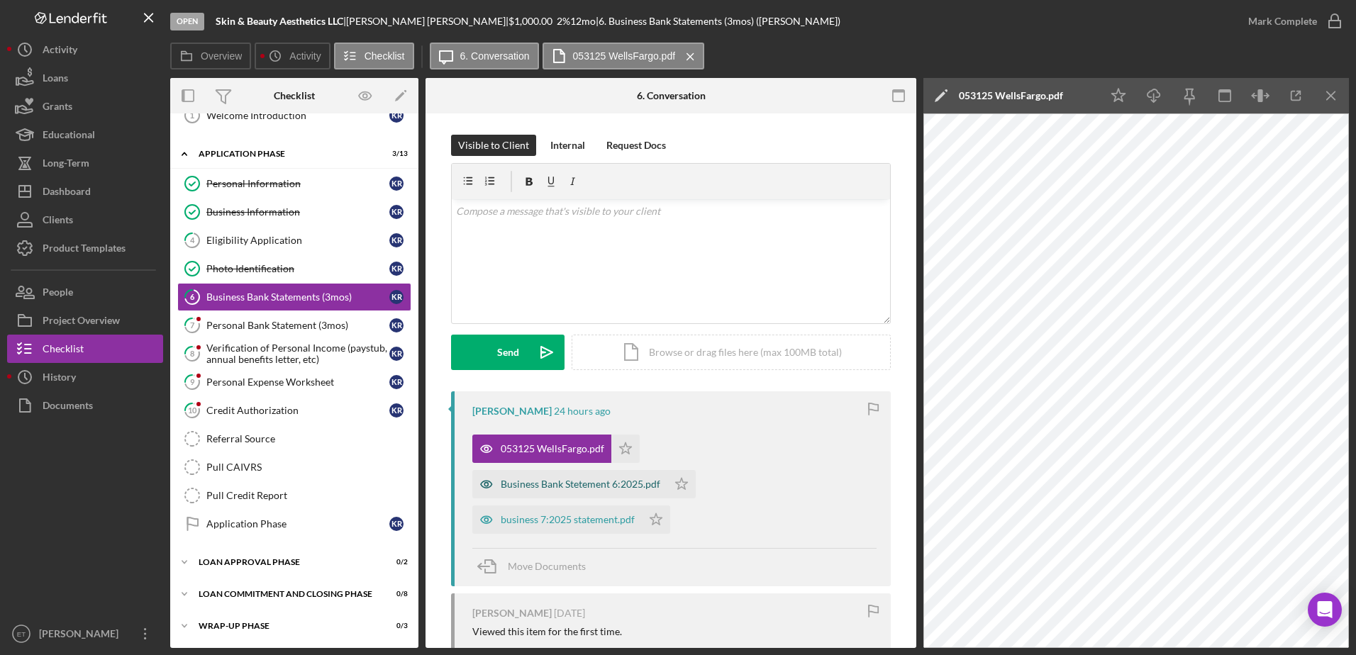
click at [488, 447] on icon "button" at bounding box center [486, 449] width 4 height 4
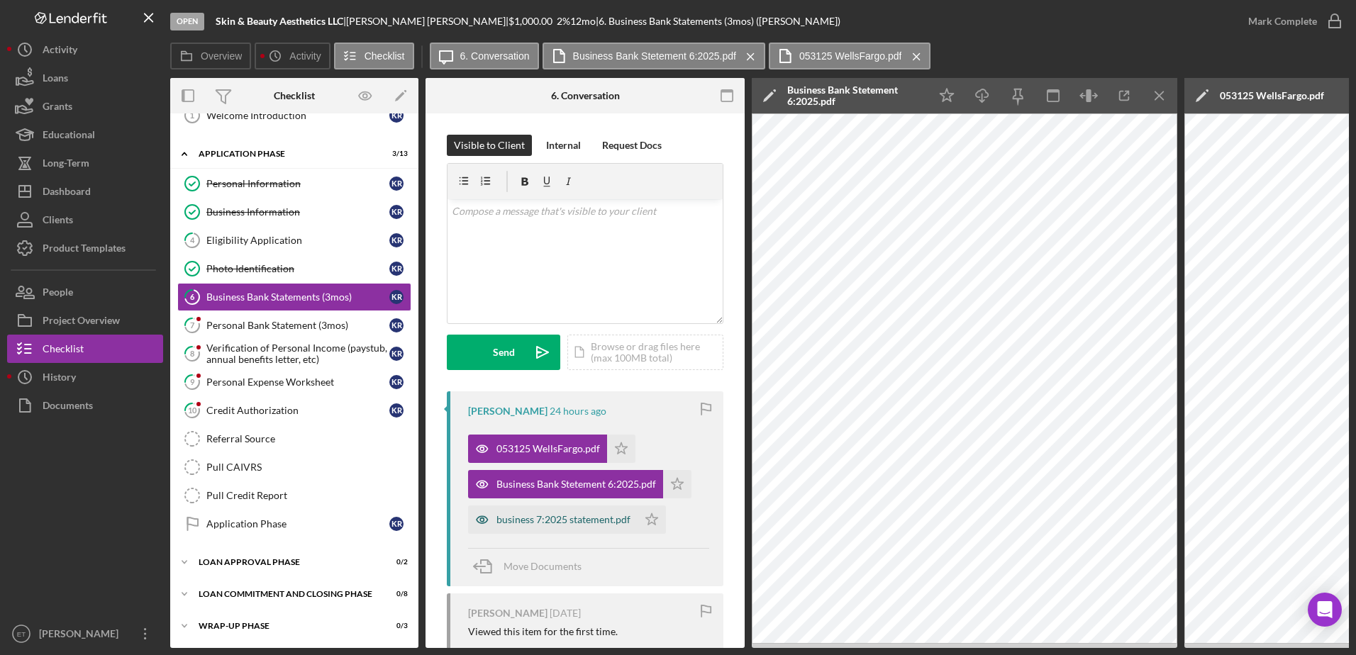
click at [483, 452] on icon "button" at bounding box center [482, 448] width 11 height 7
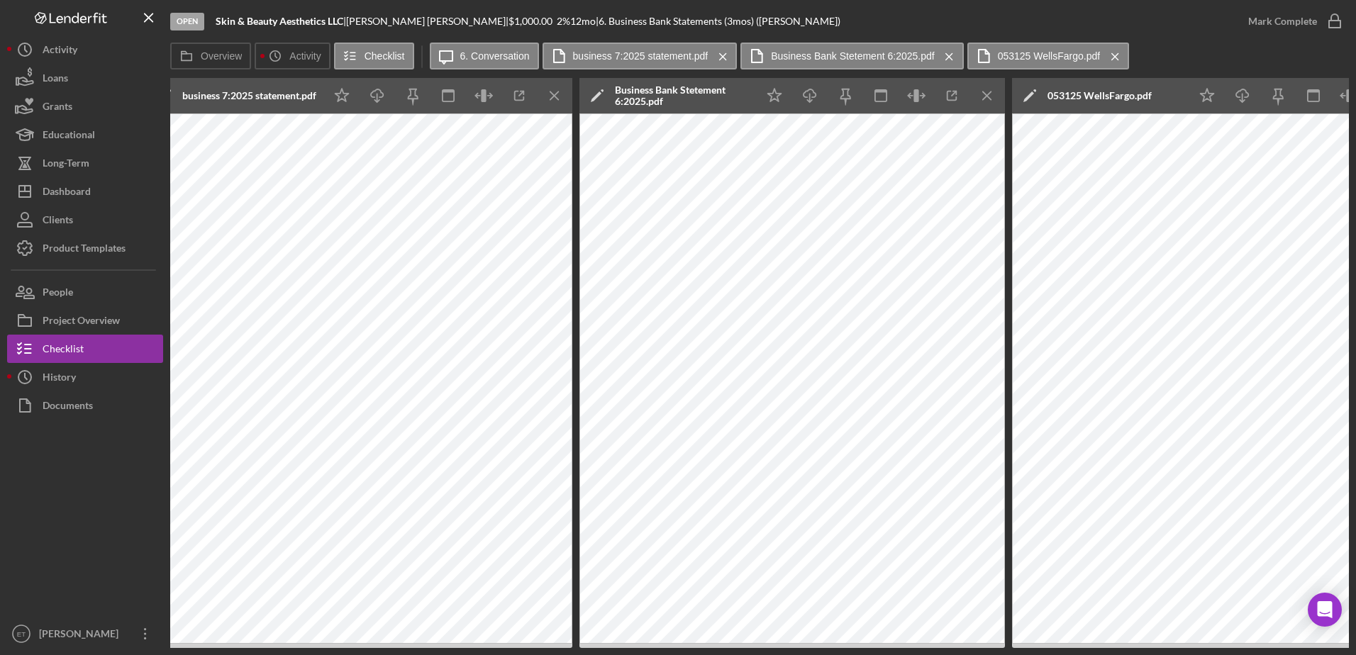
scroll to position [0, 694]
